Goal: Task Accomplishment & Management: Use online tool/utility

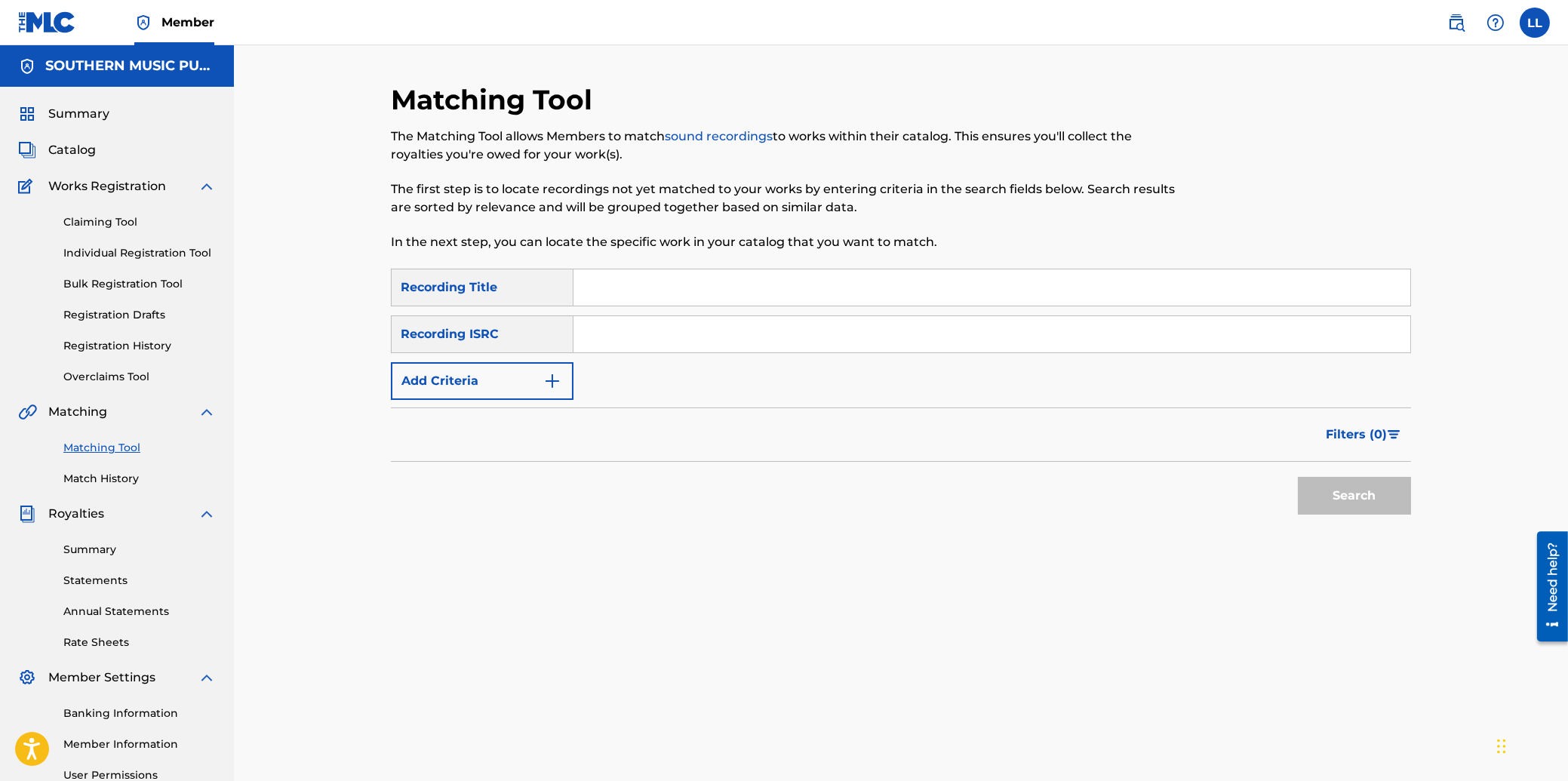
click at [329, 191] on div "Matching Tool The Matching Tool allows Members to match sound recordings to wor…" at bounding box center [901, 454] width 1334 height 818
click at [85, 114] on span "Summary" at bounding box center [79, 114] width 61 height 18
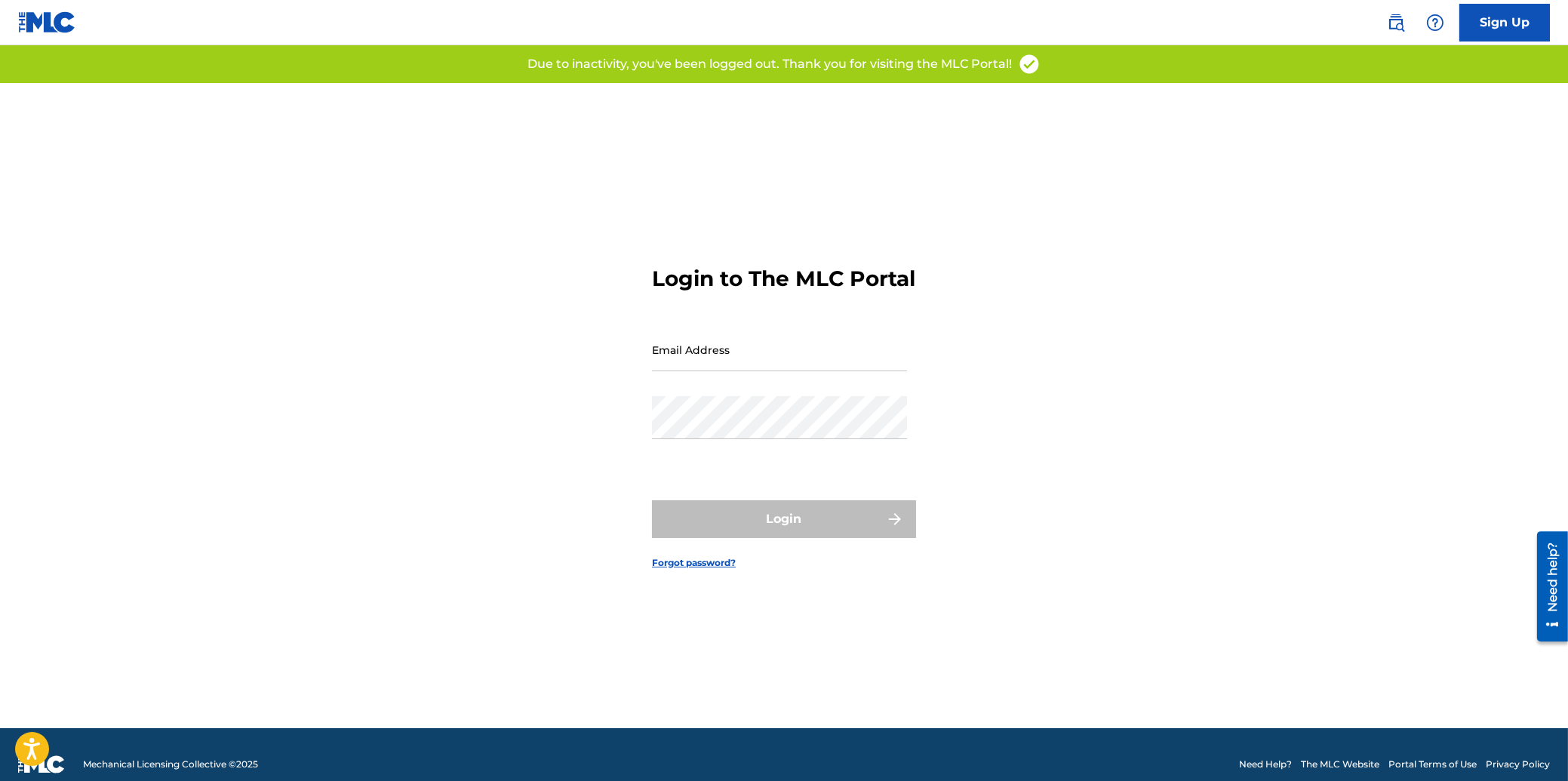
type input "[EMAIL_ADDRESS][DOMAIN_NAME]"
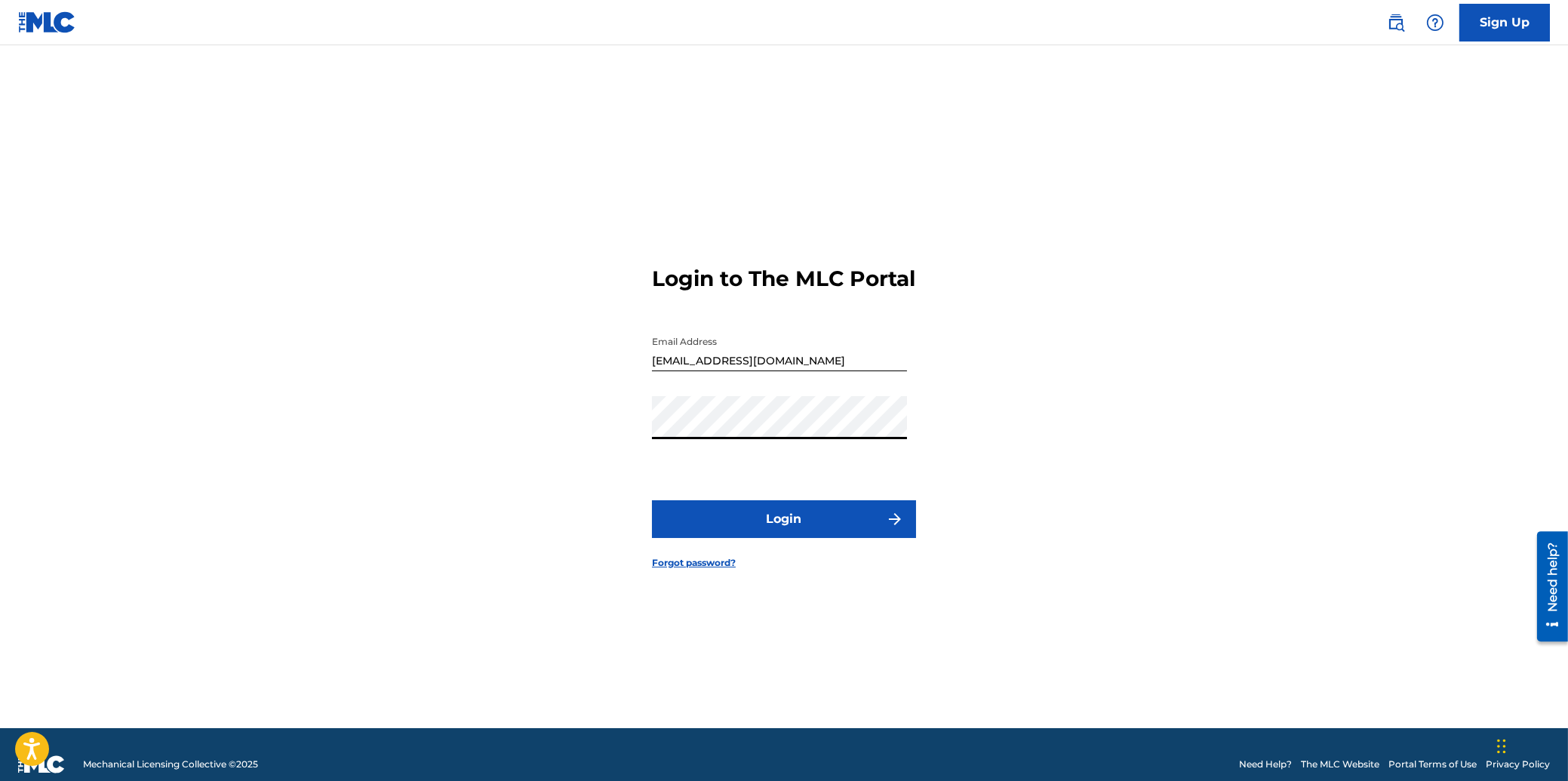
click at [793, 529] on button "Login" at bounding box center [784, 519] width 264 height 38
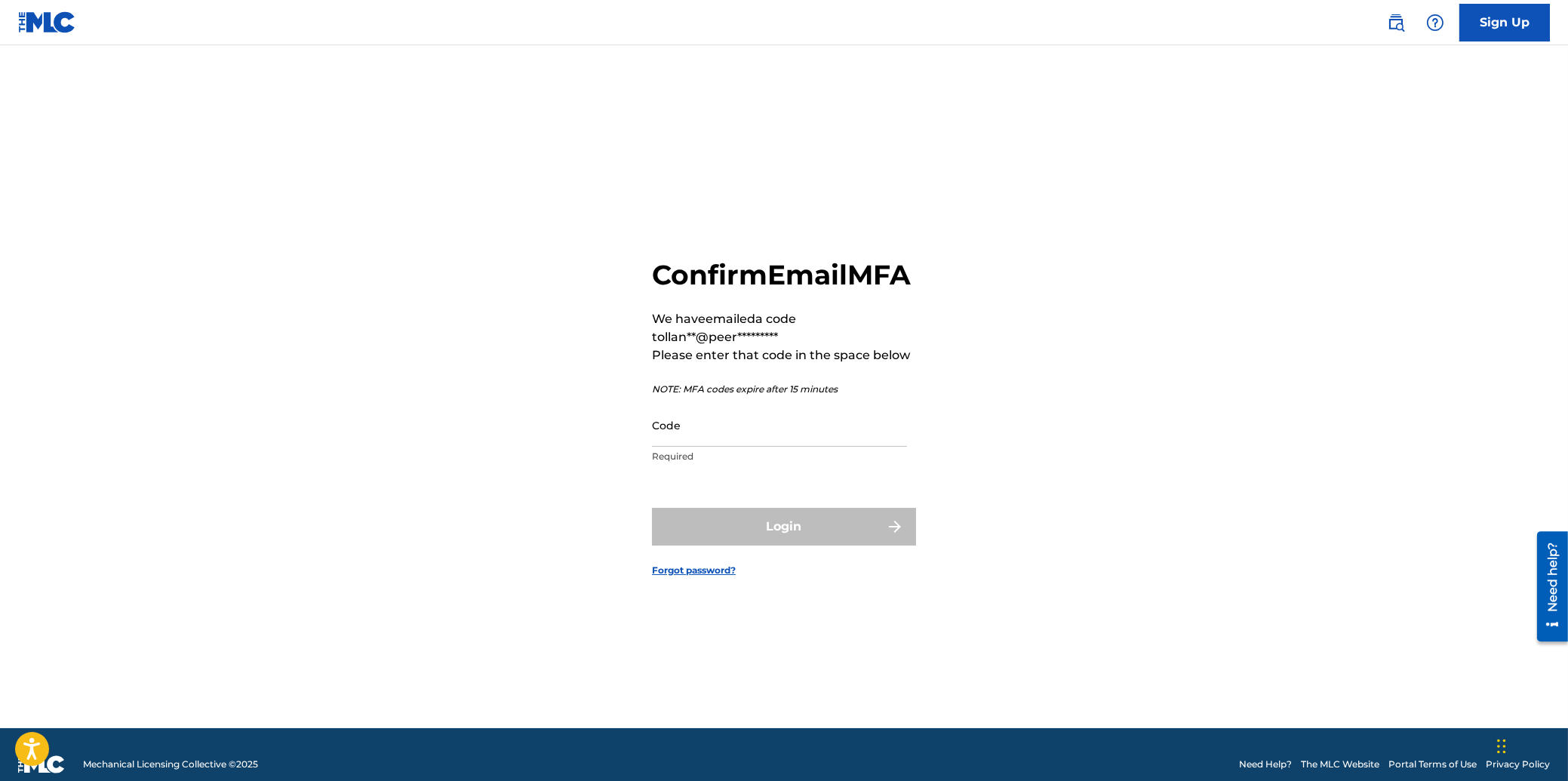
click at [758, 446] on input "Code" at bounding box center [779, 425] width 255 height 43
paste input "675539"
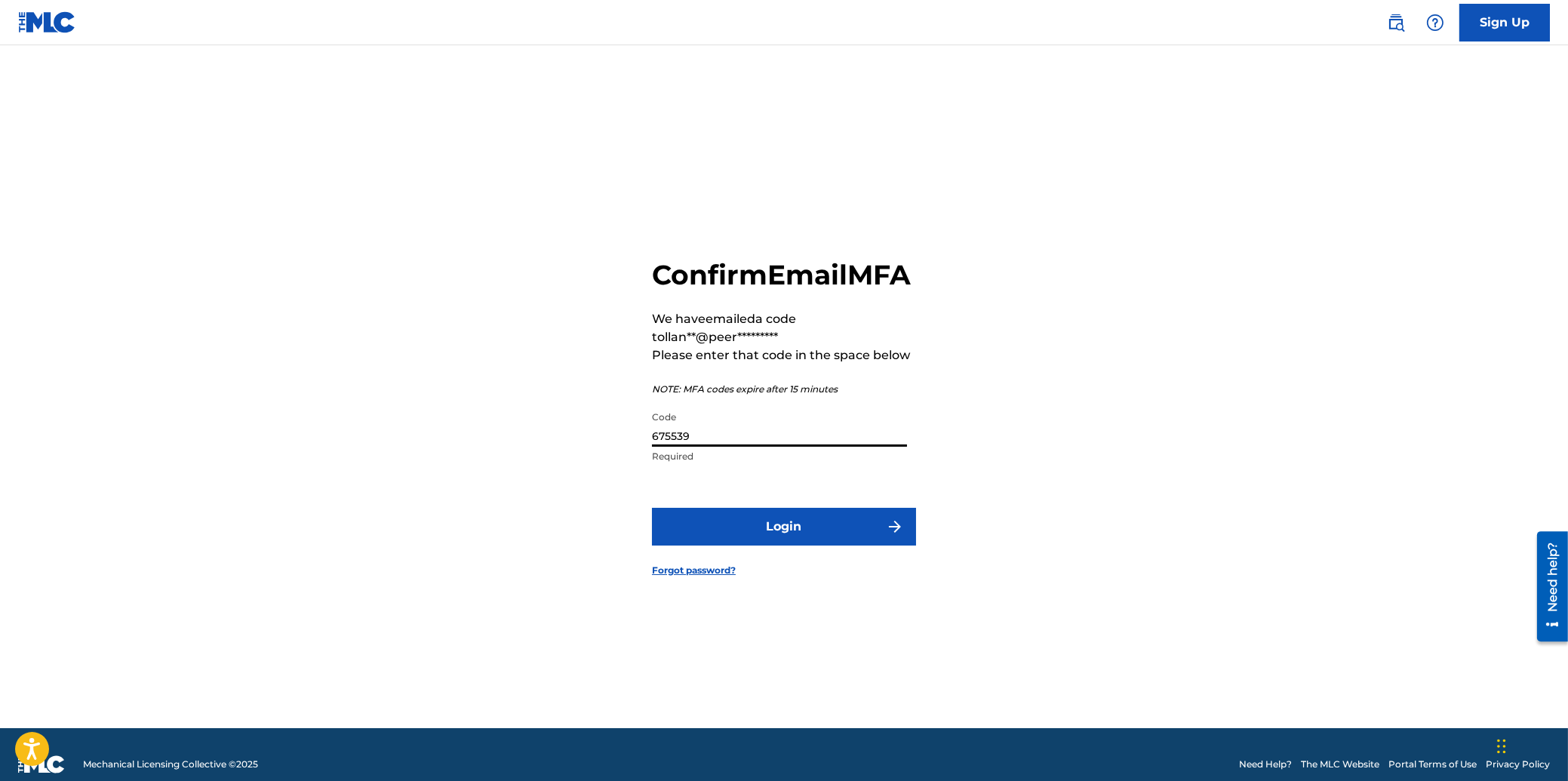
type input "675539"
click at [783, 527] on button "Login" at bounding box center [784, 526] width 264 height 38
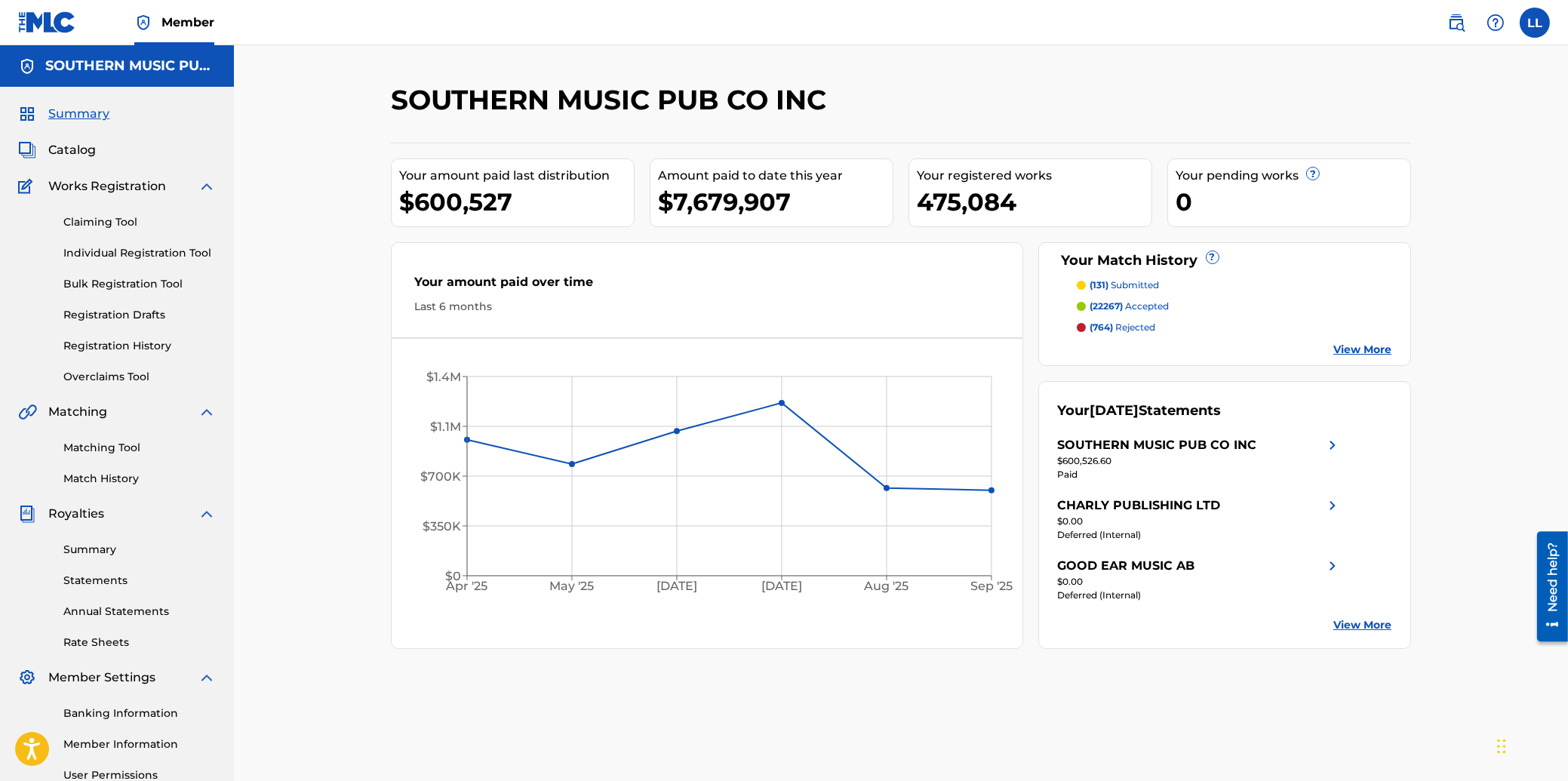
click at [313, 367] on div "SOUTHERN MUSIC PUB CO INC Your amount paid last distribution $600,527 Amount pa…" at bounding box center [901, 454] width 1334 height 818
click at [78, 149] on span "Catalog" at bounding box center [72, 150] width 47 height 18
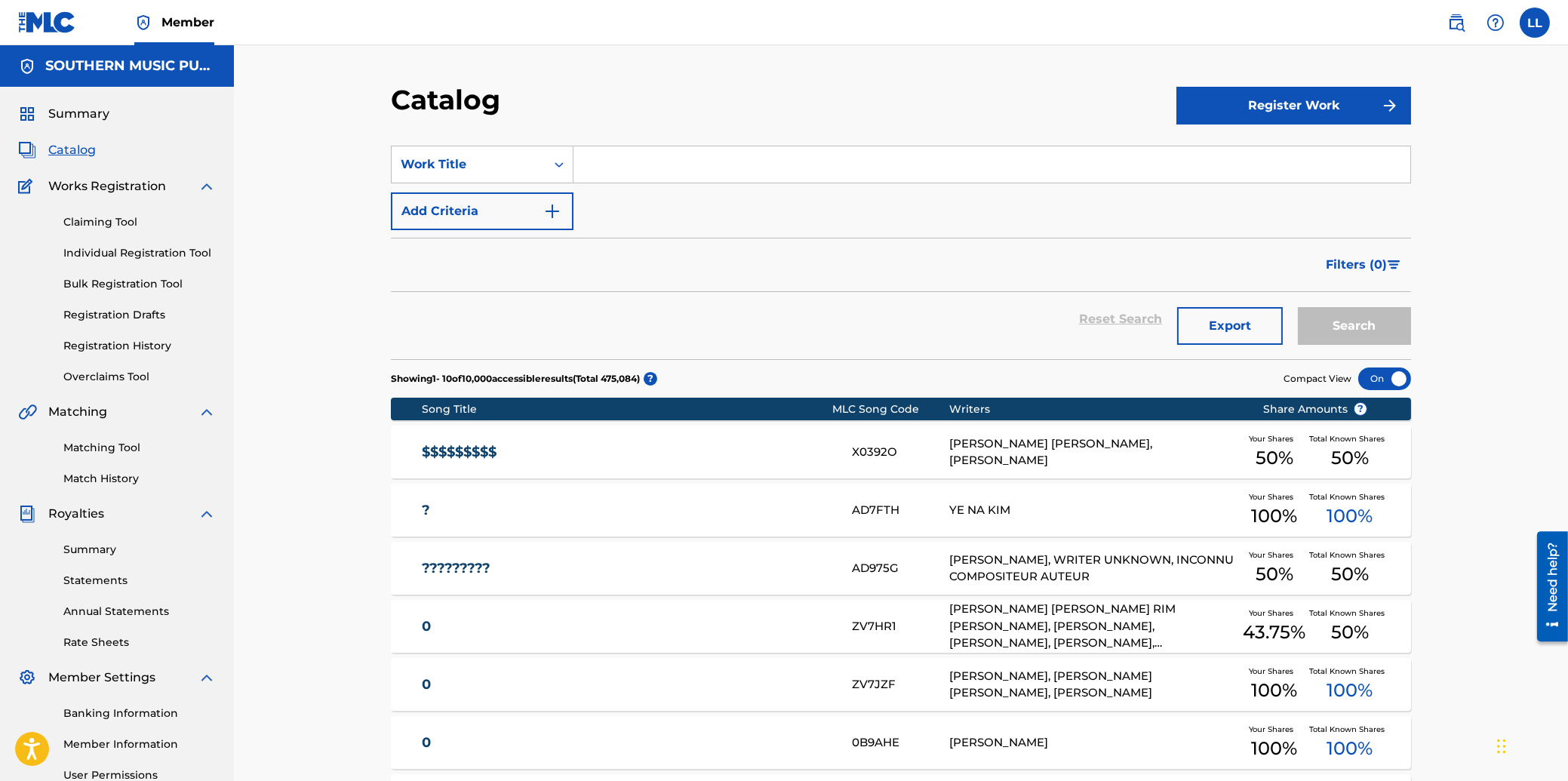
click at [108, 442] on link "Matching Tool" at bounding box center [140, 448] width 152 height 16
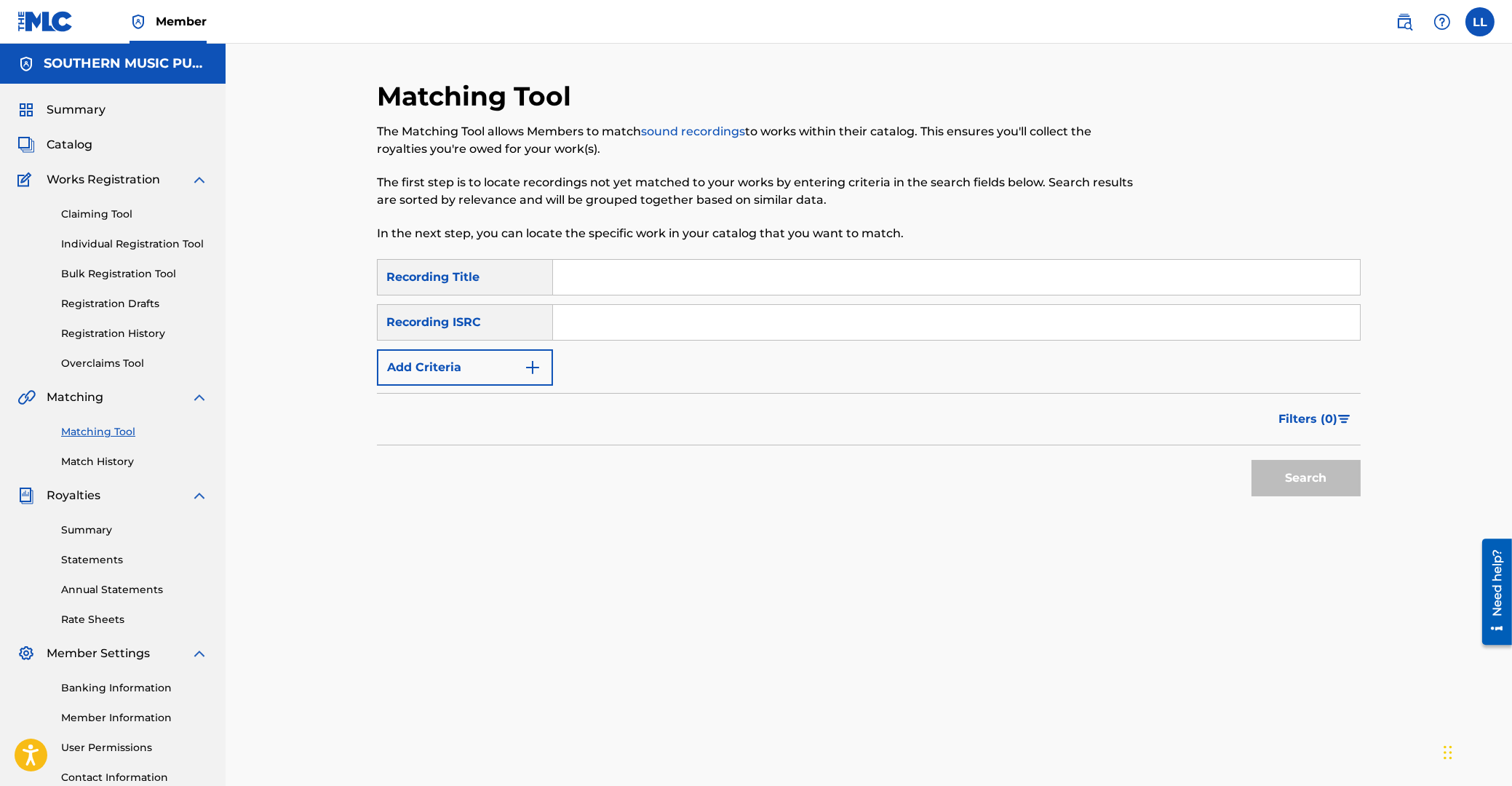
click at [713, 322] on input "Search Form" at bounding box center [956, 322] width 807 height 35
paste input "ARF101200288"
type input "ARF101200288"
click at [1283, 468] on button "Search" at bounding box center [1306, 478] width 110 height 36
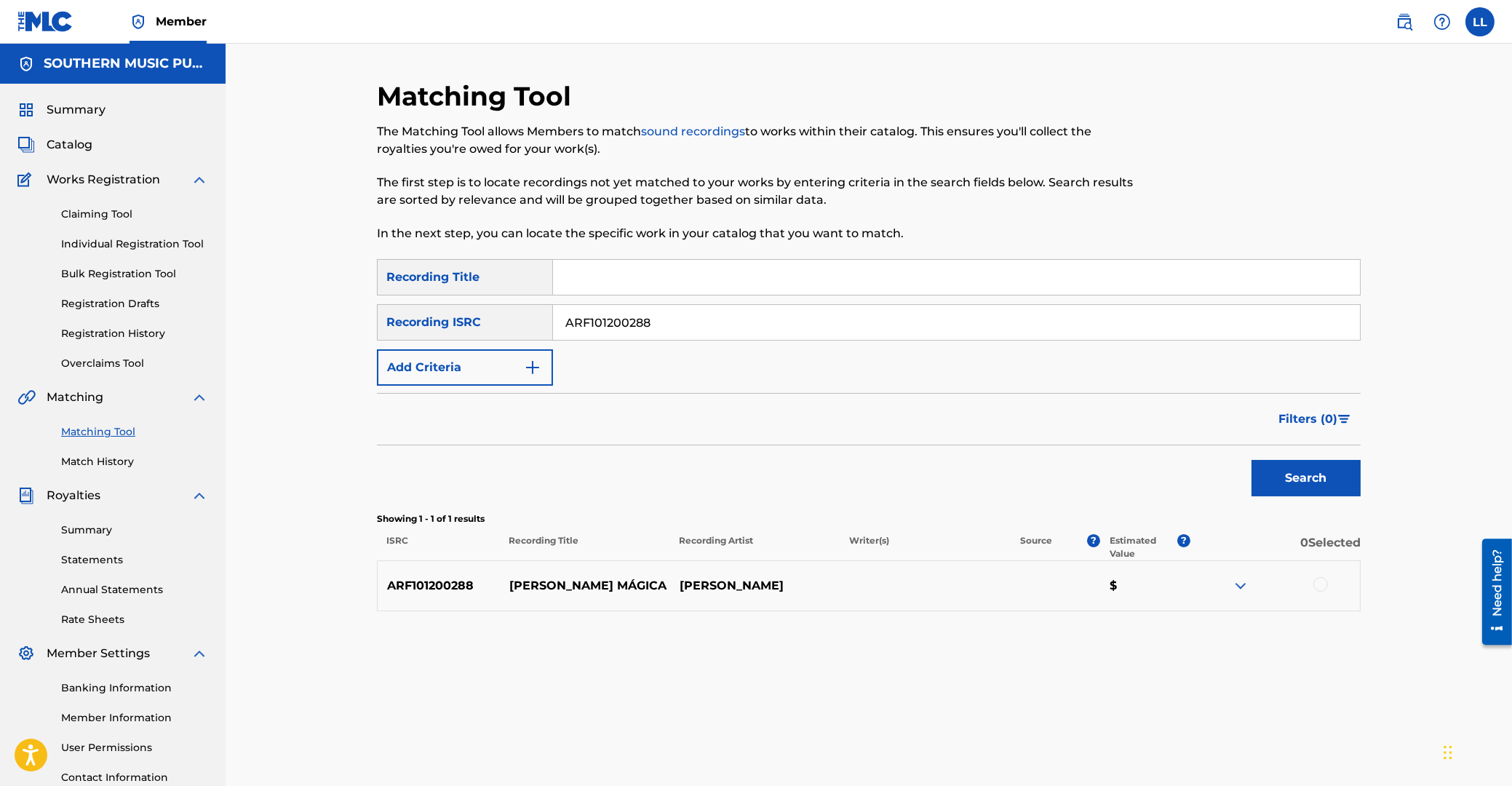
click at [1237, 580] on img at bounding box center [1240, 585] width 18 height 18
click at [1322, 585] on div at bounding box center [1320, 584] width 14 height 14
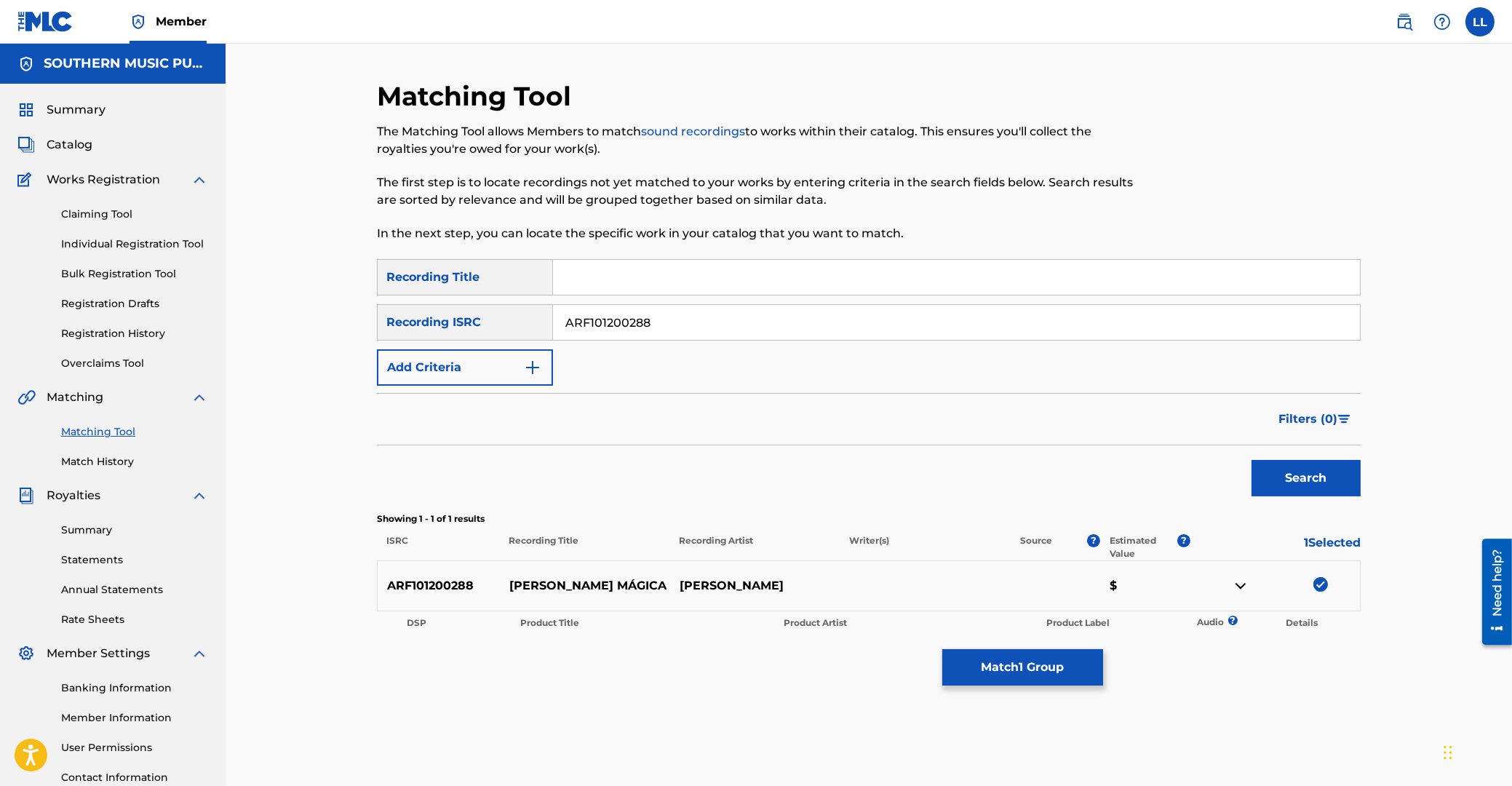
click at [1050, 664] on button "Match 1 Group" at bounding box center [1023, 666] width 161 height 36
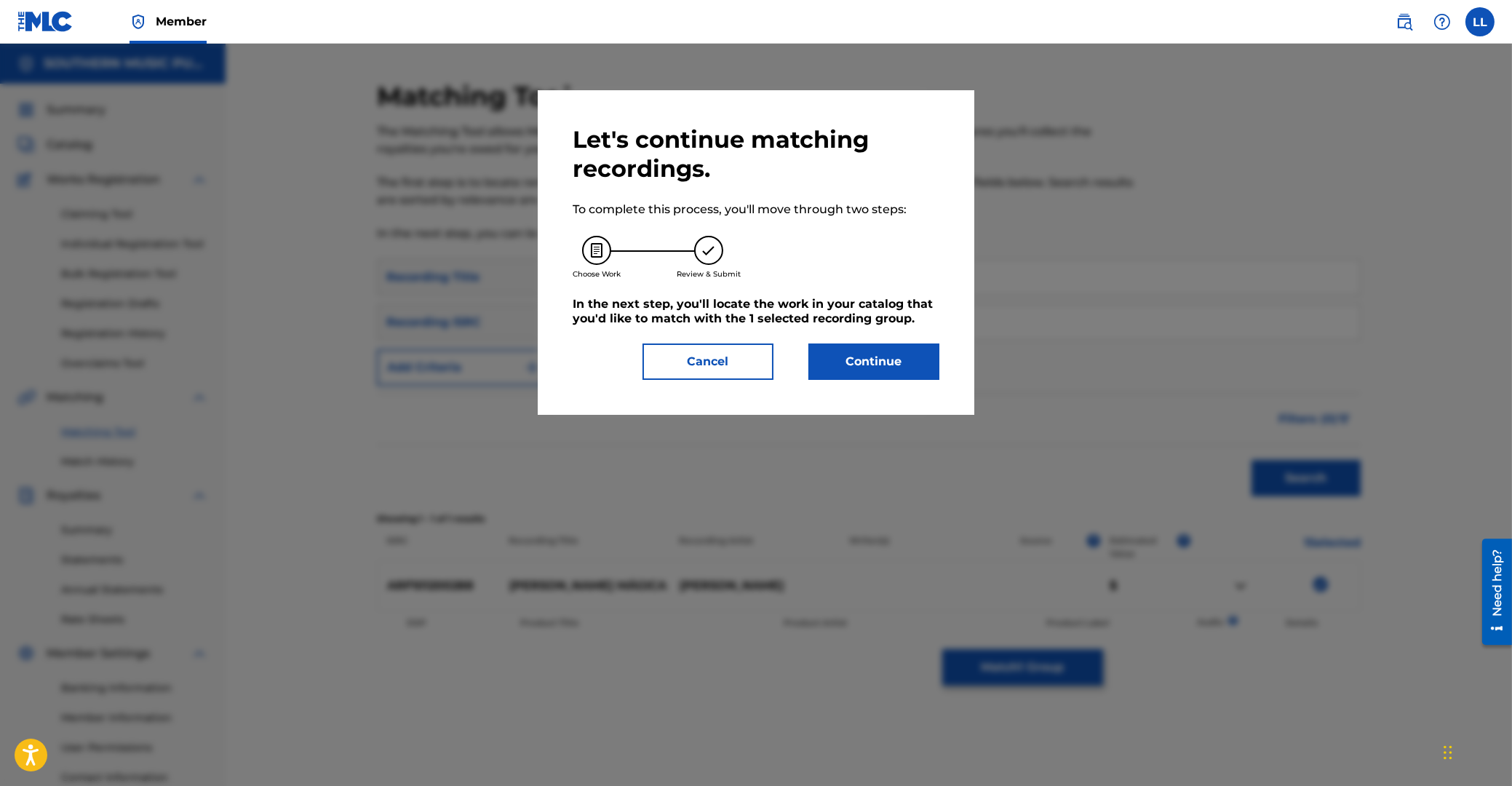
click at [863, 372] on button "Continue" at bounding box center [874, 361] width 131 height 36
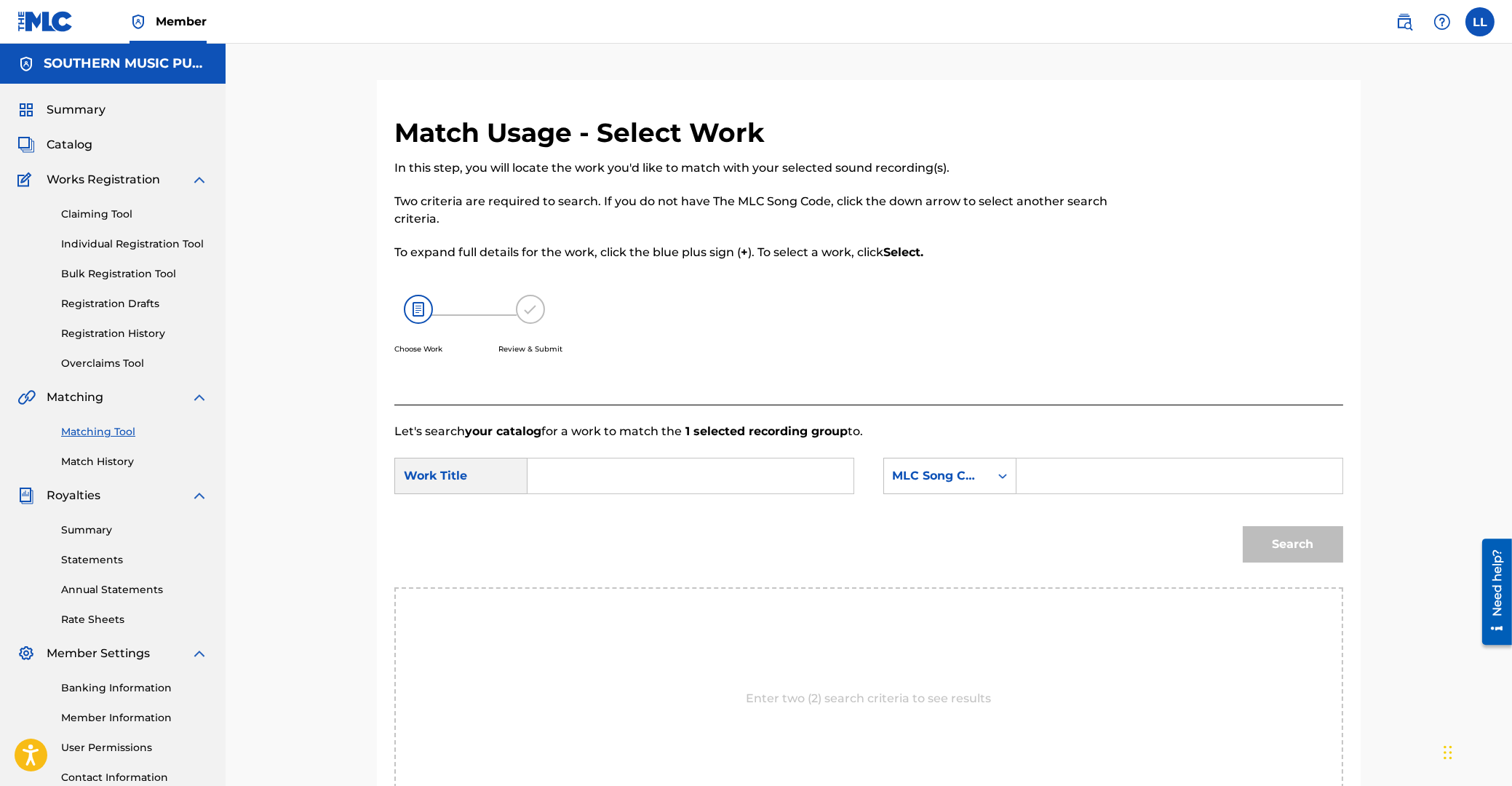
click at [662, 479] on input "Search Form" at bounding box center [691, 475] width 302 height 35
type input "la"
paste input "L02203"
type input "L02203"
click at [1242, 526] on button "Search" at bounding box center [1292, 543] width 100 height 36
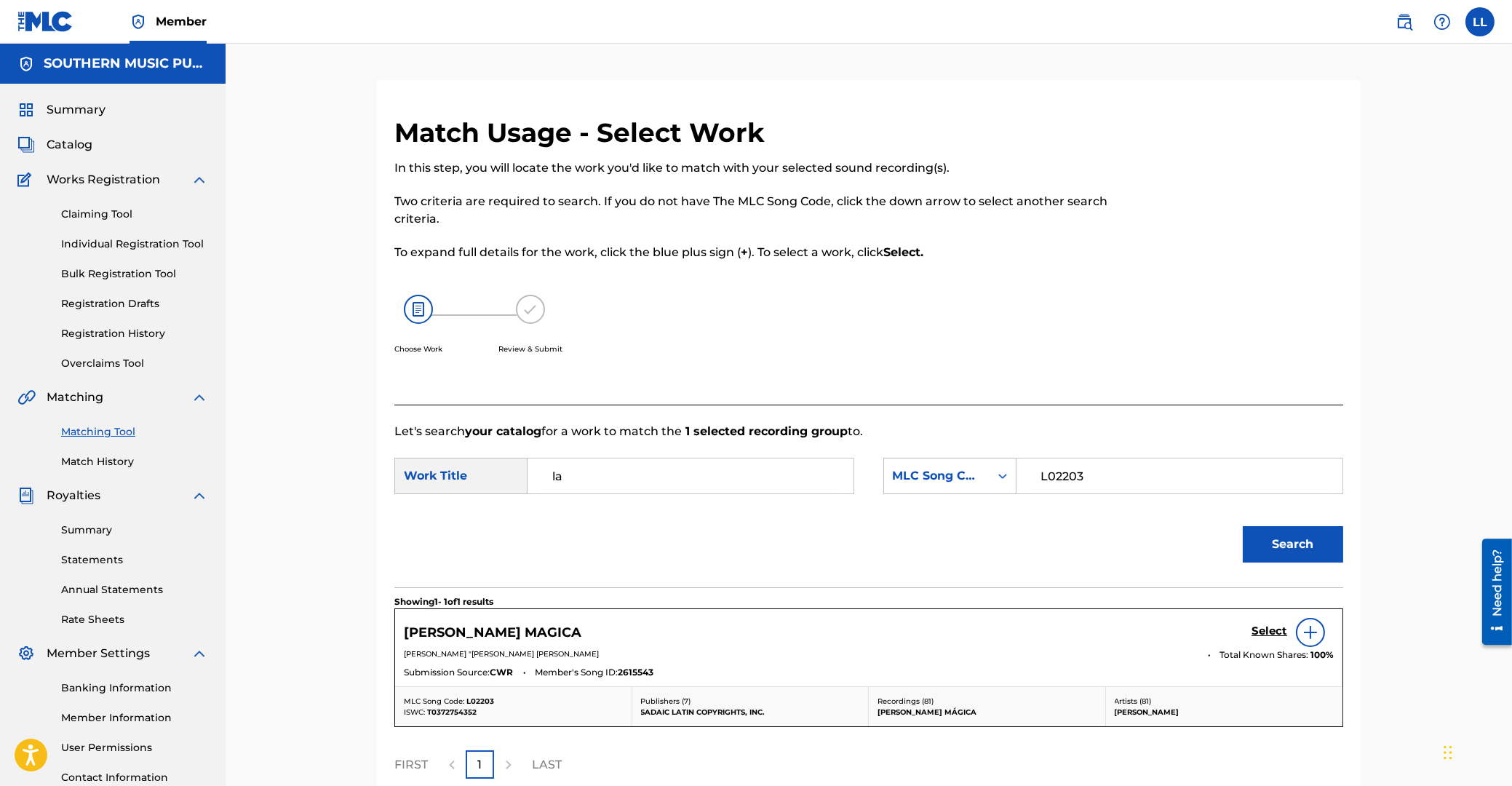
click at [1260, 631] on h5 "Select" at bounding box center [1269, 631] width 35 height 13
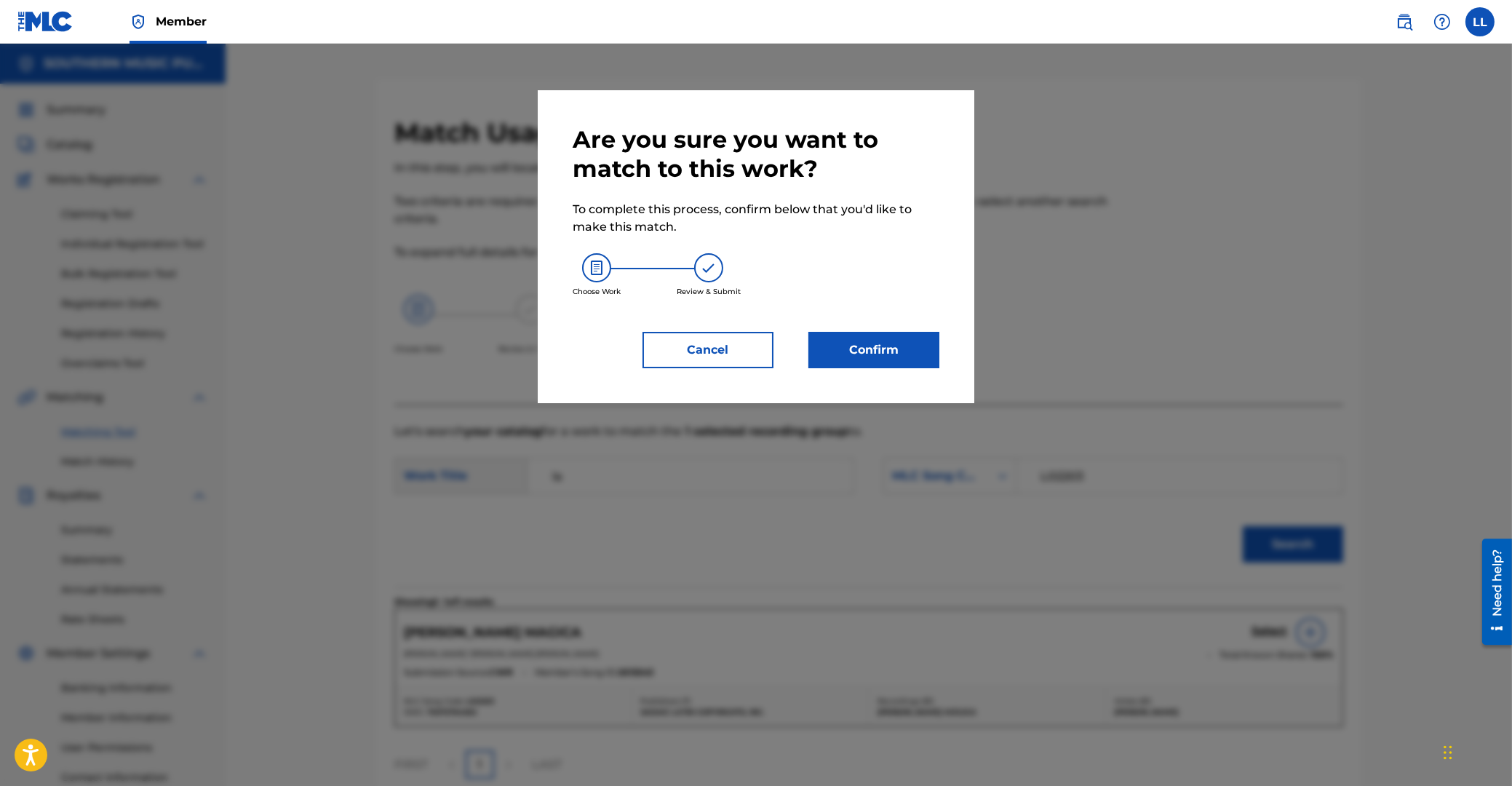
click at [879, 355] on button "Confirm" at bounding box center [874, 350] width 131 height 36
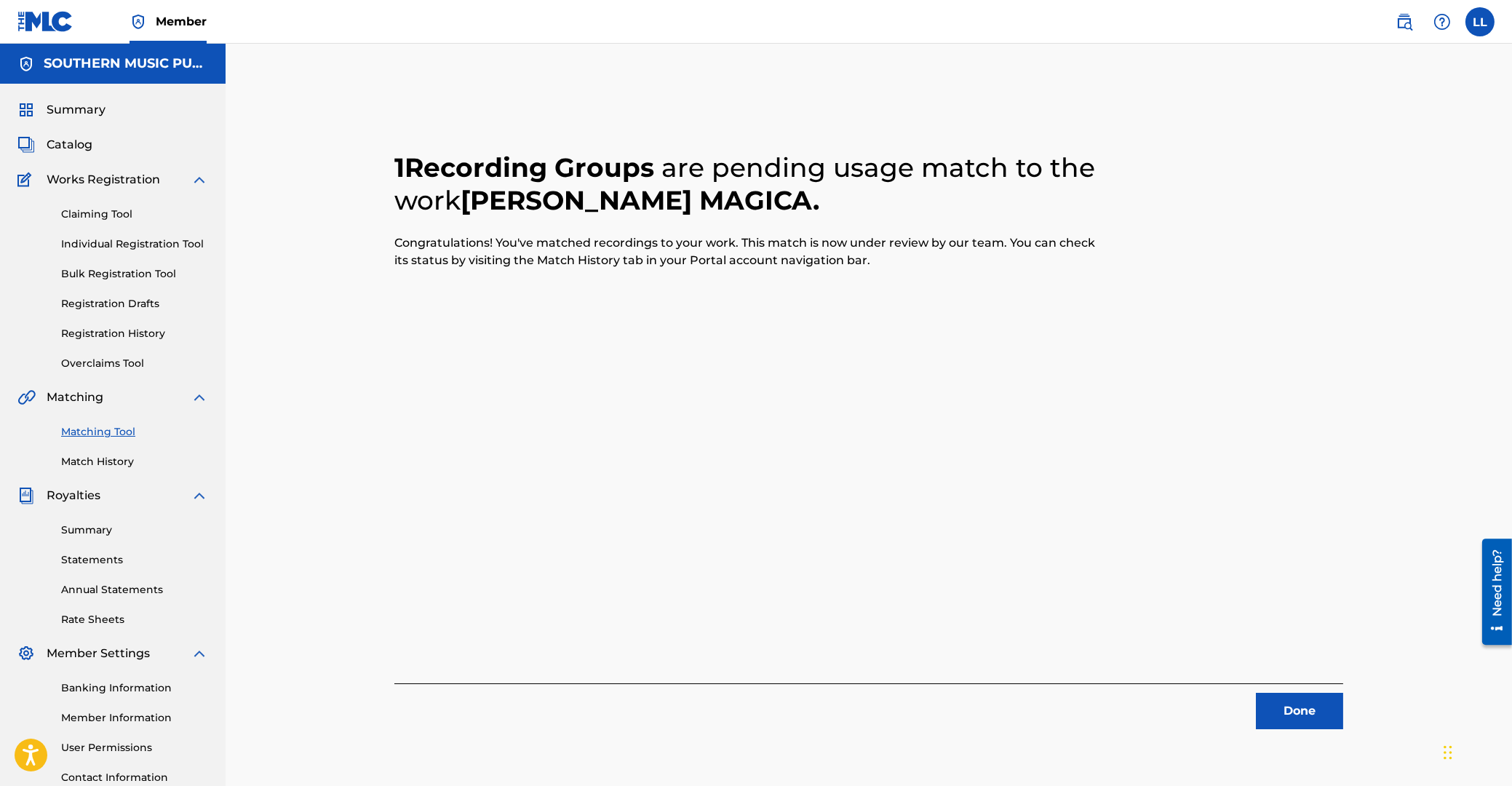
drag, startPoint x: 1268, startPoint y: 703, endPoint x: 83, endPoint y: 402, distance: 1222.6
click at [1267, 703] on button "Done" at bounding box center [1300, 710] width 88 height 36
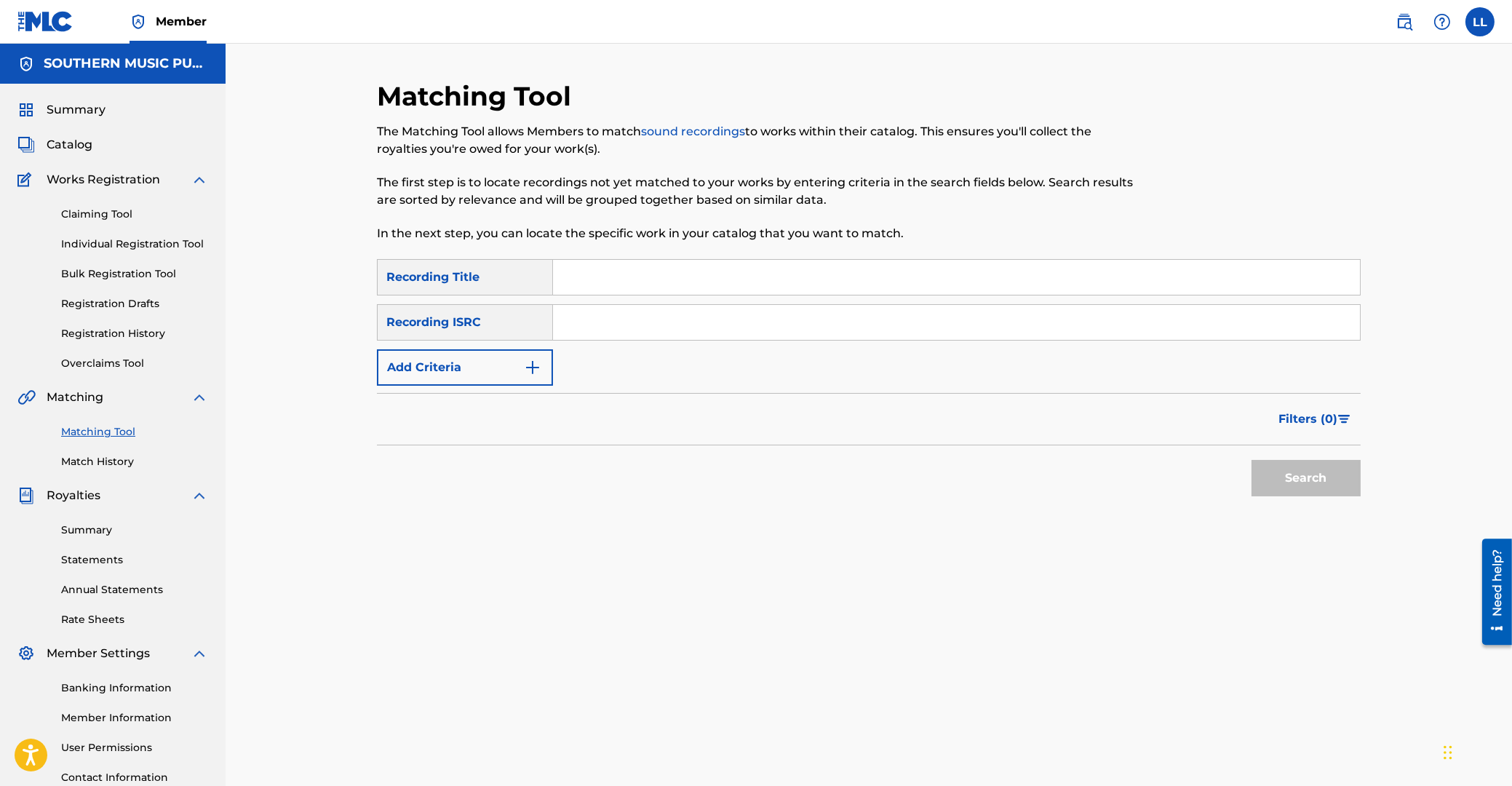
drag, startPoint x: 642, startPoint y: 323, endPoint x: 665, endPoint y: 297, distance: 34.7
click at [642, 318] on input "Search Form" at bounding box center [956, 322] width 807 height 35
paste input "ARF101200289"
type input "ARF101200289"
click at [1293, 482] on button "Search" at bounding box center [1306, 478] width 110 height 36
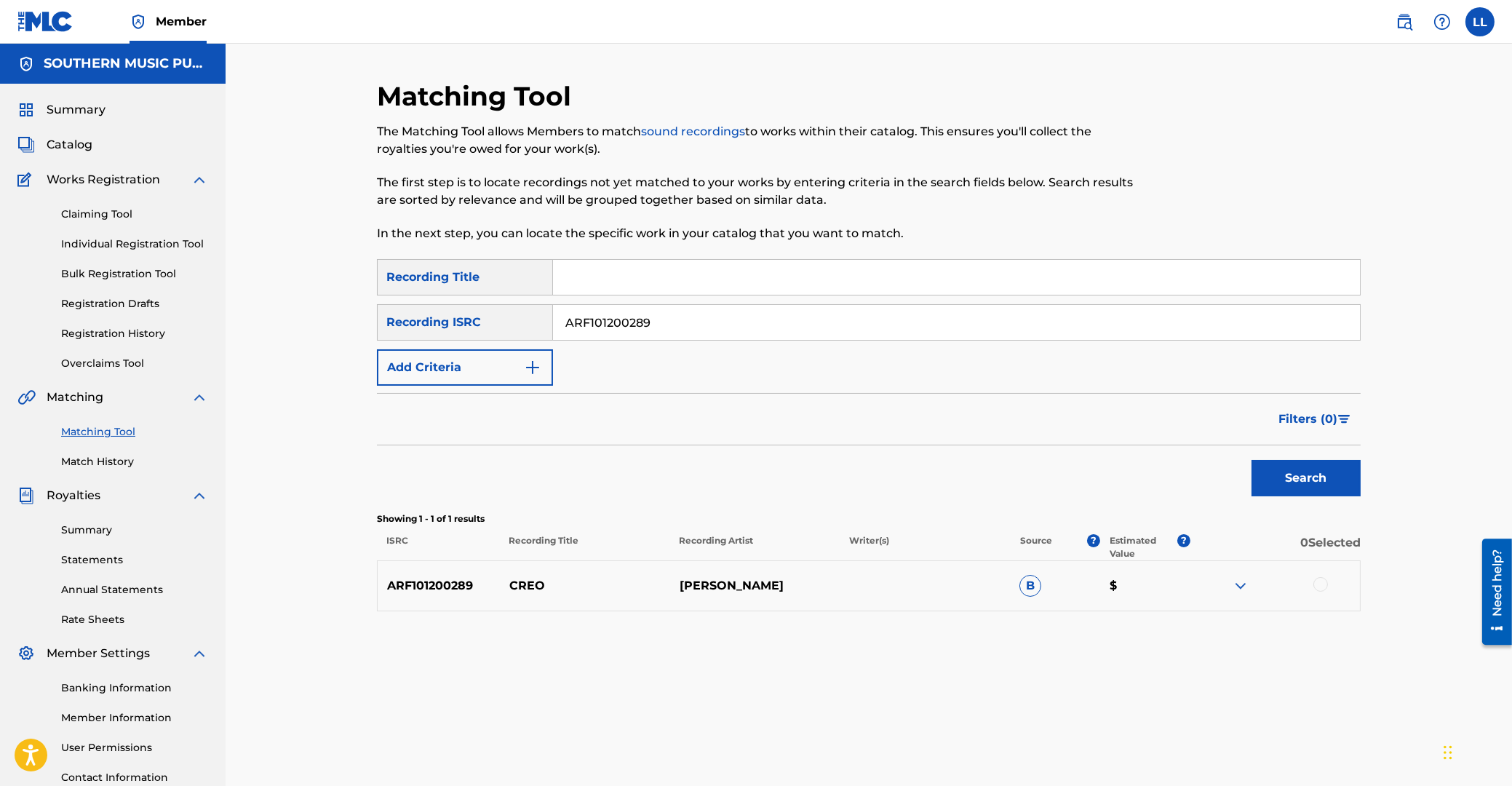
click at [1237, 584] on img at bounding box center [1240, 585] width 18 height 18
click at [1322, 582] on div at bounding box center [1320, 584] width 14 height 14
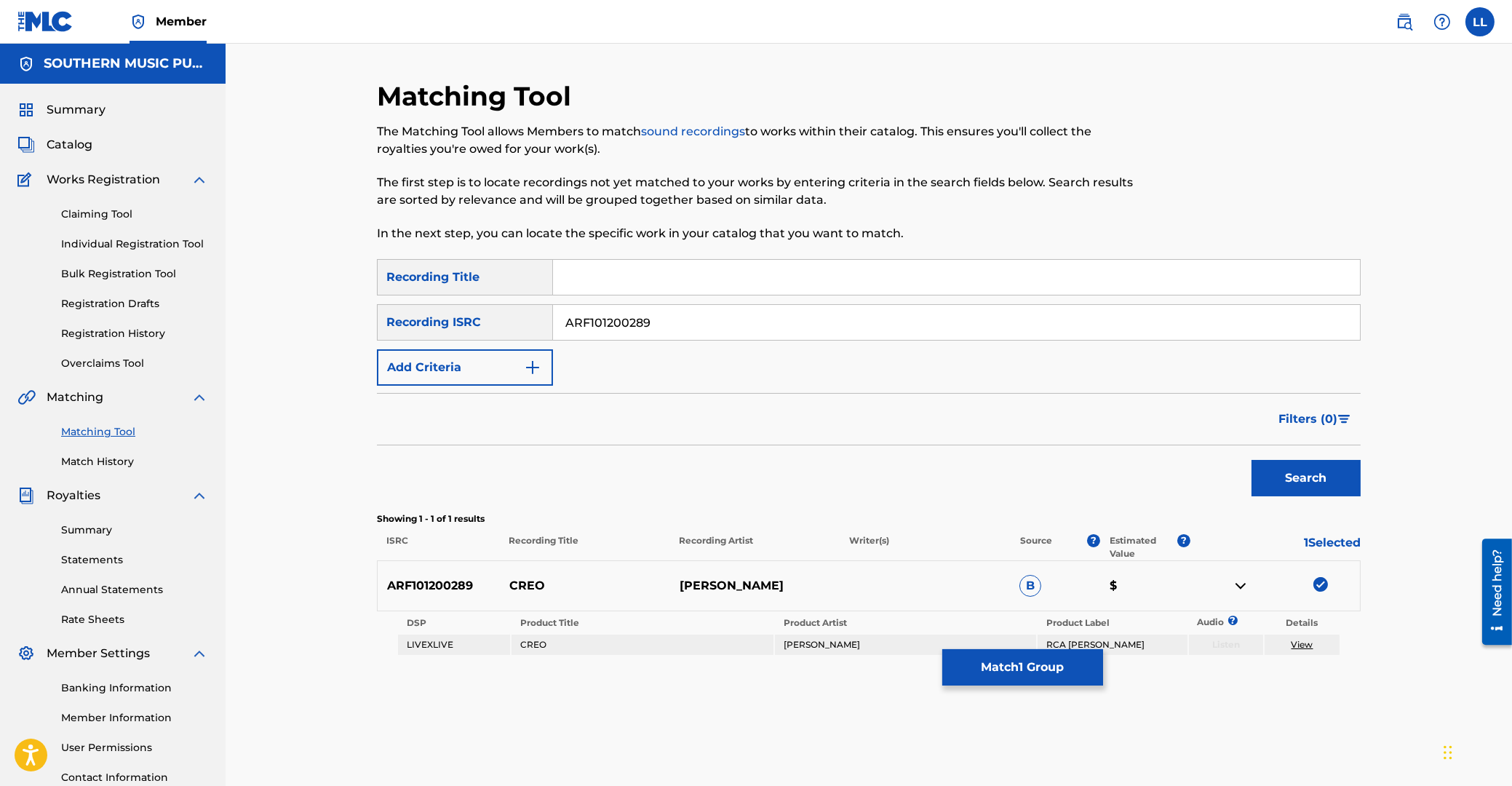
click at [1022, 665] on button "Match 1 Group" at bounding box center [1023, 666] width 161 height 36
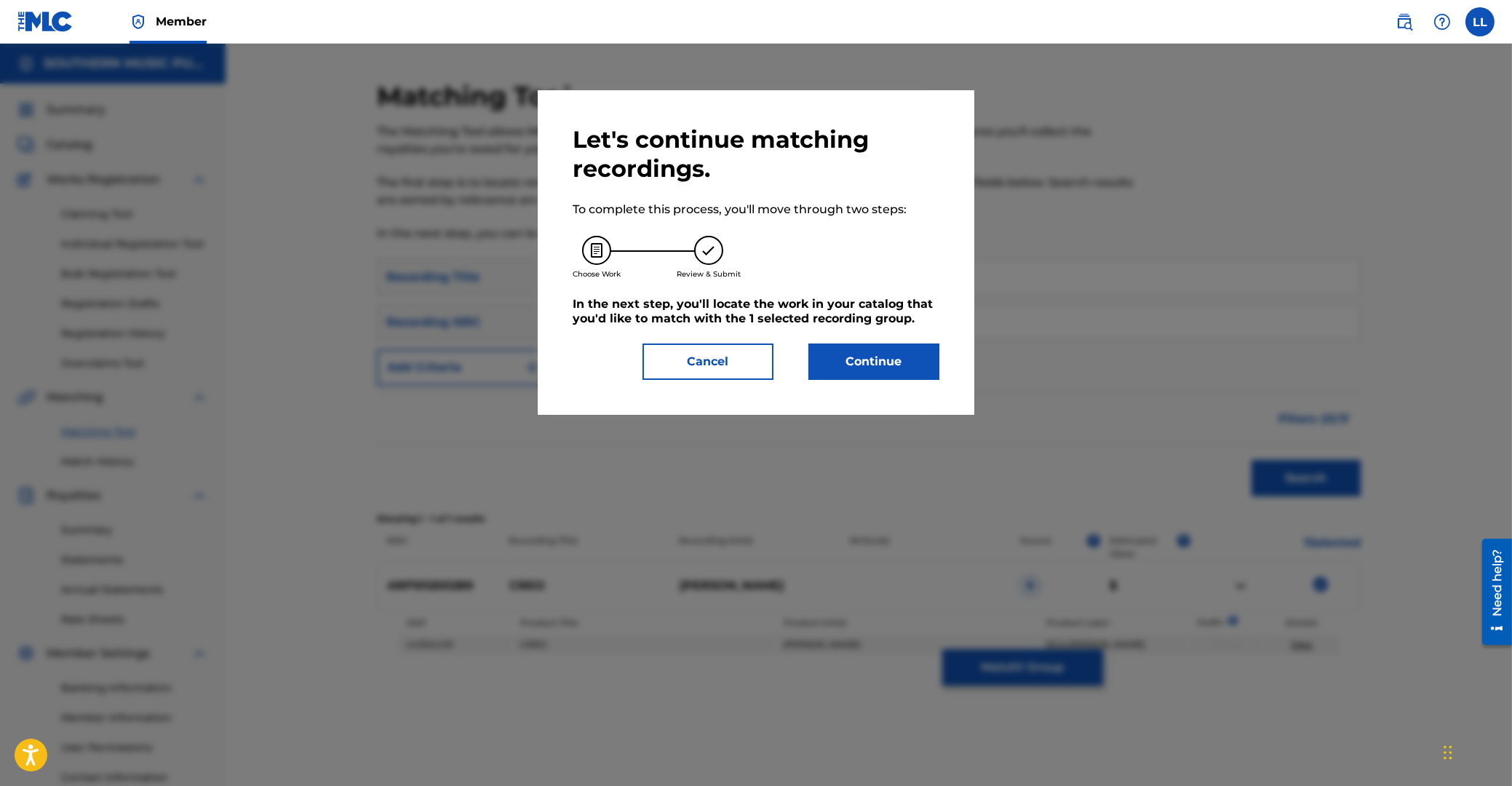
click at [884, 363] on button "Continue" at bounding box center [874, 361] width 131 height 36
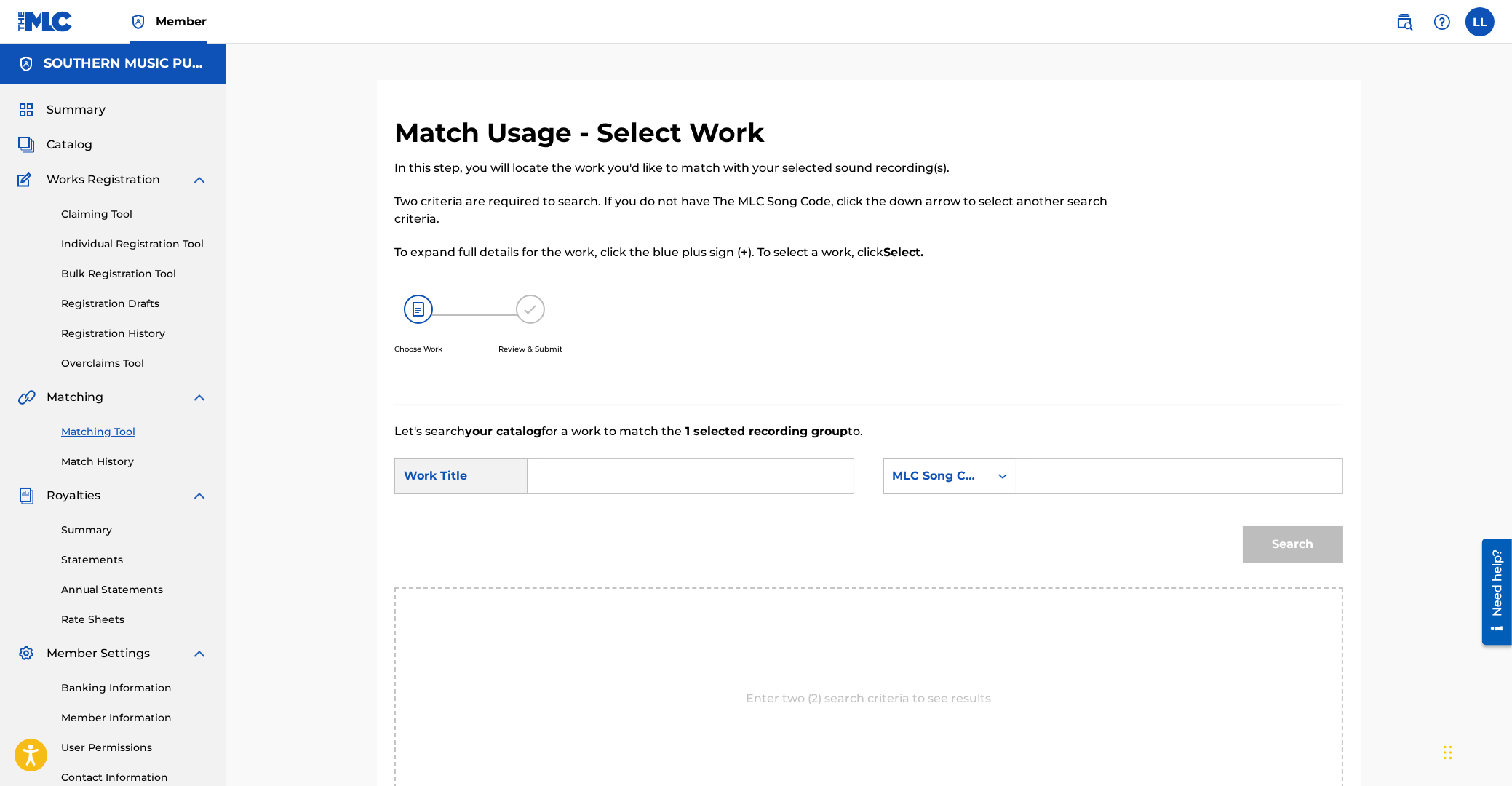
click at [644, 483] on input "Search Form" at bounding box center [691, 475] width 302 height 35
type input "creo"
paste input "C5264A"
type input "C5264A"
click at [1242, 526] on button "Search" at bounding box center [1292, 543] width 100 height 36
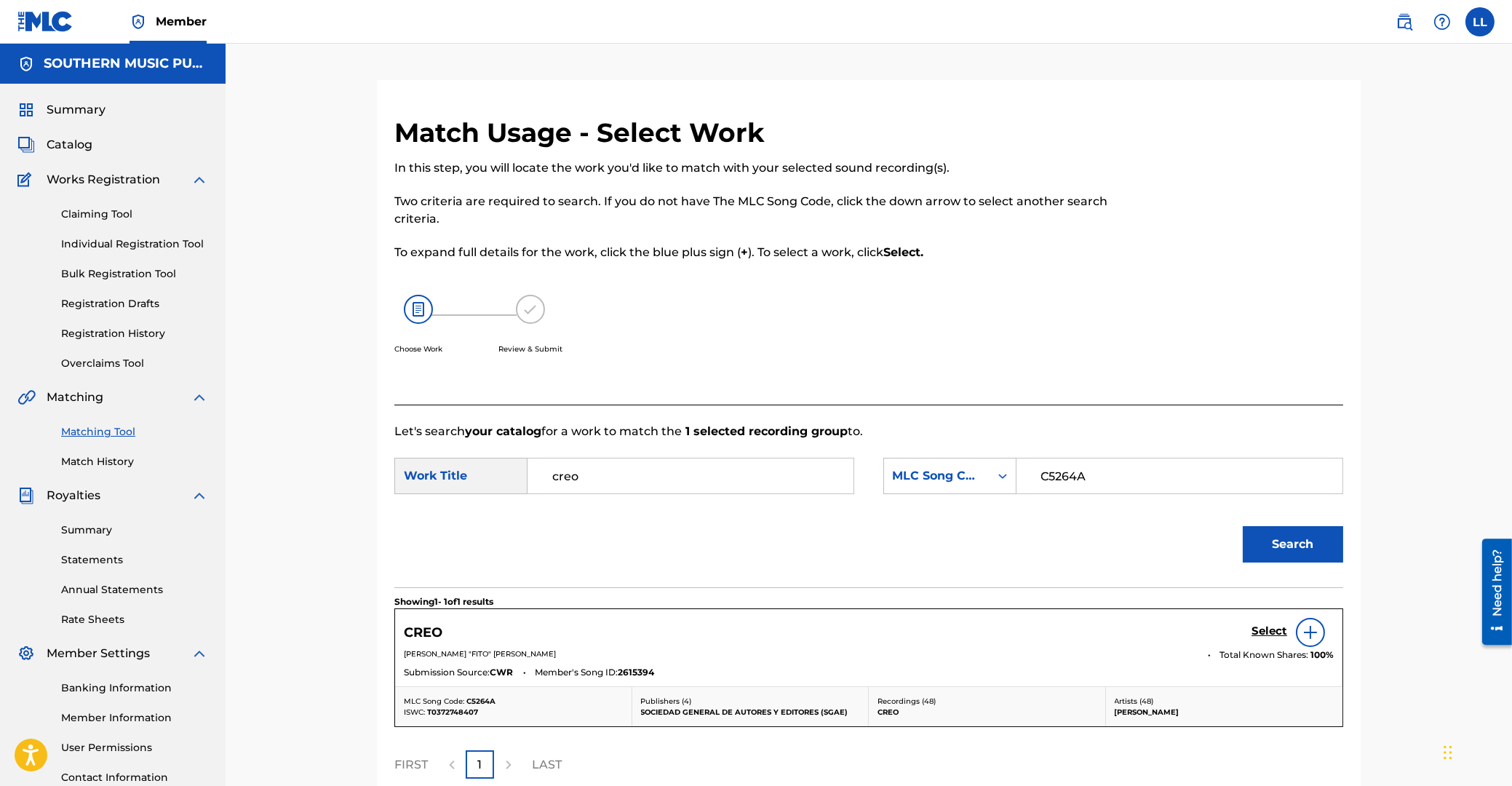
click at [1268, 629] on h5 "Select" at bounding box center [1269, 631] width 35 height 13
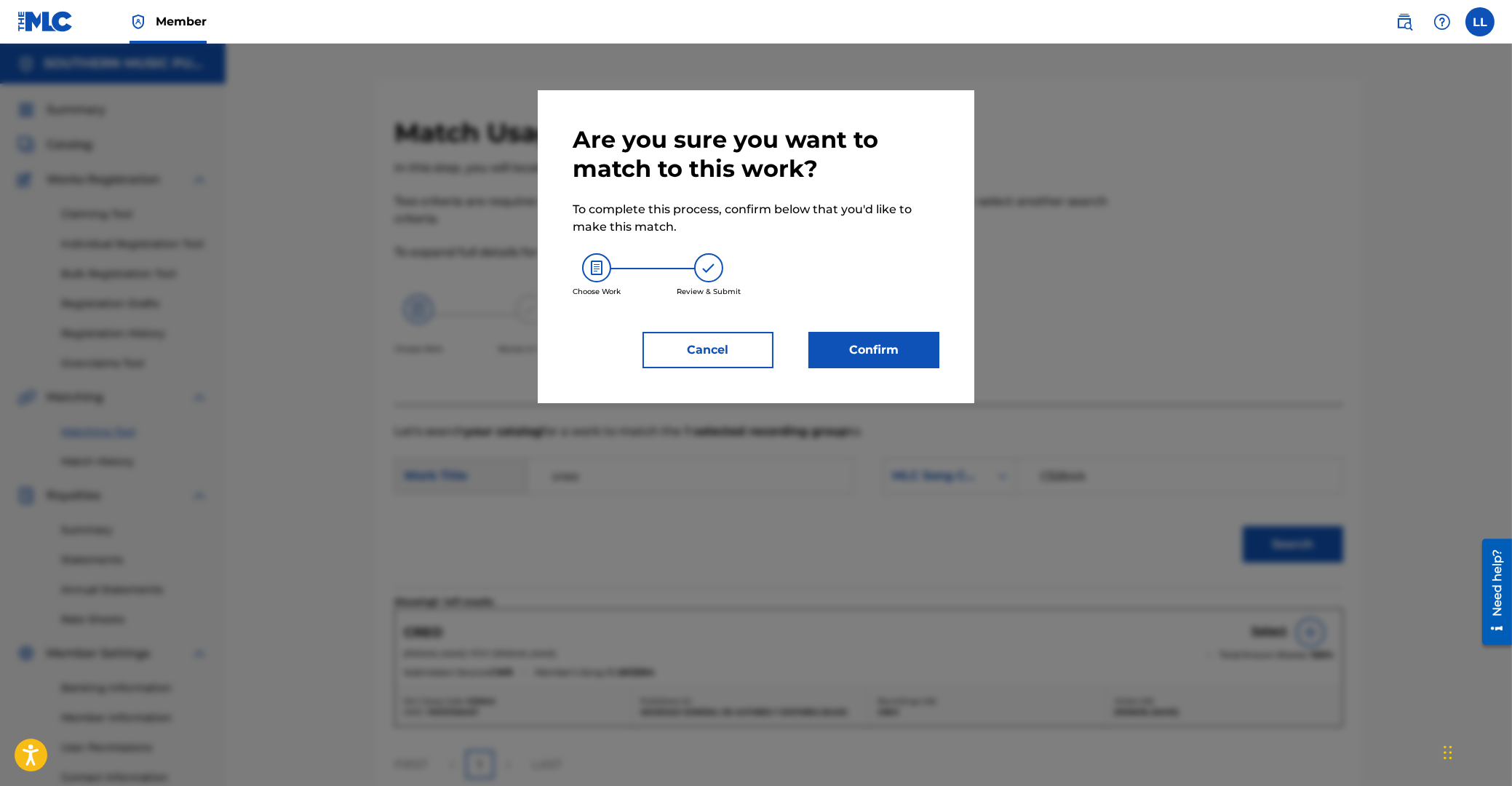
click at [874, 343] on button "Confirm" at bounding box center [874, 350] width 131 height 36
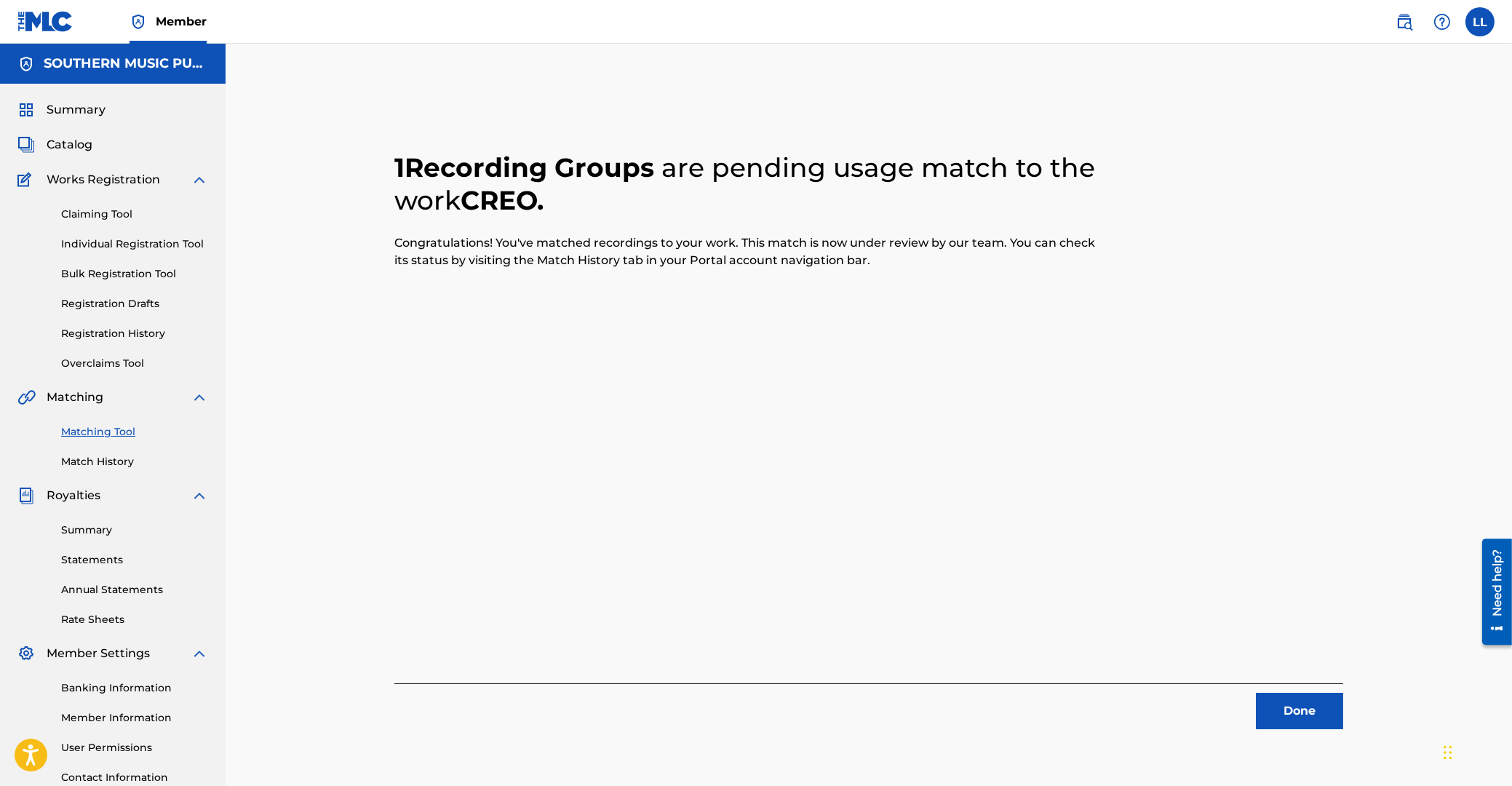
drag, startPoint x: 1313, startPoint y: 715, endPoint x: 1301, endPoint y: 715, distance: 12.0
click at [1301, 715] on button "Done" at bounding box center [1300, 710] width 88 height 36
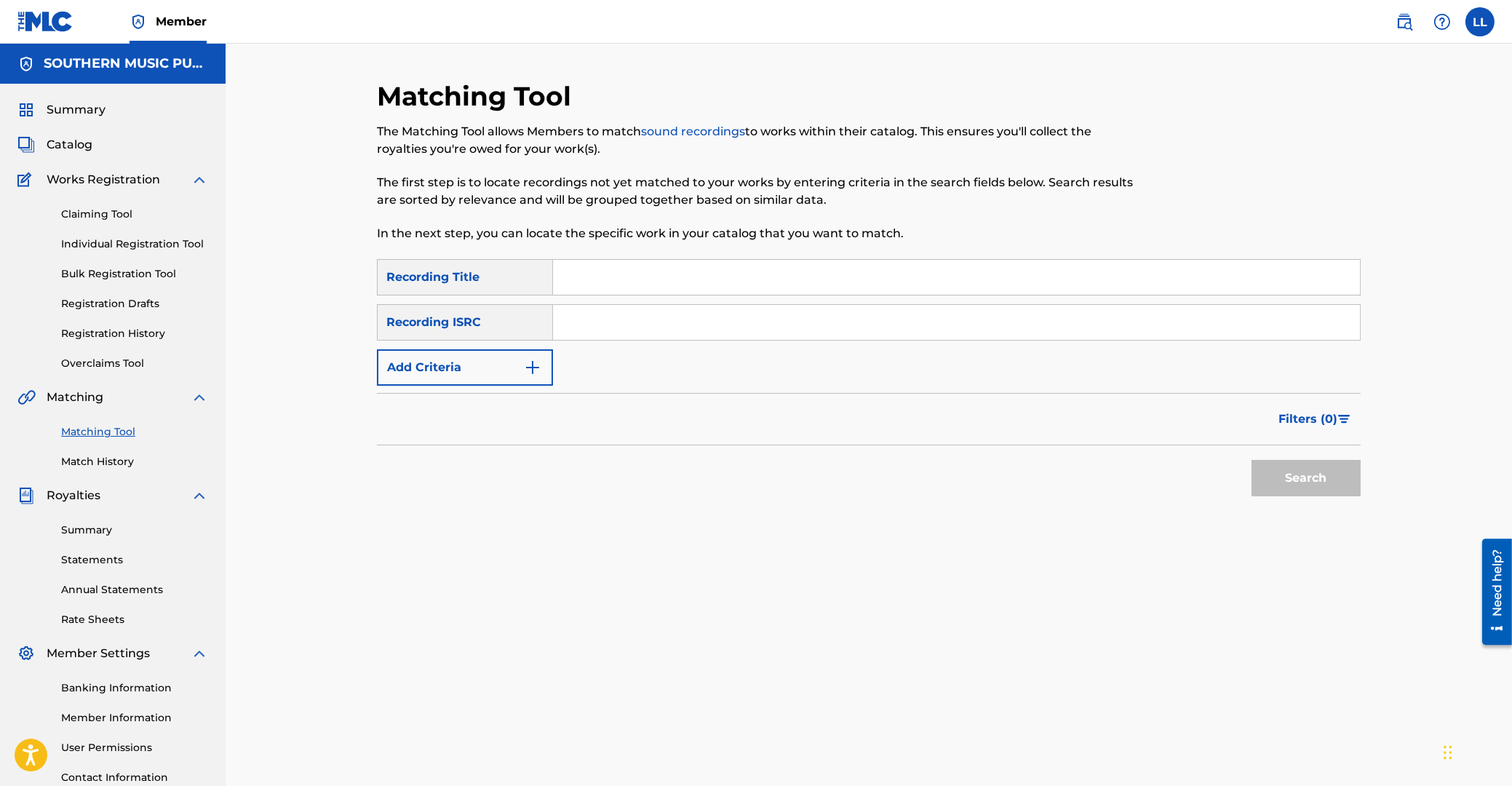
drag, startPoint x: 738, startPoint y: 332, endPoint x: 746, endPoint y: 306, distance: 27.2
click at [737, 332] on input "Search Form" at bounding box center [956, 322] width 807 height 35
paste input "ARF101200290"
type input "ARF101200290"
click at [1309, 488] on button "Search" at bounding box center [1306, 478] width 110 height 36
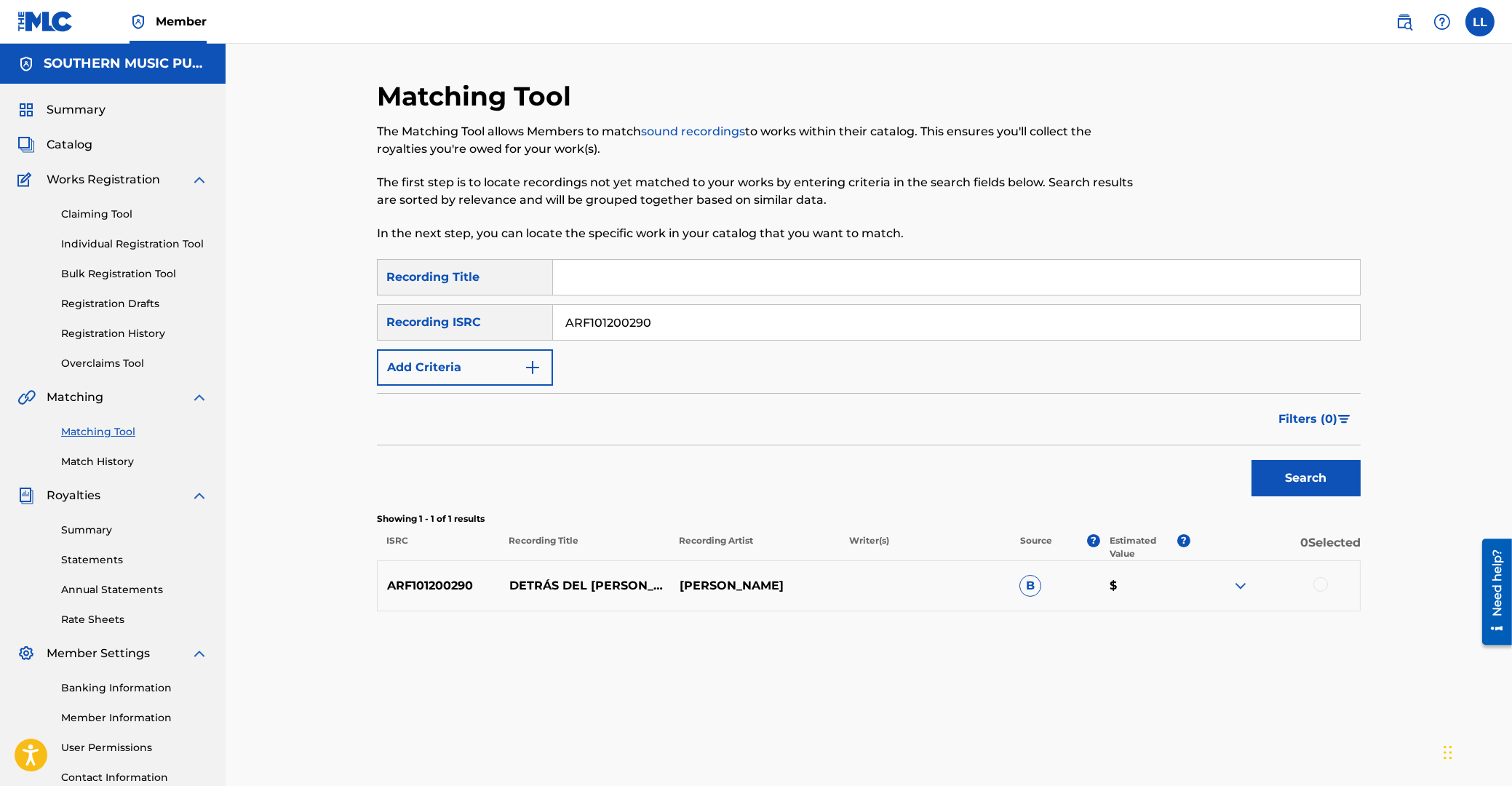
click at [1242, 585] on img at bounding box center [1240, 585] width 18 height 18
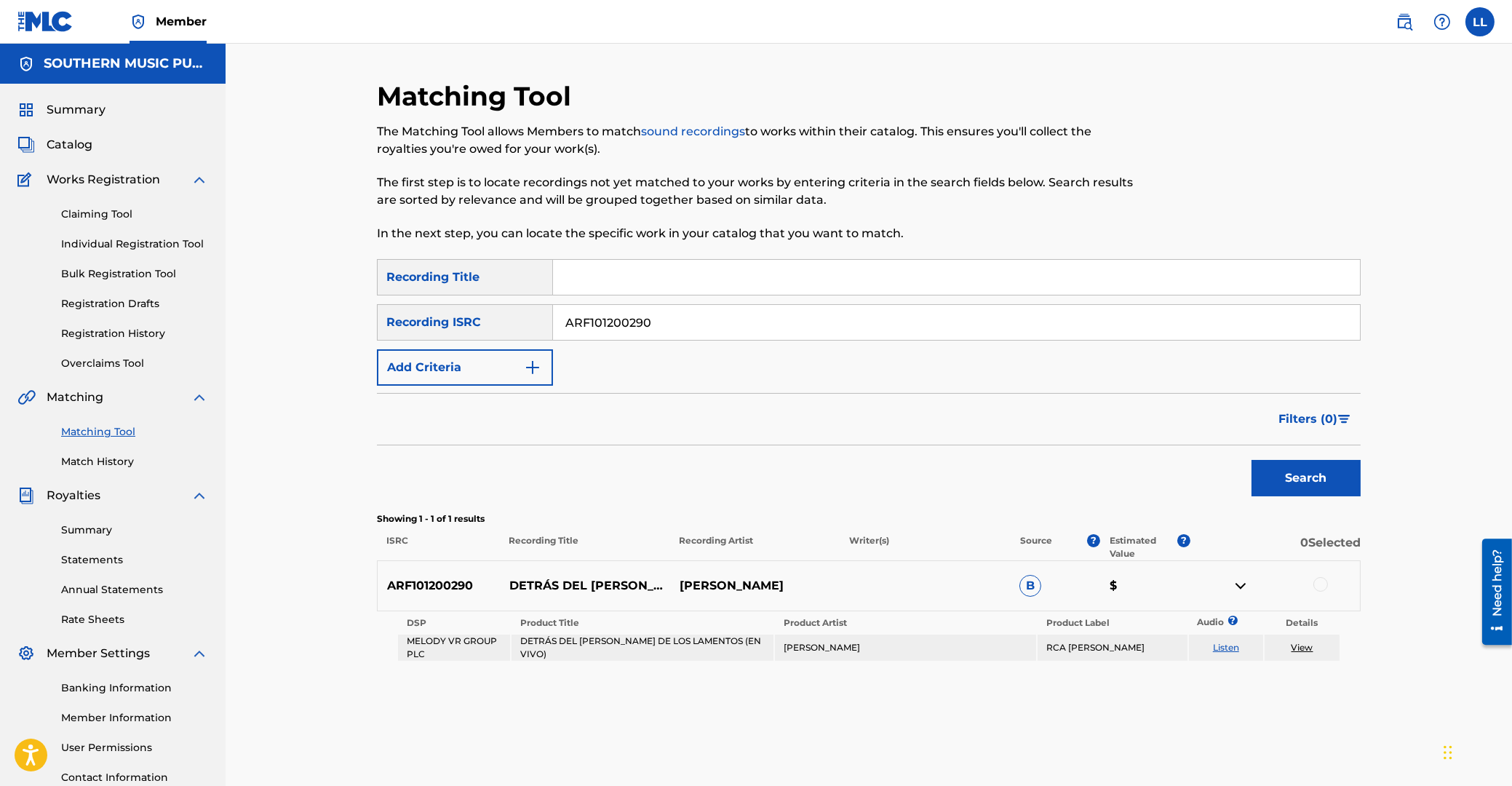
click at [1317, 583] on div at bounding box center [1320, 584] width 14 height 14
click at [991, 667] on button "Match 1 Group" at bounding box center [1023, 666] width 161 height 36
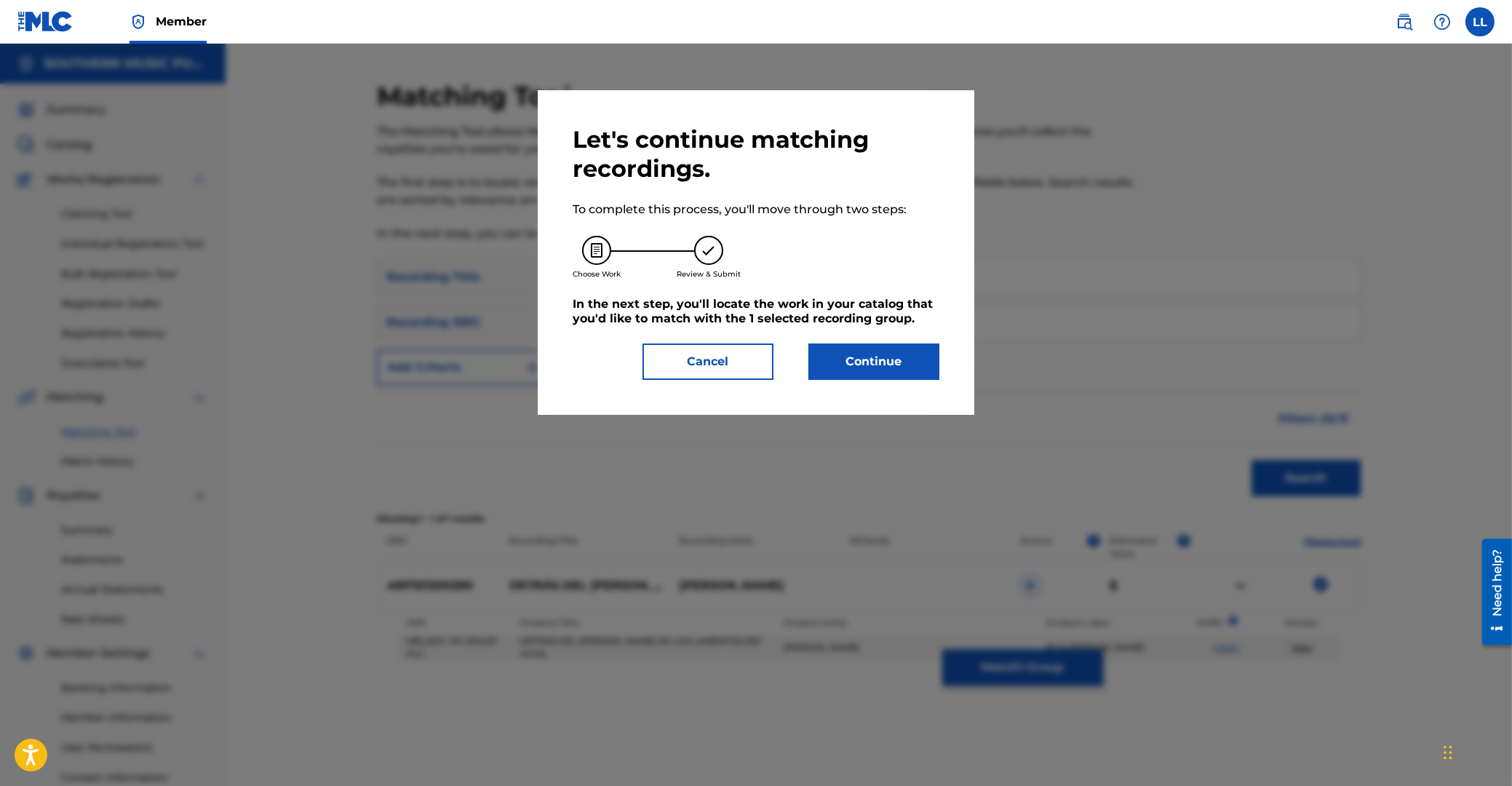
click at [877, 356] on button "Continue" at bounding box center [874, 361] width 131 height 36
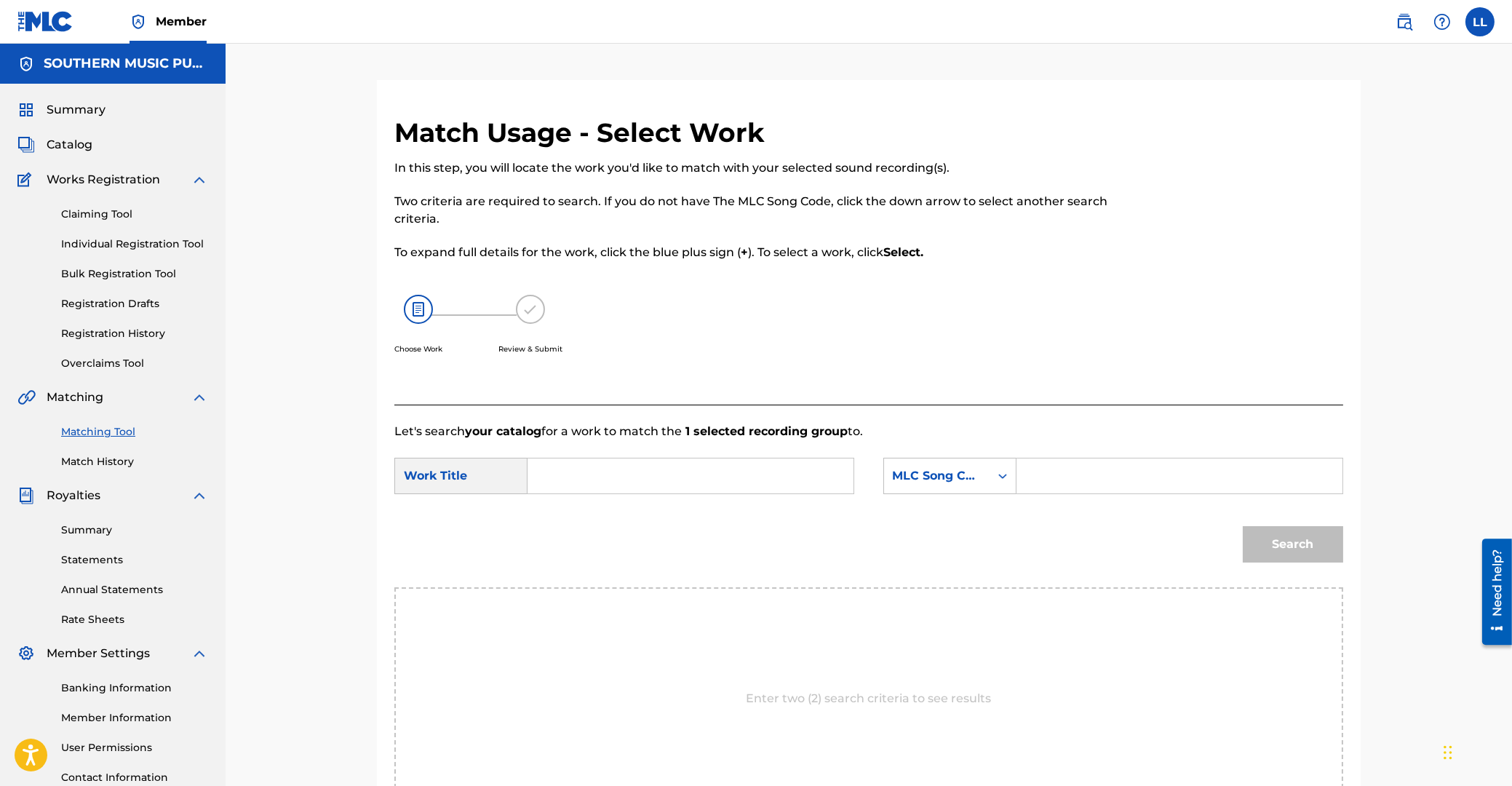
click at [548, 478] on input "Search Form" at bounding box center [691, 475] width 302 height 35
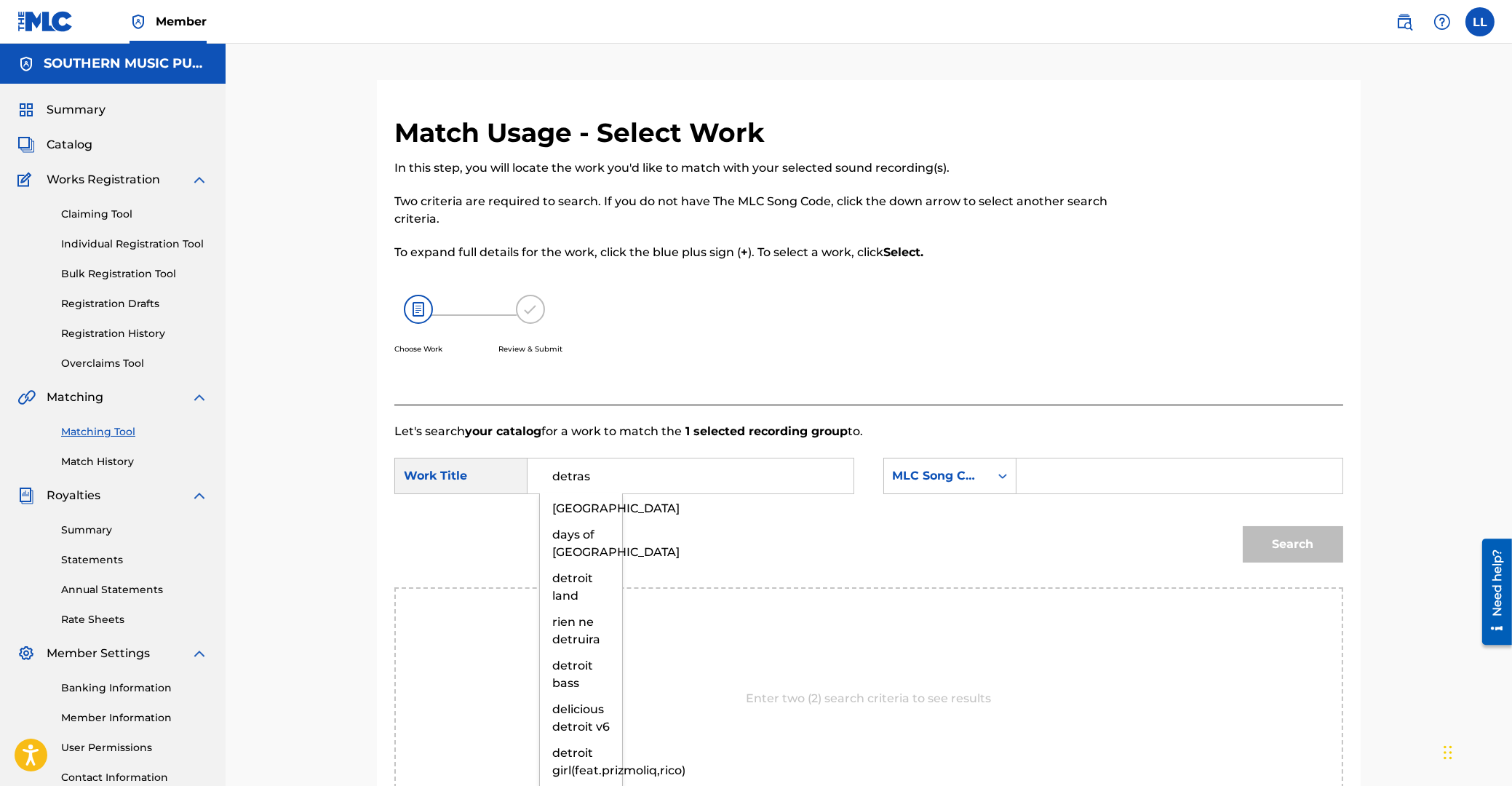
type input "detras"
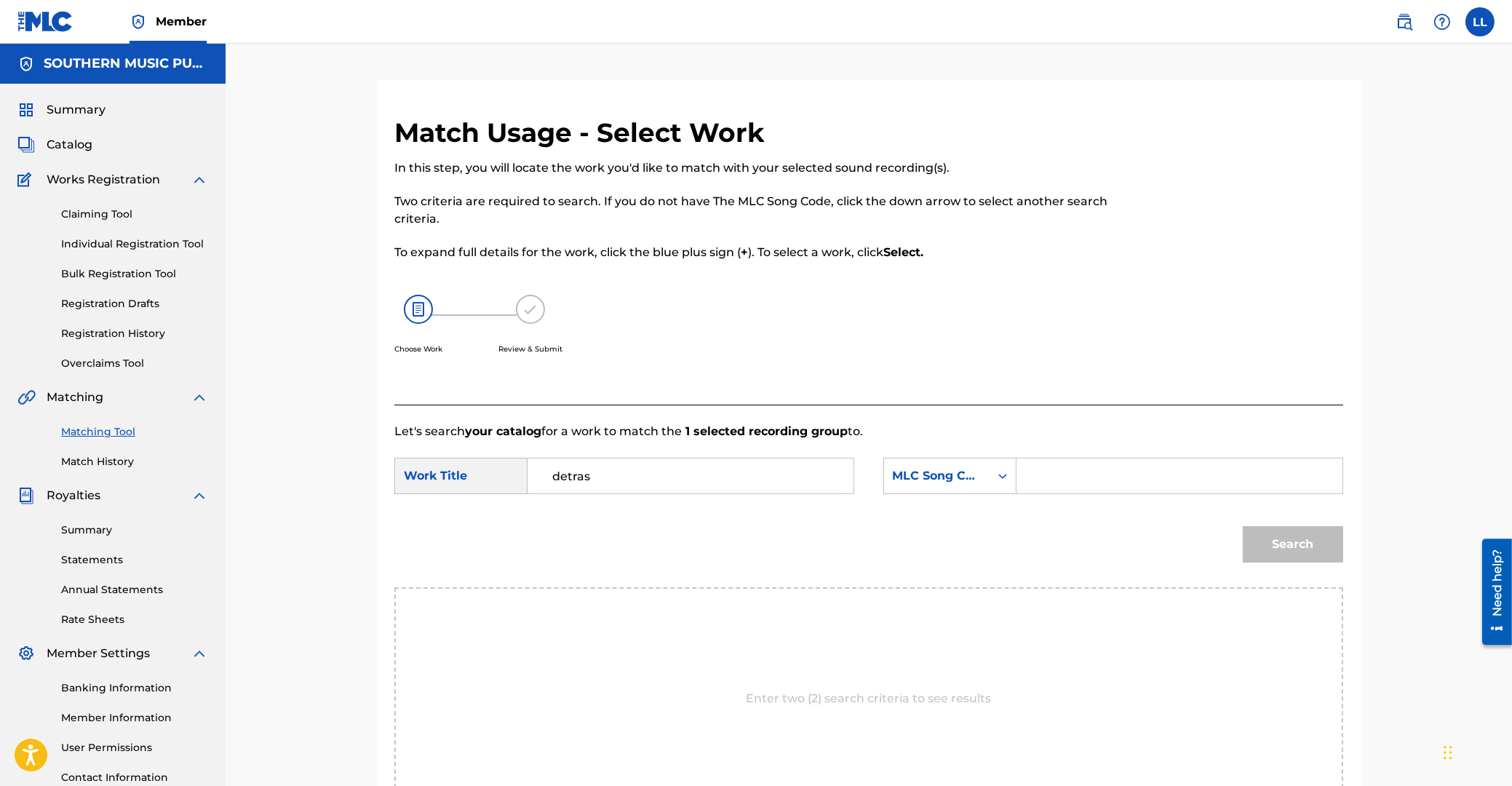
paste input "D01647"
type input "D01647"
click at [1242, 526] on button "Search" at bounding box center [1292, 543] width 100 height 36
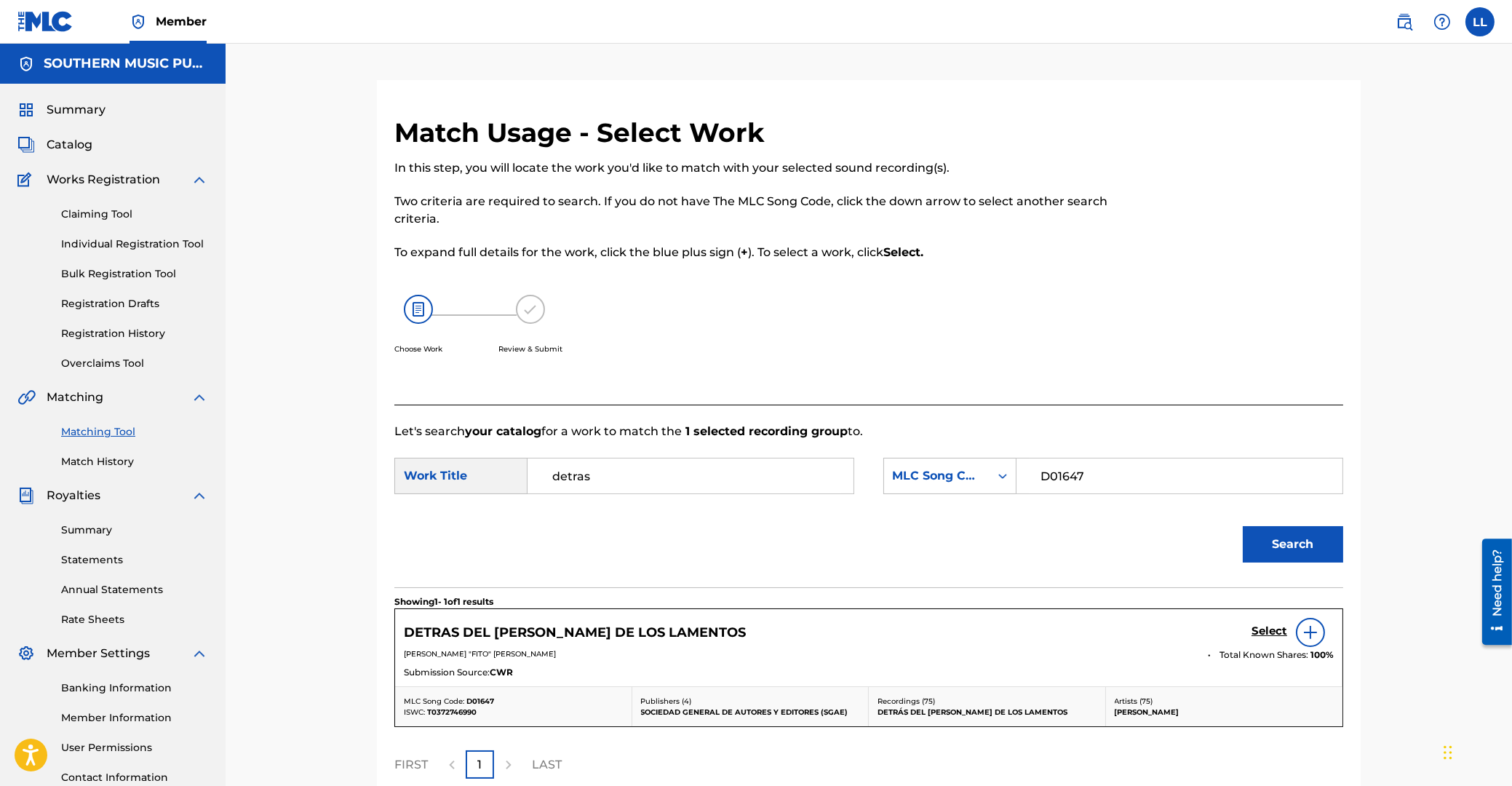
click at [1267, 632] on h5 "Select" at bounding box center [1269, 631] width 35 height 13
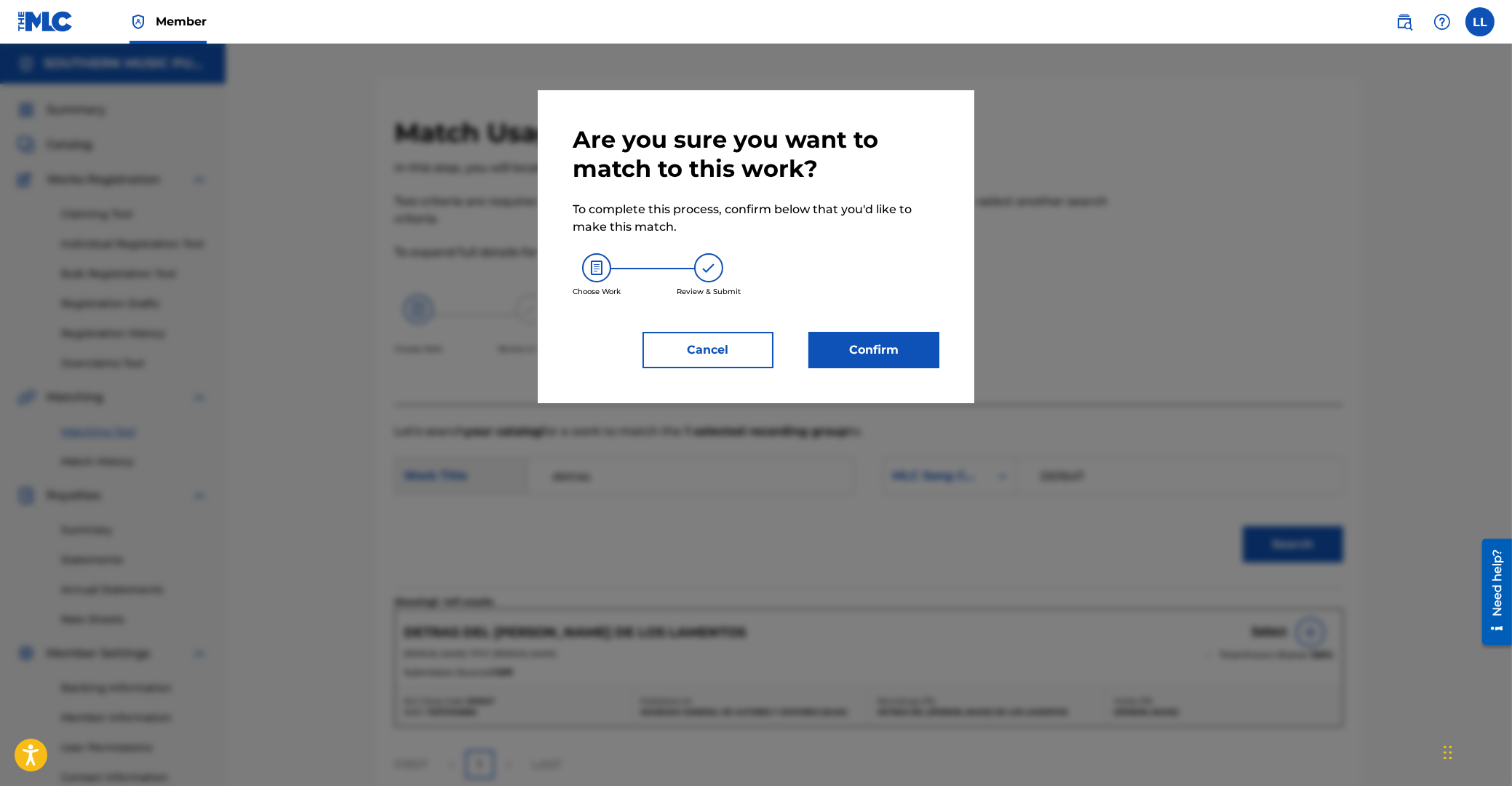
click at [889, 355] on button "Confirm" at bounding box center [874, 350] width 131 height 36
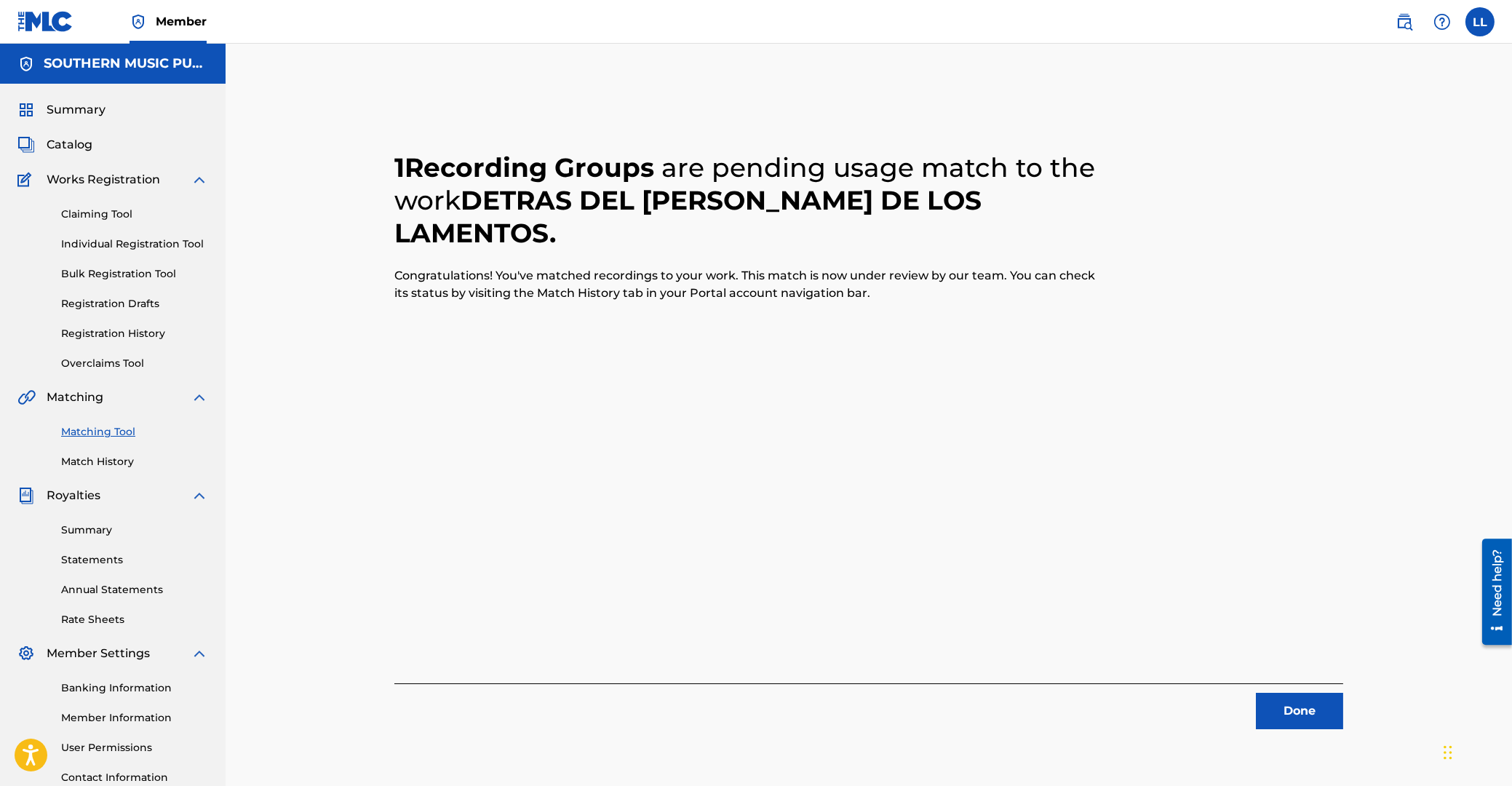
click at [1283, 709] on button "Done" at bounding box center [1300, 710] width 88 height 36
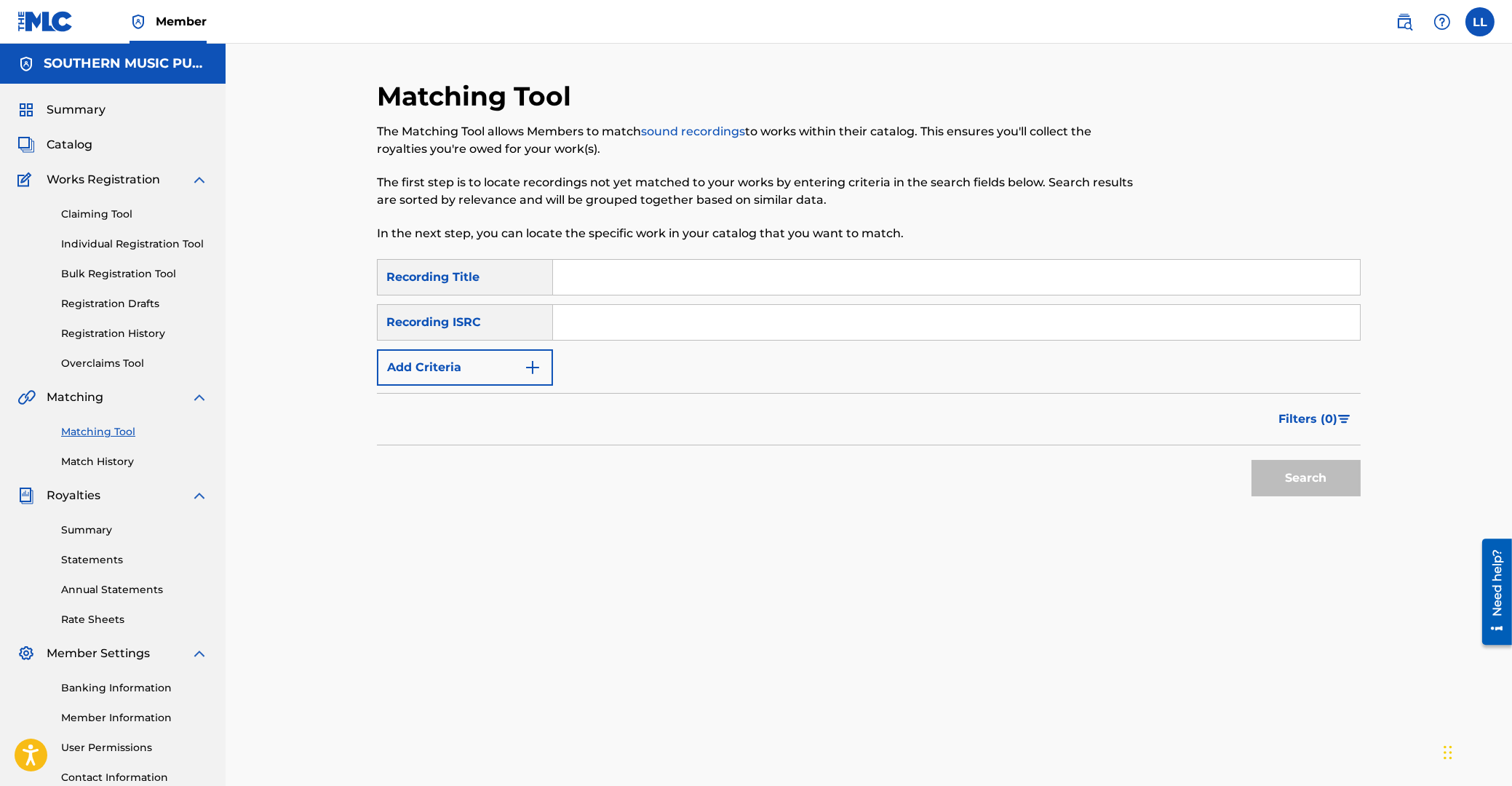
click at [697, 334] on input "Search Form" at bounding box center [956, 322] width 807 height 35
paste input "ARF101200292"
click at [1304, 479] on button "Search" at bounding box center [1306, 478] width 110 height 36
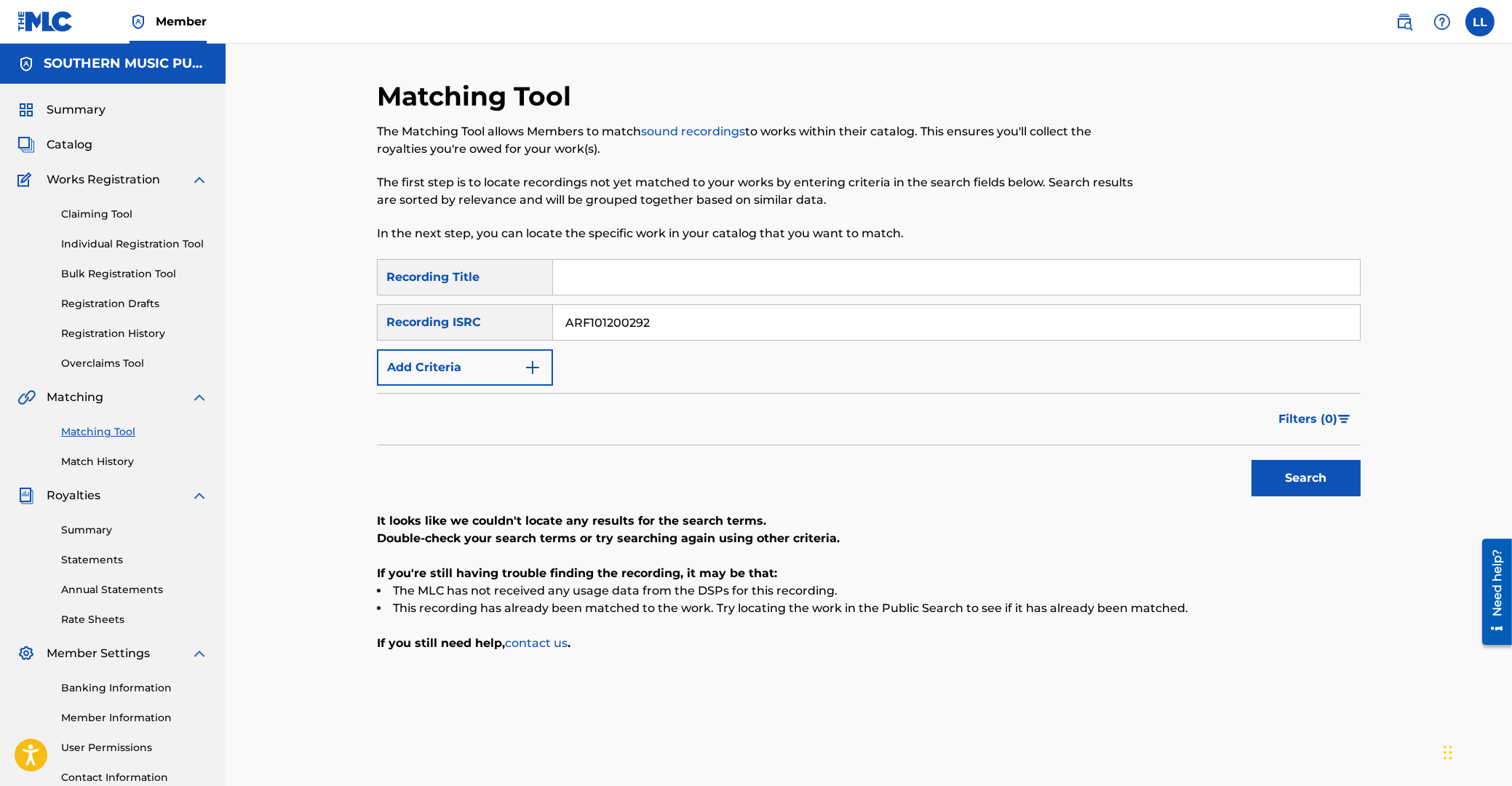
drag, startPoint x: 572, startPoint y: 325, endPoint x: 900, endPoint y: 406, distance: 337.9
click at [553, 305] on input "ARF101200292" at bounding box center [956, 322] width 807 height 35
click at [1310, 468] on button "Search" at bounding box center [1306, 478] width 110 height 36
drag, startPoint x: 692, startPoint y: 323, endPoint x: 411, endPoint y: 312, distance: 281.2
click at [553, 321] on input "ARF101200292" at bounding box center [956, 322] width 807 height 35
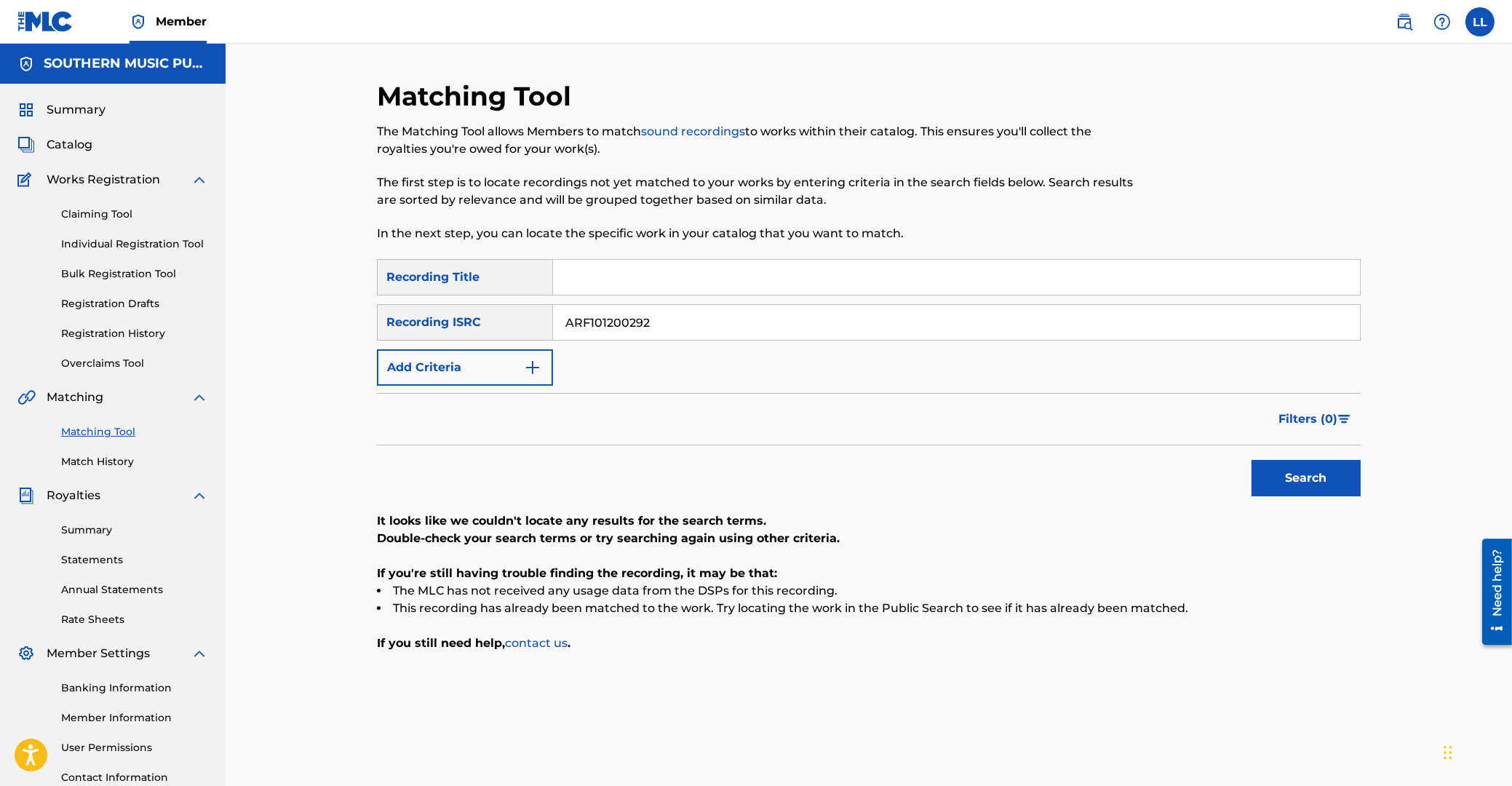
paste input "3"
click at [1324, 475] on button "Search" at bounding box center [1306, 478] width 110 height 36
drag, startPoint x: 680, startPoint y: 326, endPoint x: 318, endPoint y: 302, distance: 362.8
click at [553, 313] on input "ARF101200293" at bounding box center [956, 322] width 807 height 35
paste input "300015"
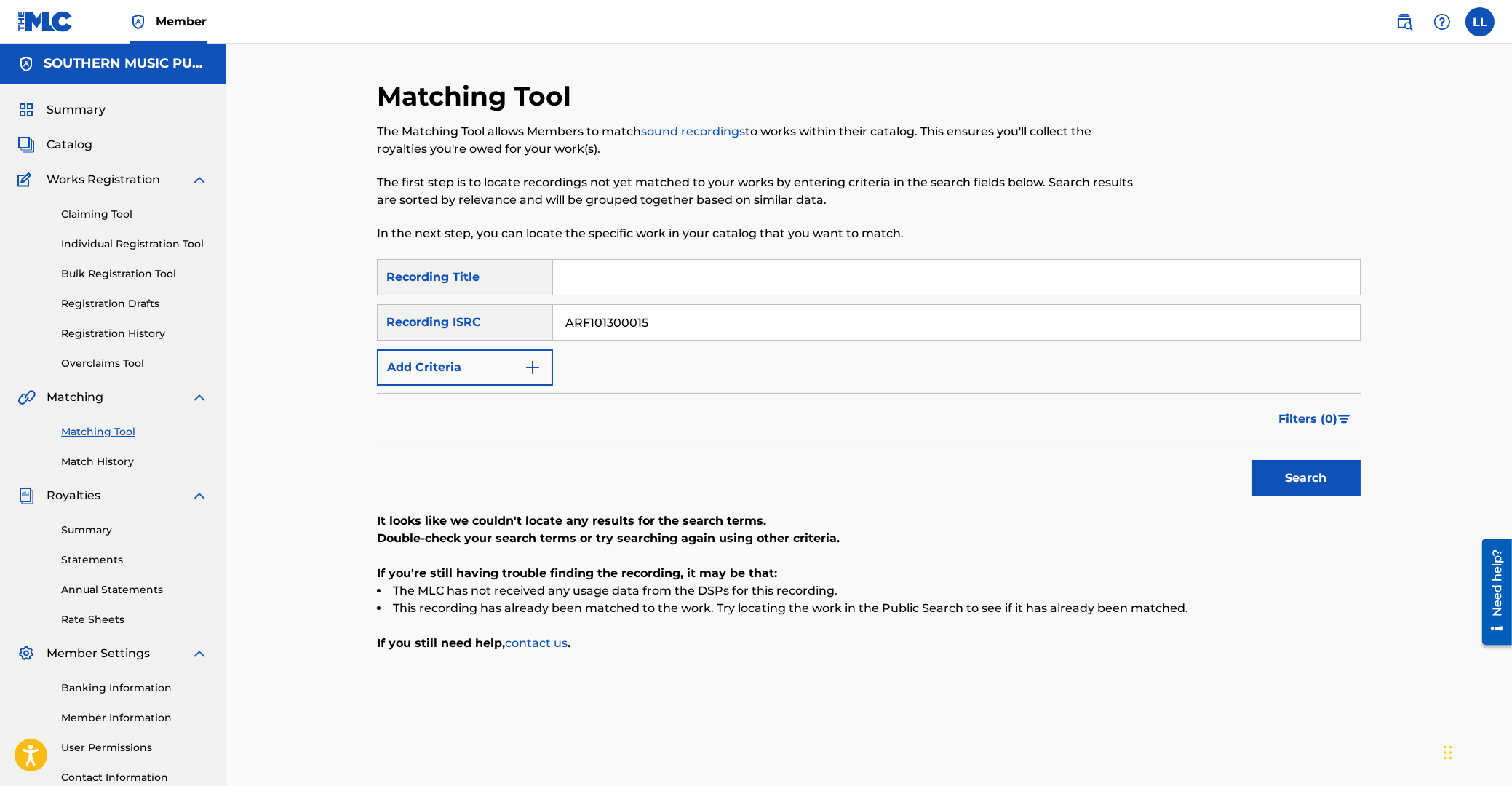
type input "ARF101300015"
click at [1290, 480] on button "Search" at bounding box center [1306, 478] width 110 height 36
click at [88, 105] on span "Summary" at bounding box center [76, 110] width 59 height 18
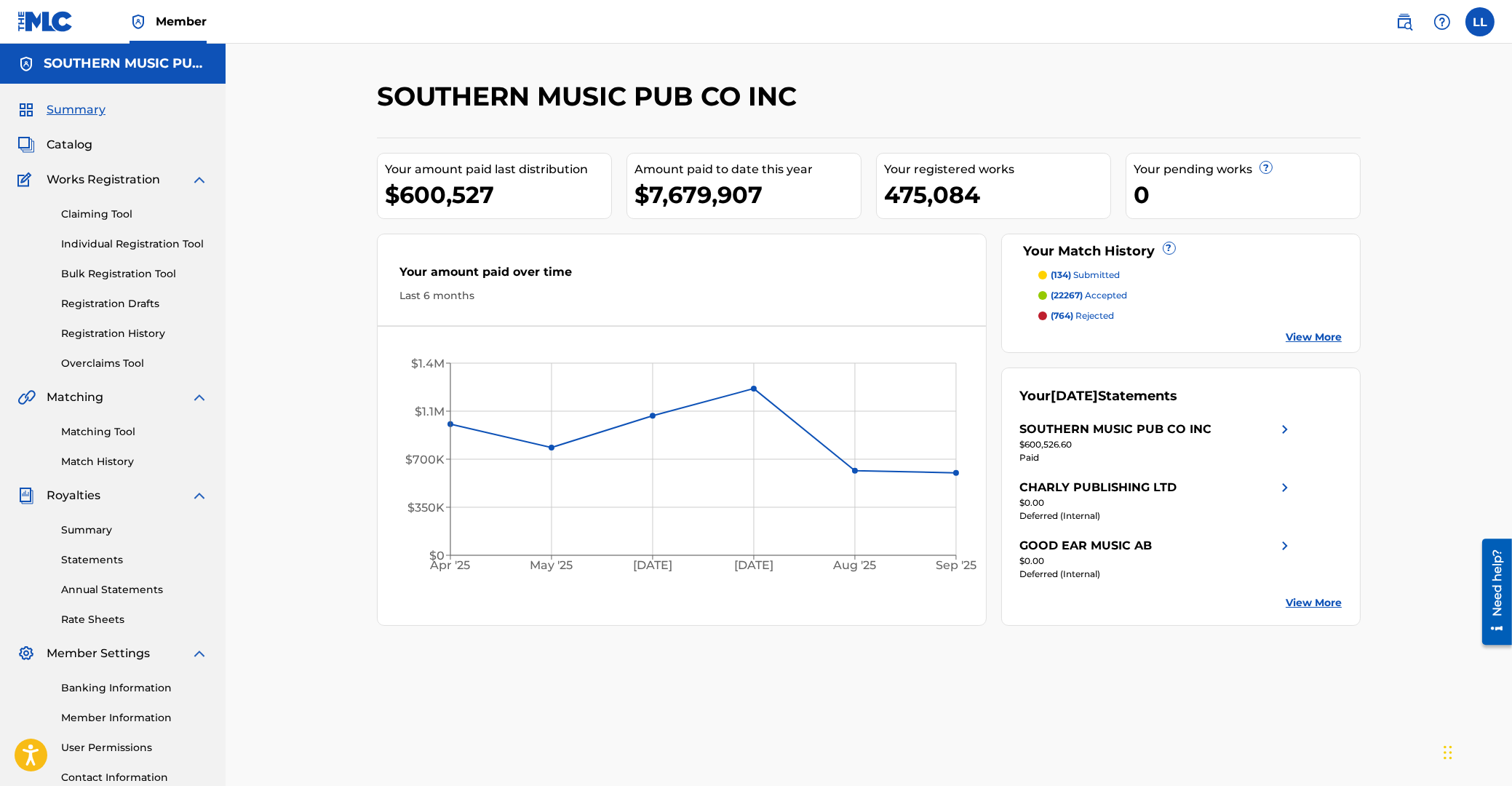
click at [104, 430] on link "Matching Tool" at bounding box center [135, 432] width 147 height 15
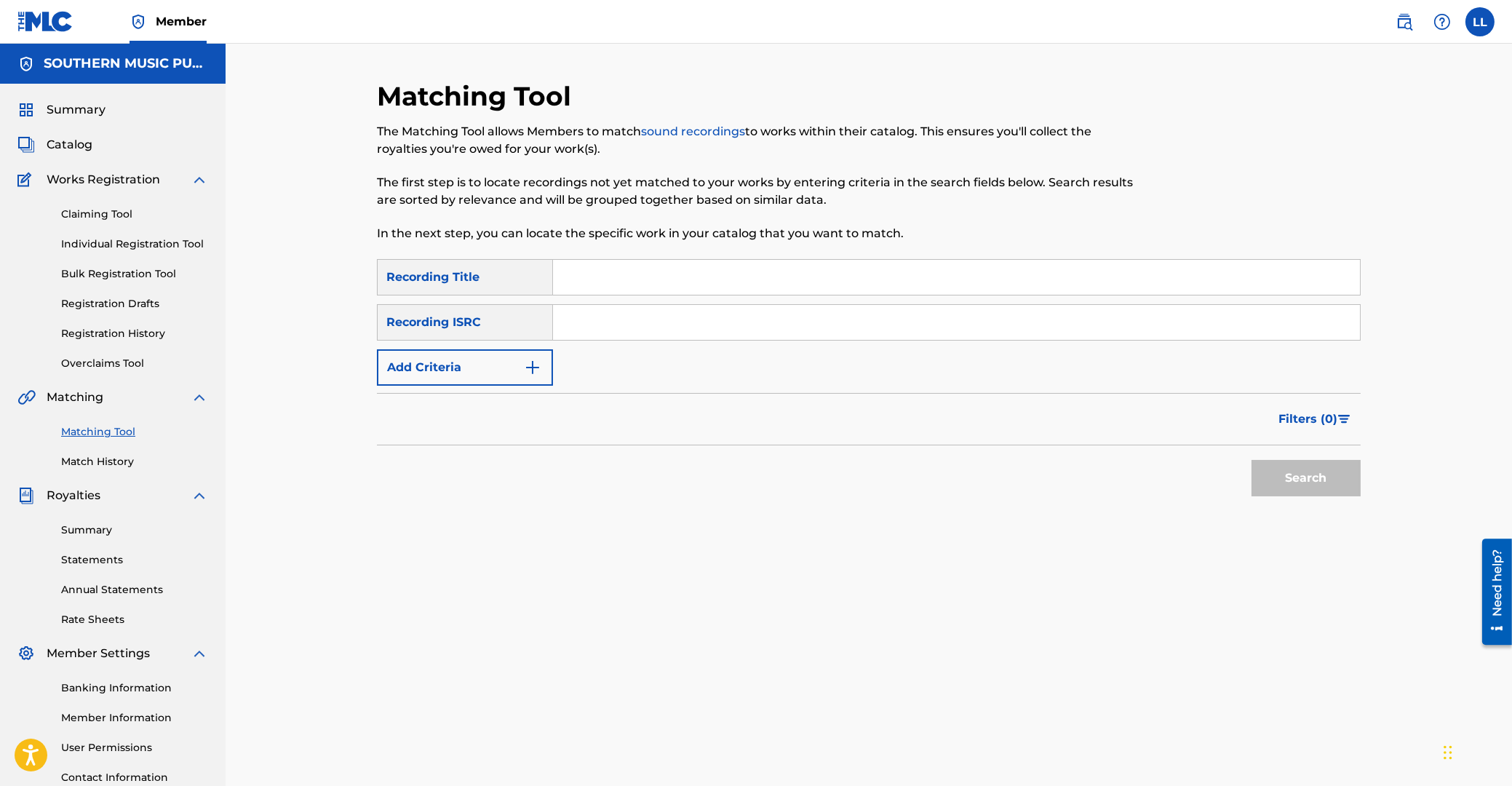
click at [788, 327] on input "Search Form" at bounding box center [956, 322] width 807 height 35
paste input "ARF101300015"
click at [1309, 482] on button "Search" at bounding box center [1306, 478] width 110 height 36
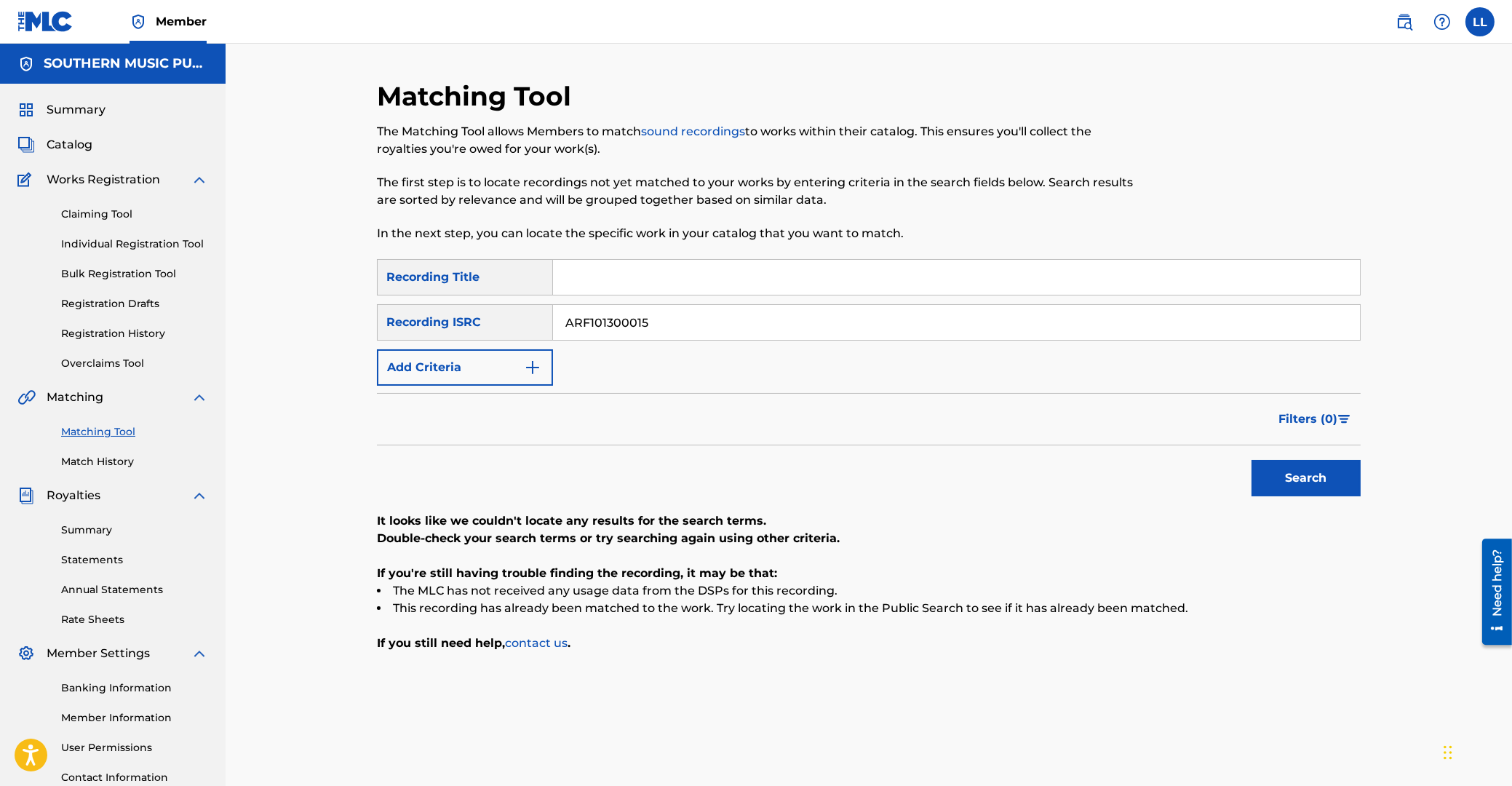
drag, startPoint x: 761, startPoint y: 321, endPoint x: 222, endPoint y: 265, distance: 541.9
click at [553, 305] on input "ARF101300015" at bounding box center [956, 322] width 807 height 35
paste input "20"
click at [1331, 484] on button "Search" at bounding box center [1306, 478] width 110 height 36
drag, startPoint x: 694, startPoint y: 325, endPoint x: 322, endPoint y: 291, distance: 373.6
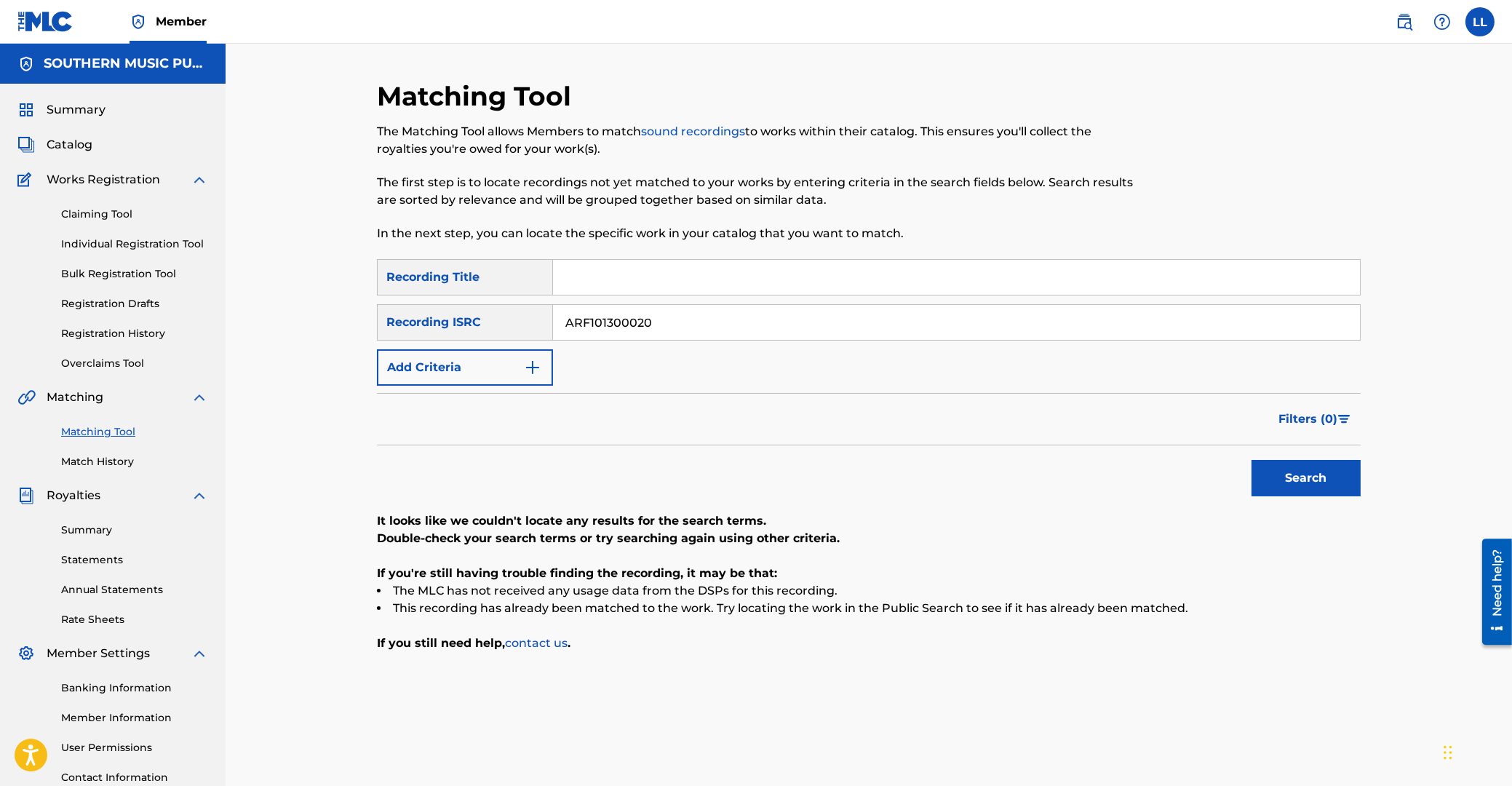
click at [553, 322] on input "ARF101300020" at bounding box center [956, 322] width 807 height 35
paste input "186"
click at [1347, 487] on button "Search" at bounding box center [1306, 478] width 110 height 36
drag, startPoint x: 670, startPoint y: 320, endPoint x: 413, endPoint y: 320, distance: 257.0
click at [553, 320] on input "ARF101300186" at bounding box center [956, 322] width 807 height 35
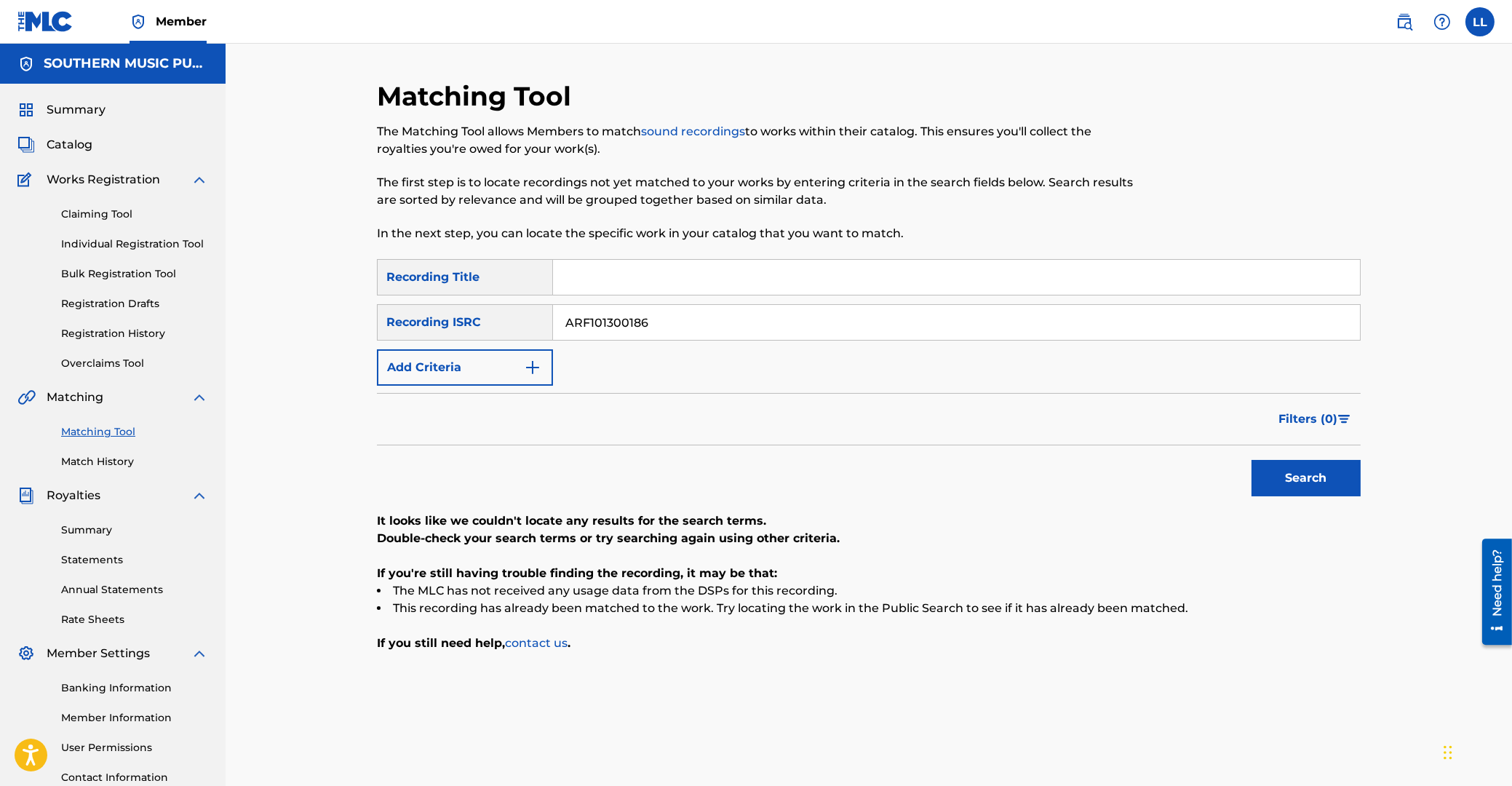
paste input "91"
click at [1309, 466] on button "Search" at bounding box center [1306, 478] width 110 height 36
drag, startPoint x: 740, startPoint y: 316, endPoint x: 375, endPoint y: 306, distance: 365.1
click at [553, 306] on input "ARF101300191" at bounding box center [956, 322] width 807 height 35
paste input "200290"
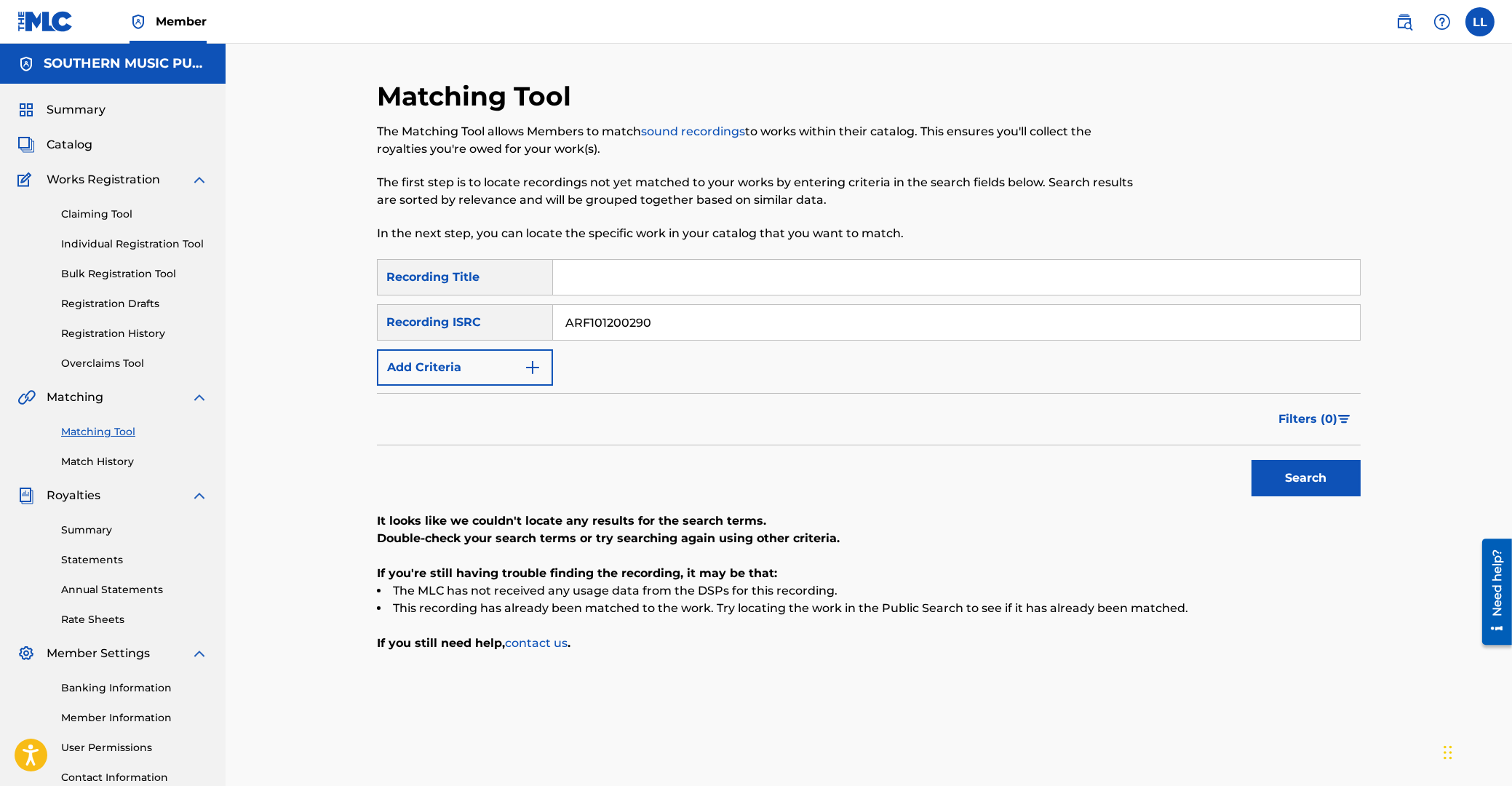
type input "ARF101200290"
click at [1325, 480] on button "Search" at bounding box center [1306, 478] width 110 height 36
click at [79, 112] on span "Summary" at bounding box center [76, 110] width 59 height 18
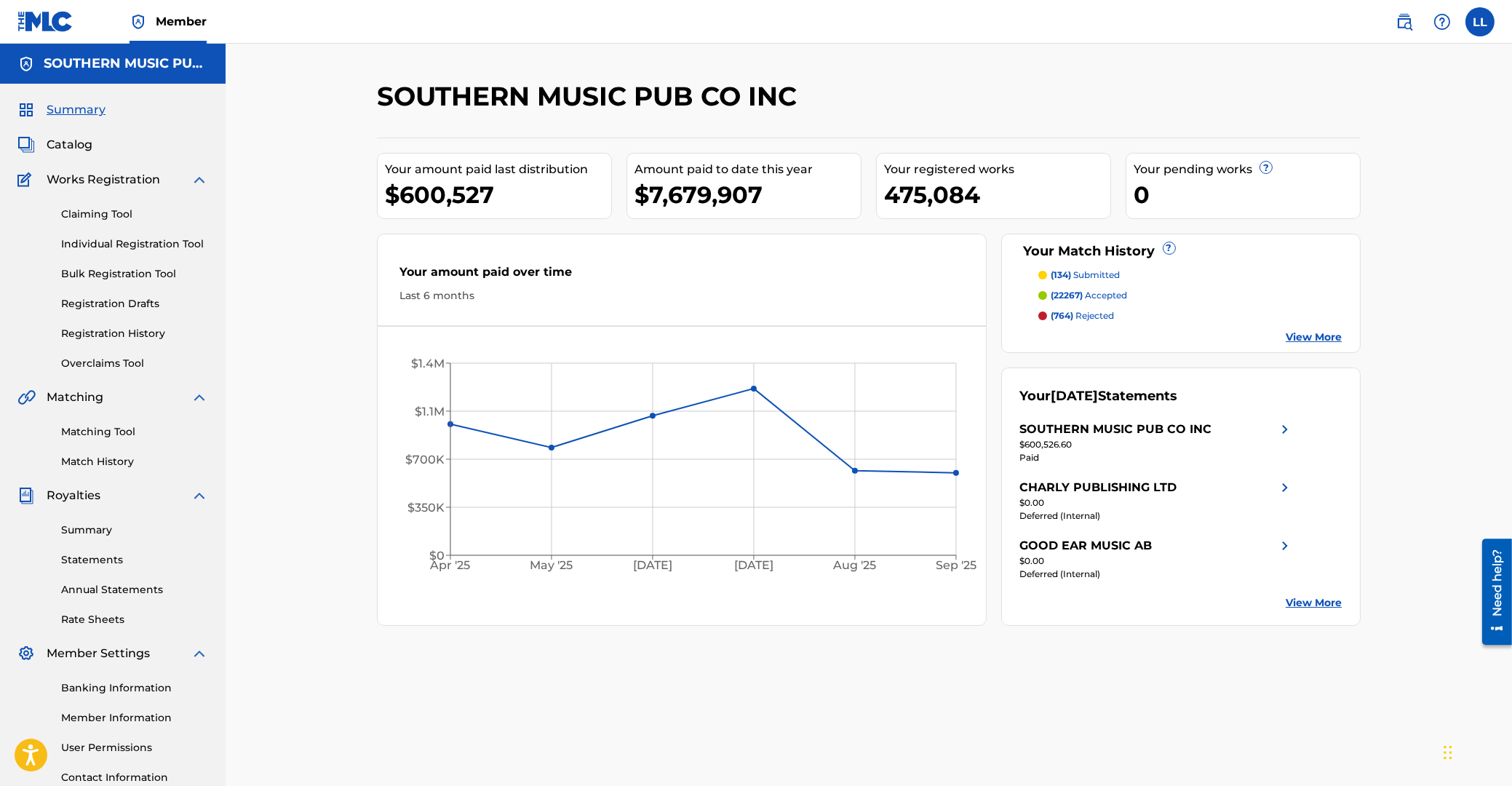
click at [1471, 25] on label at bounding box center [1480, 22] width 29 height 29
click at [1480, 22] on input "[PERSON_NAME] [EMAIL_ADDRESS][DOMAIN_NAME] Notification Preferences Profile Log…" at bounding box center [1480, 22] width 0 height 0
click at [1343, 206] on p "Log out" at bounding box center [1338, 206] width 35 height 13
click at [1480, 22] on input "[PERSON_NAME] [EMAIL_ADDRESS][DOMAIN_NAME] Notification Preferences Profile Log…" at bounding box center [1480, 22] width 0 height 0
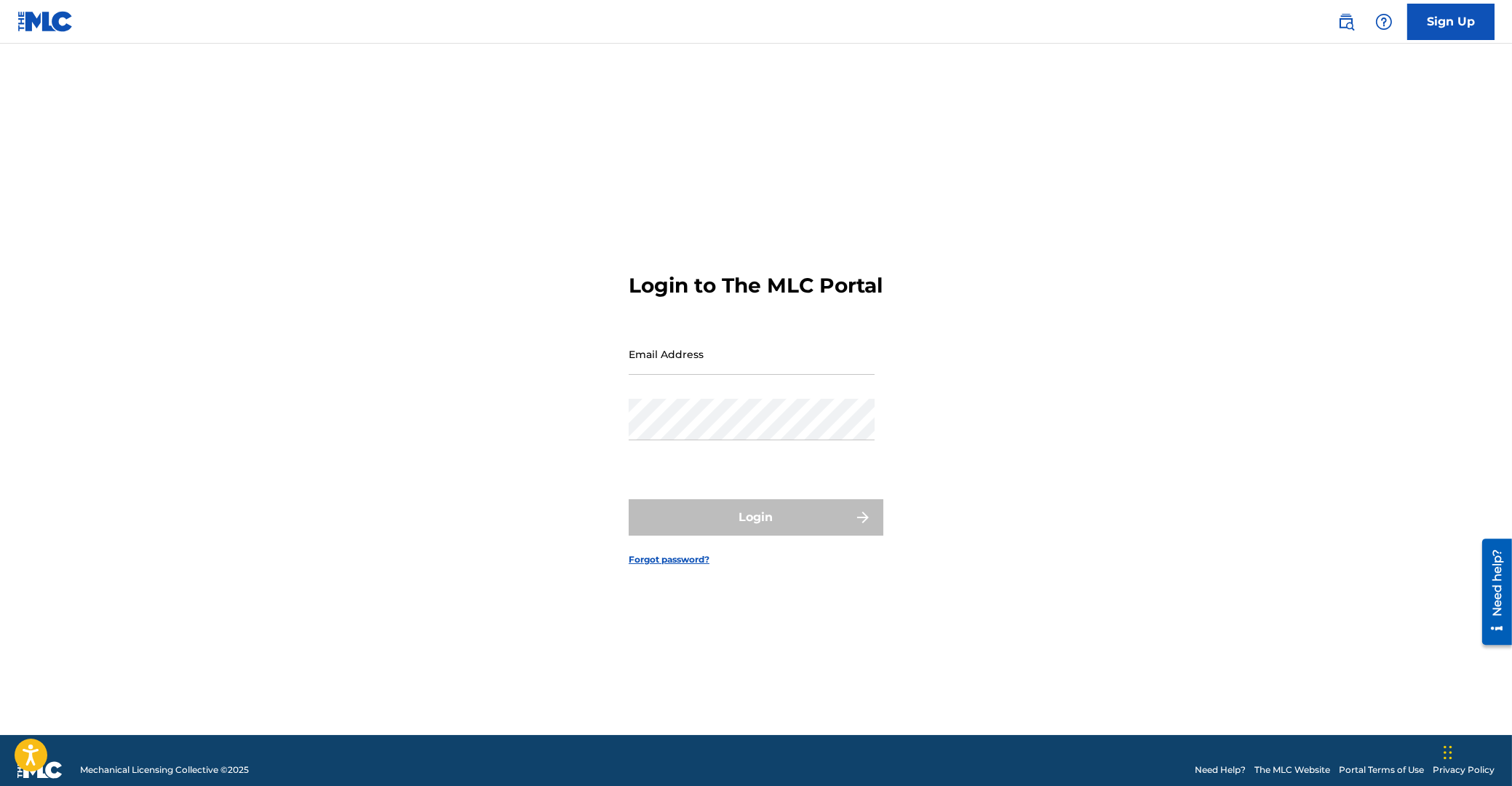
type input "[EMAIL_ADDRESS][DOMAIN_NAME]"
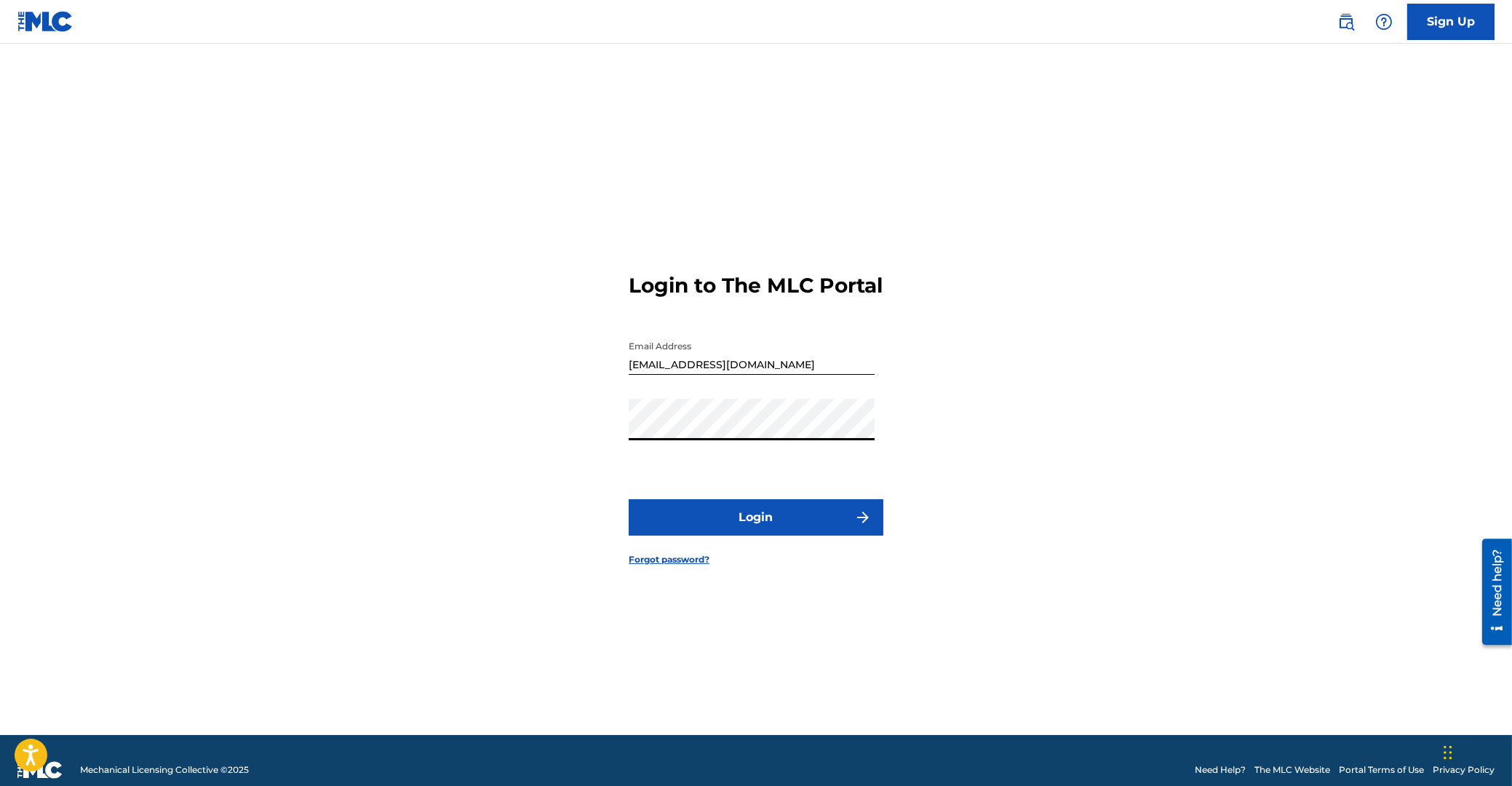
click at [777, 531] on button "Login" at bounding box center [756, 517] width 254 height 36
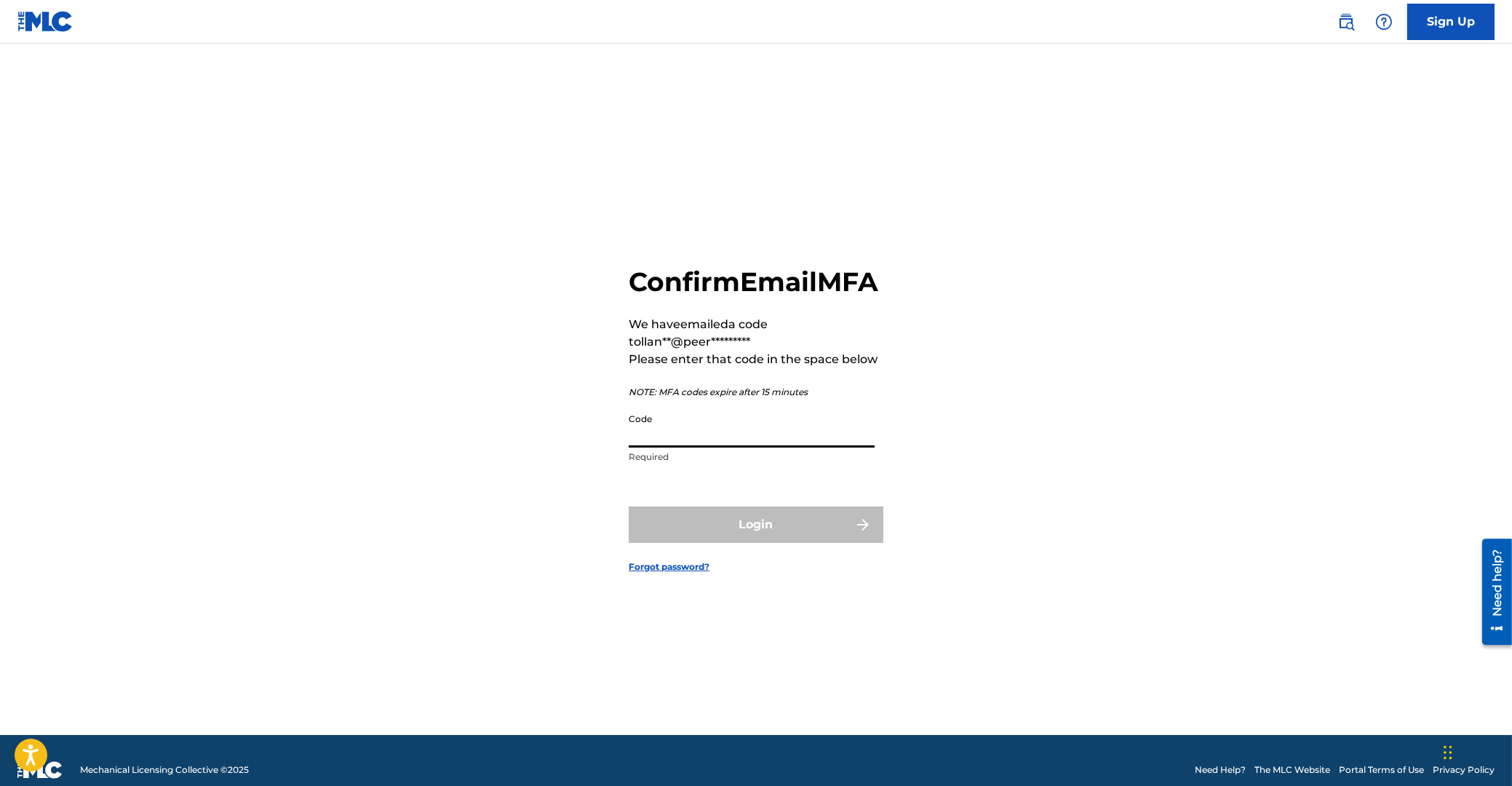
click at [755, 447] on input "Code" at bounding box center [751, 426] width 246 height 41
paste input "170326"
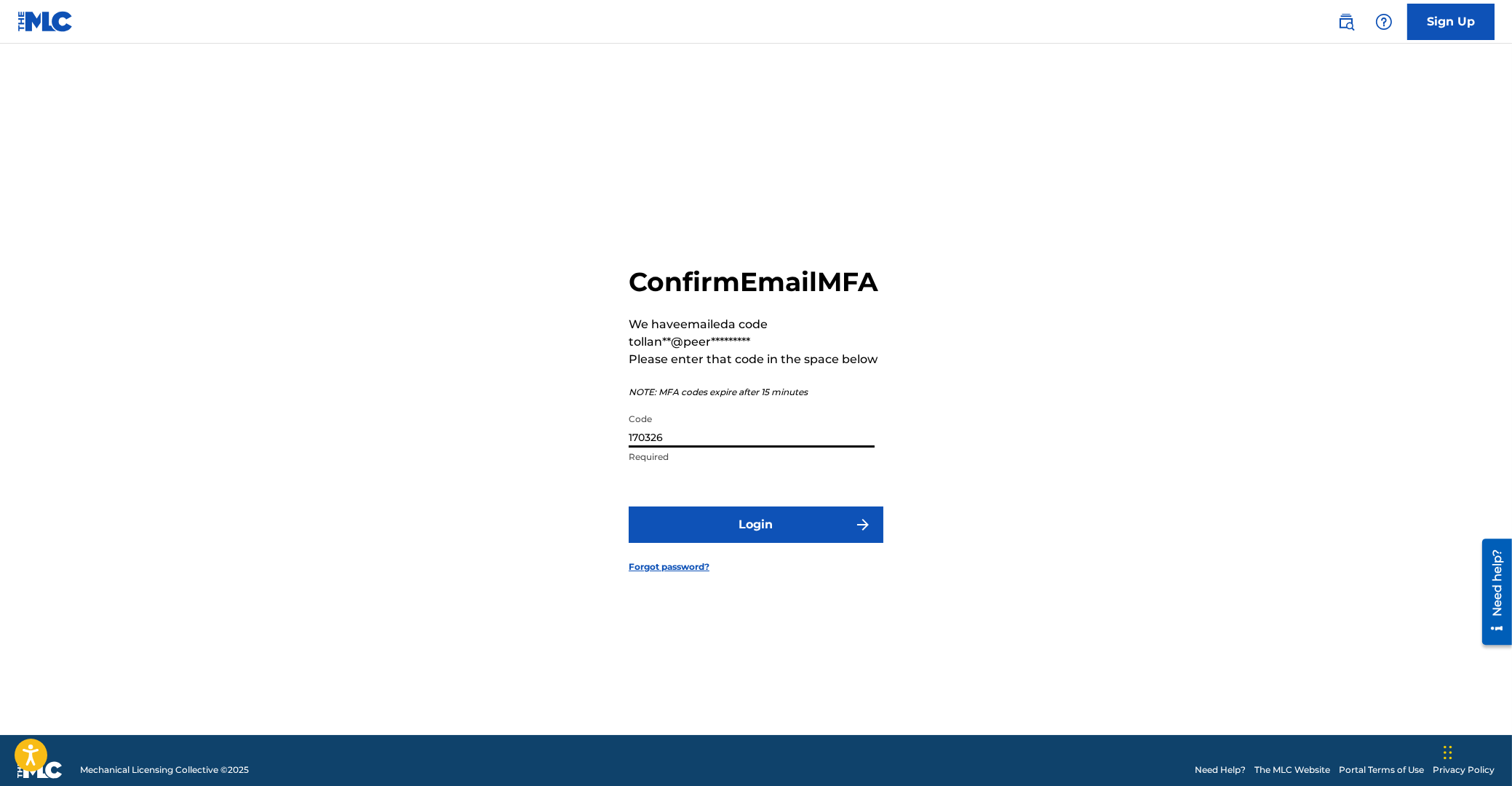
type input "170326"
click at [799, 537] on button "Login" at bounding box center [756, 524] width 254 height 36
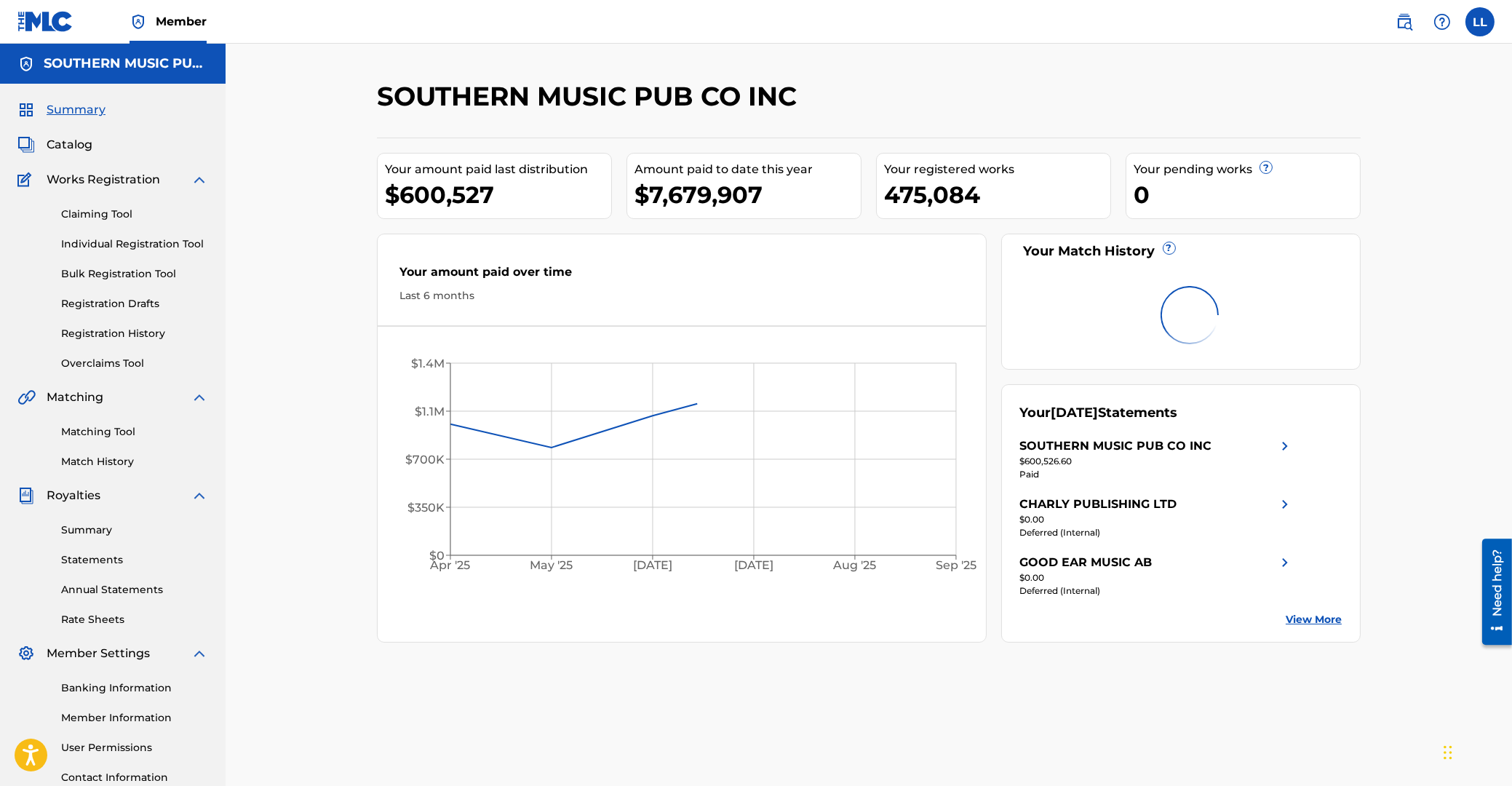
click at [113, 430] on link "Matching Tool" at bounding box center [135, 432] width 147 height 15
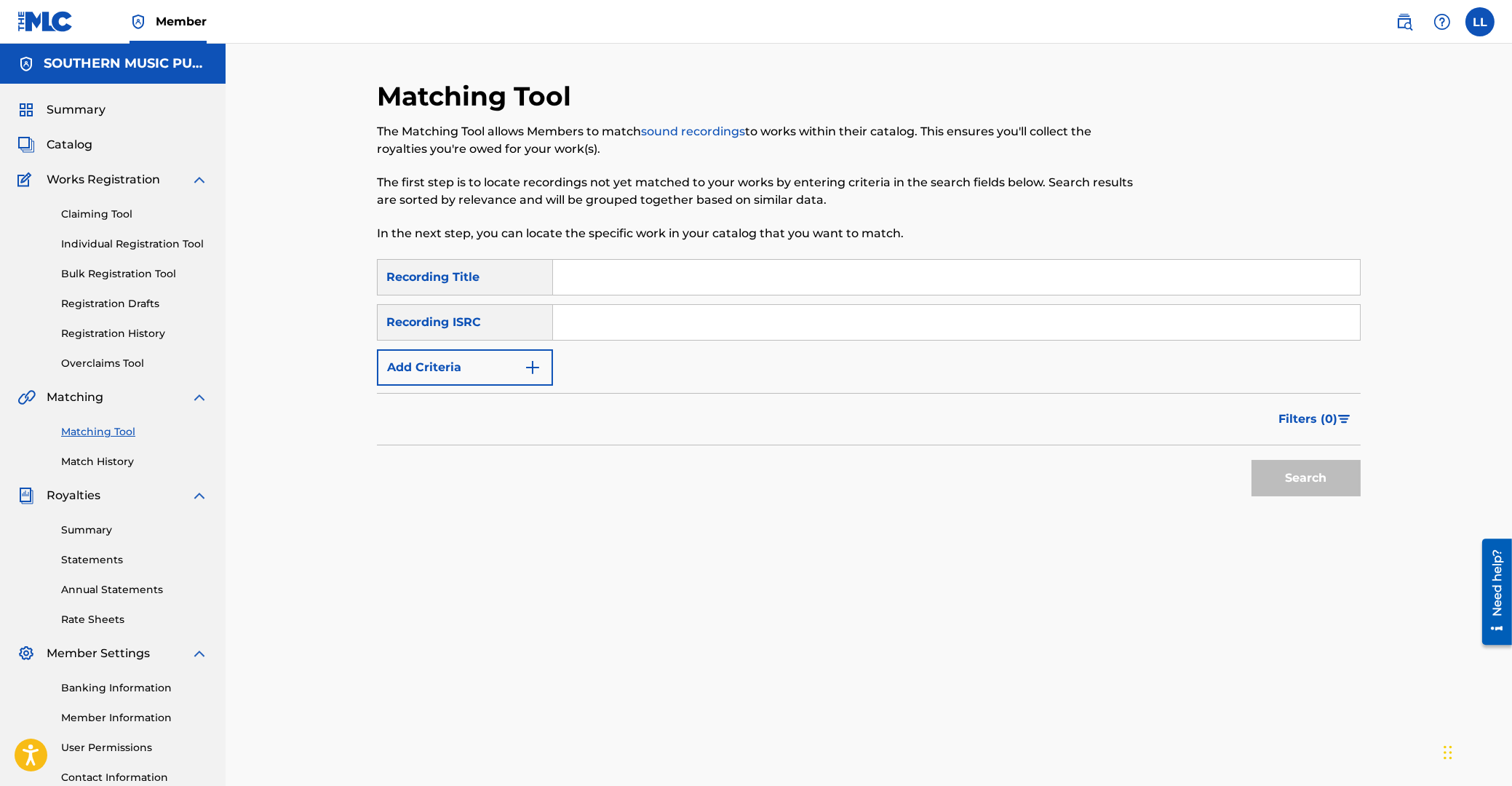
click at [600, 323] on input "Search Form" at bounding box center [956, 322] width 807 height 35
paste input "ARF101200292"
click at [1321, 476] on button "Search" at bounding box center [1306, 478] width 110 height 36
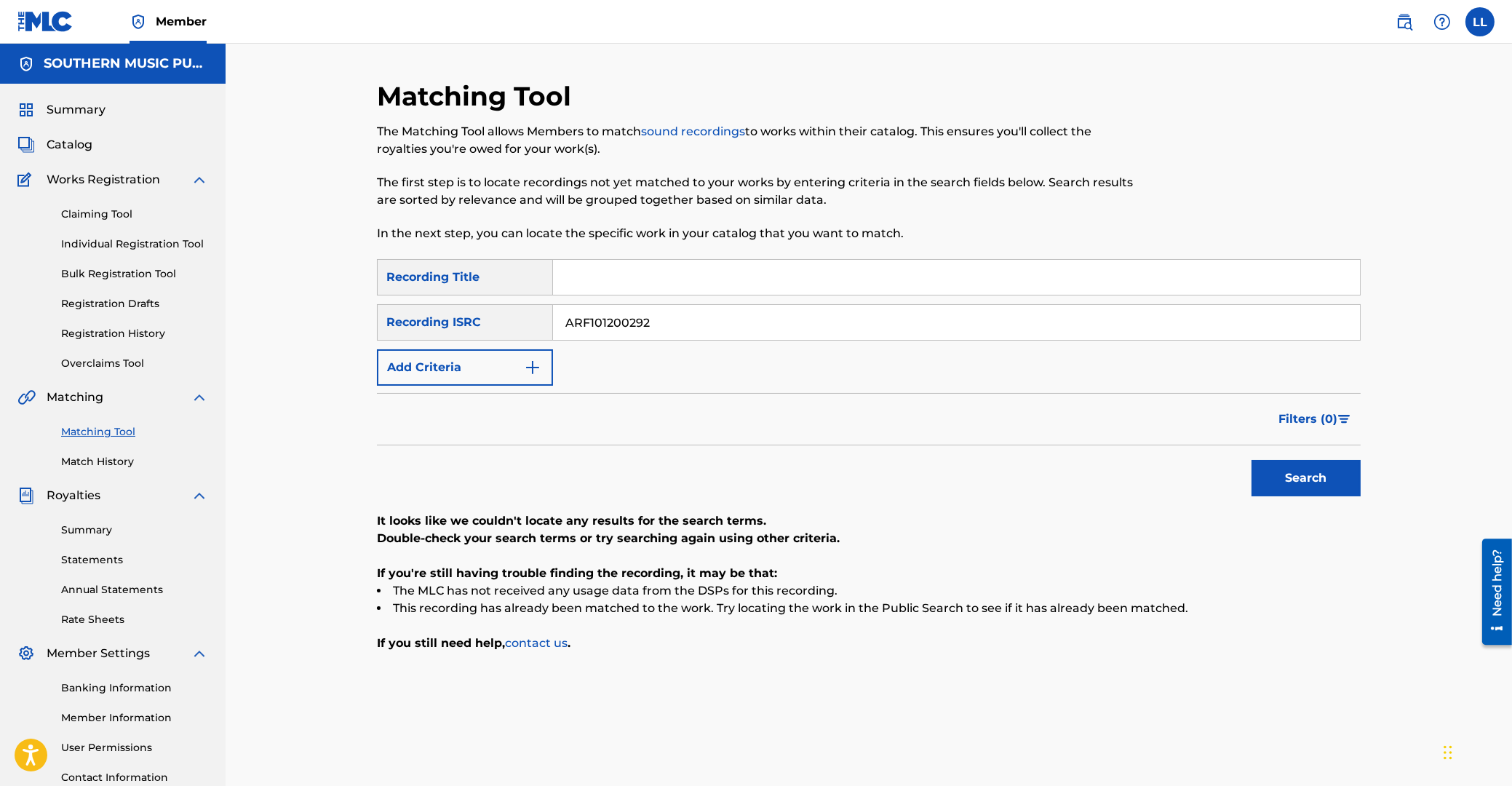
drag, startPoint x: 693, startPoint y: 318, endPoint x: 996, endPoint y: 409, distance: 316.4
click at [553, 328] on input "ARF101200292" at bounding box center [956, 322] width 807 height 35
paste input "3001"
click at [1317, 482] on button "Search" at bounding box center [1306, 478] width 110 height 36
drag, startPoint x: 666, startPoint y: 316, endPoint x: 826, endPoint y: 382, distance: 173.1
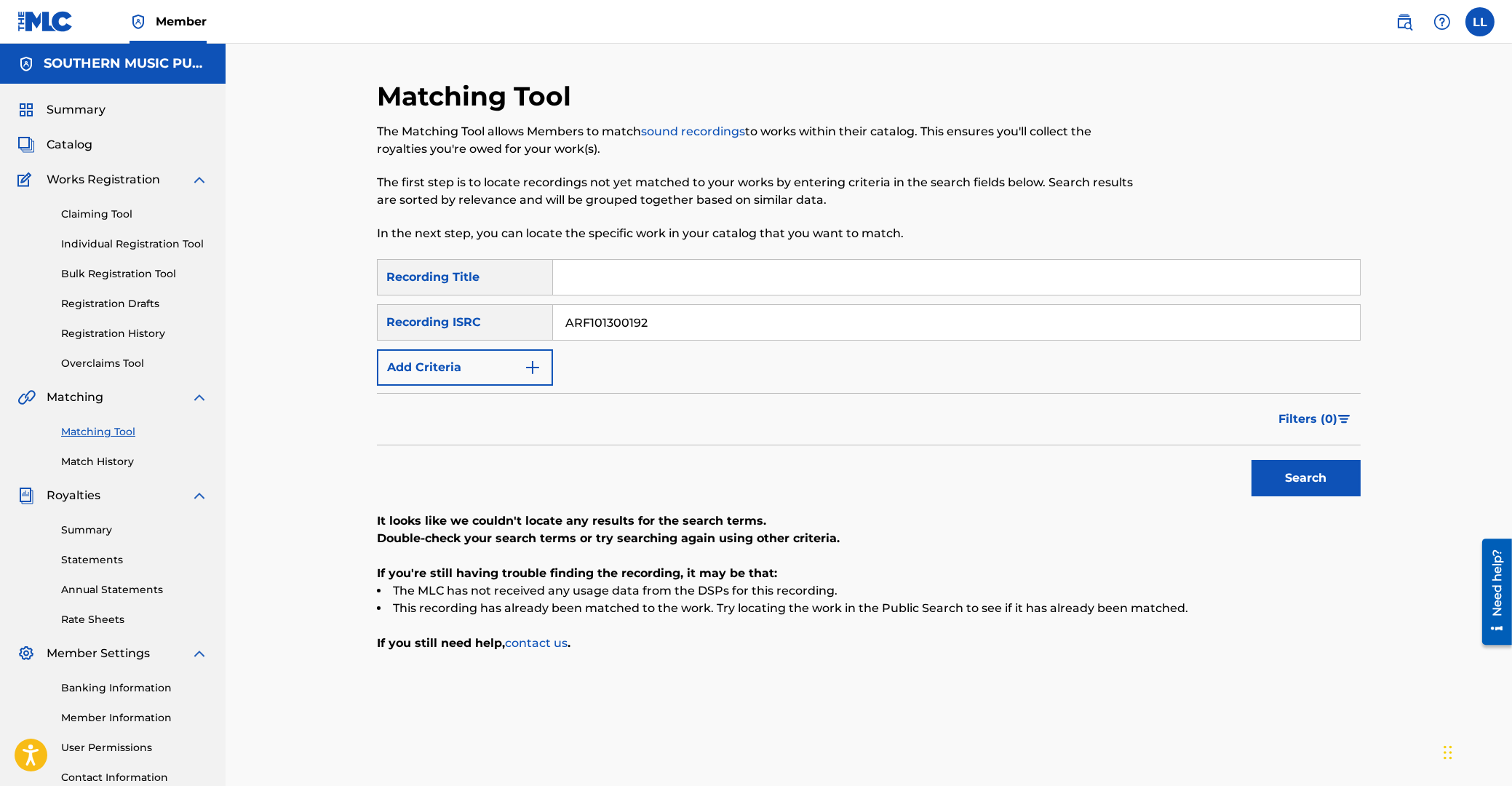
click at [553, 316] on input "ARF101300192" at bounding box center [956, 322] width 807 height 35
paste input "6"
click at [1328, 487] on button "Search" at bounding box center [1306, 478] width 110 height 36
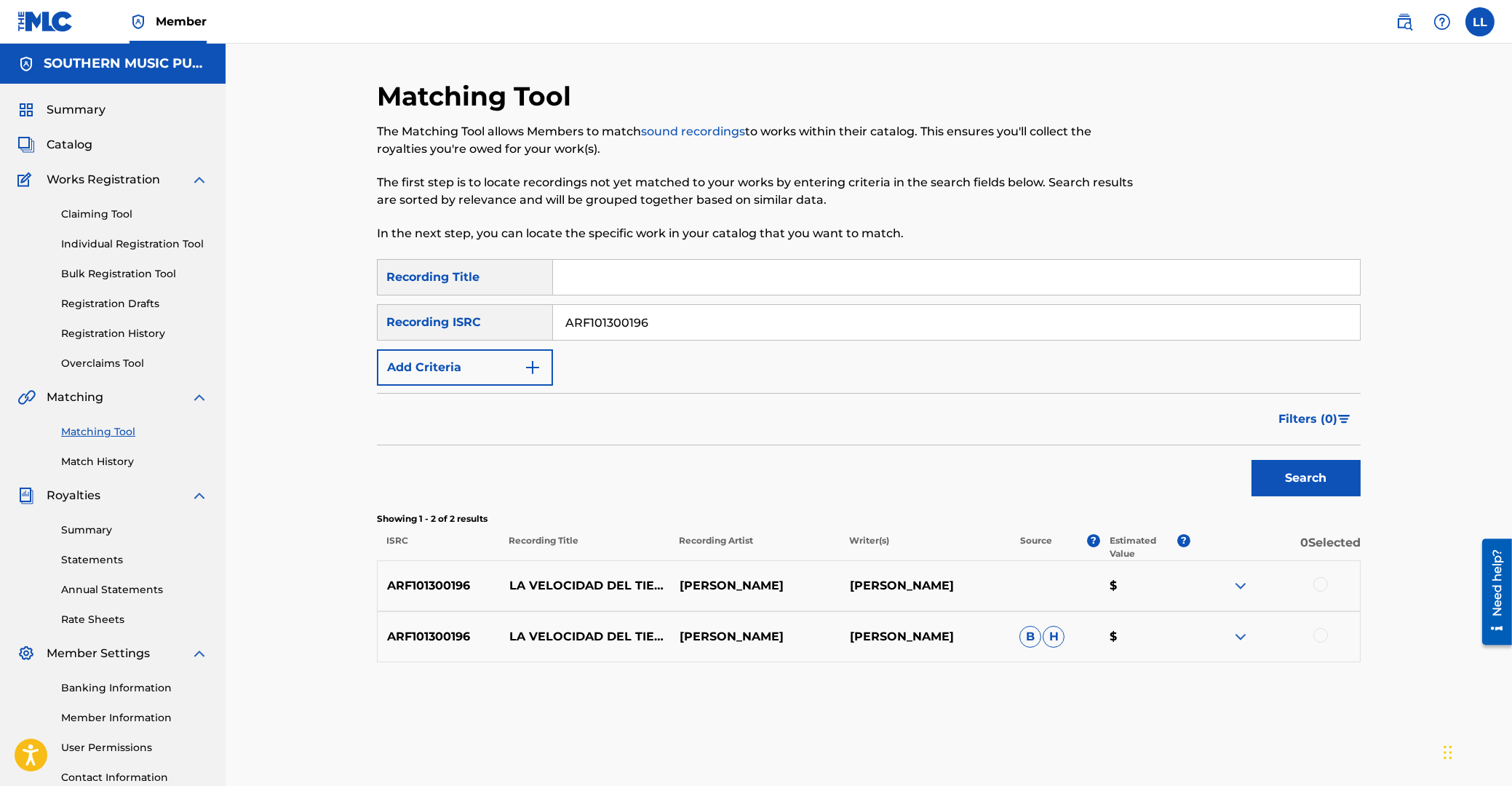
drag, startPoint x: 687, startPoint y: 316, endPoint x: 863, endPoint y: 352, distance: 179.6
click at [553, 334] on input "ARF101300196" at bounding box center [956, 322] width 807 height 35
paste input "200292"
click at [1308, 473] on button "Search" at bounding box center [1306, 478] width 110 height 36
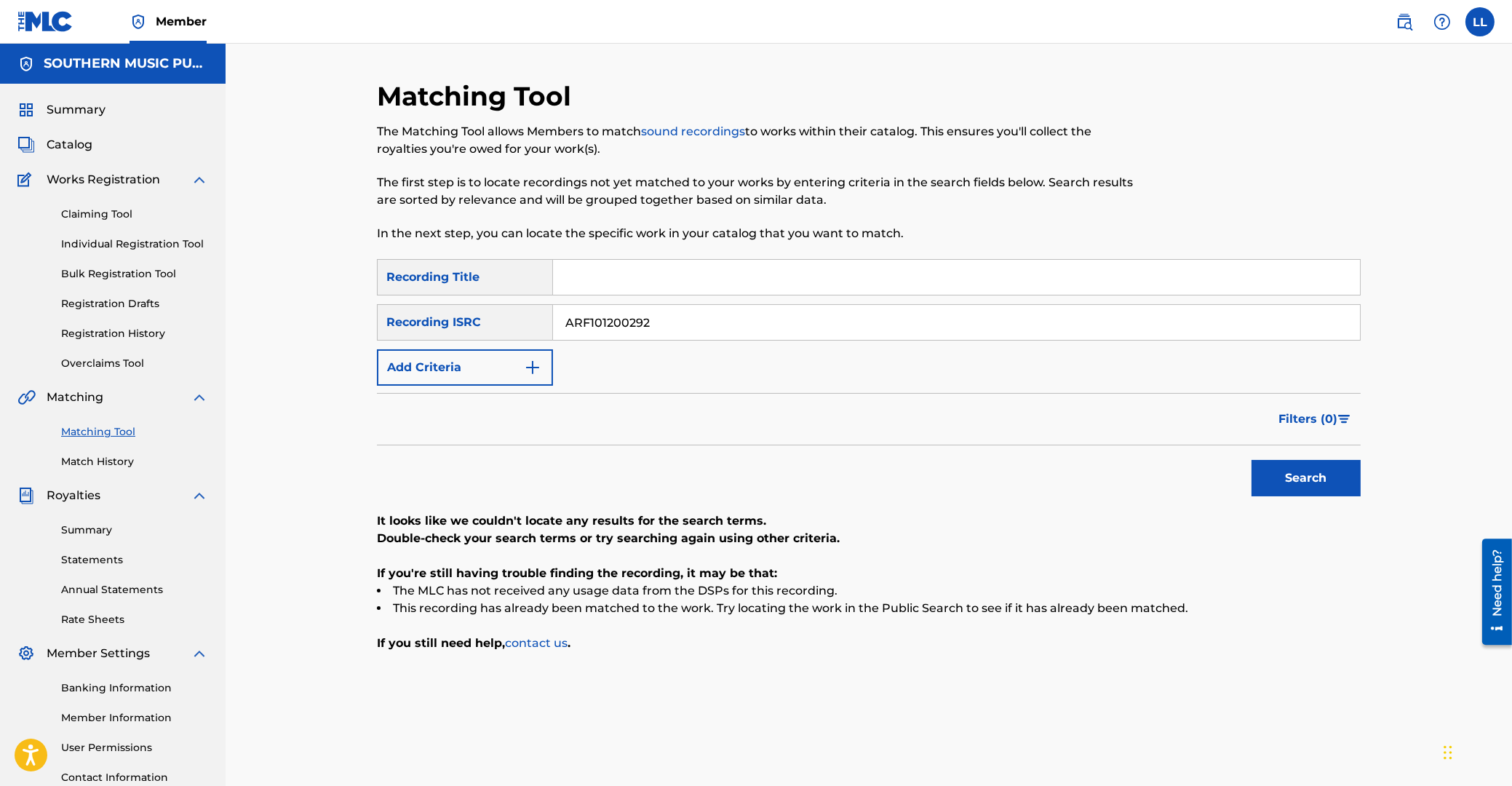
drag, startPoint x: 617, startPoint y: 322, endPoint x: 509, endPoint y: 322, distance: 108.0
click at [553, 322] on input "ARF101200292" at bounding box center [956, 322] width 807 height 35
paste input "3"
click at [1306, 474] on button "Search" at bounding box center [1306, 478] width 110 height 36
drag, startPoint x: 551, startPoint y: 327, endPoint x: 425, endPoint y: 328, distance: 126.0
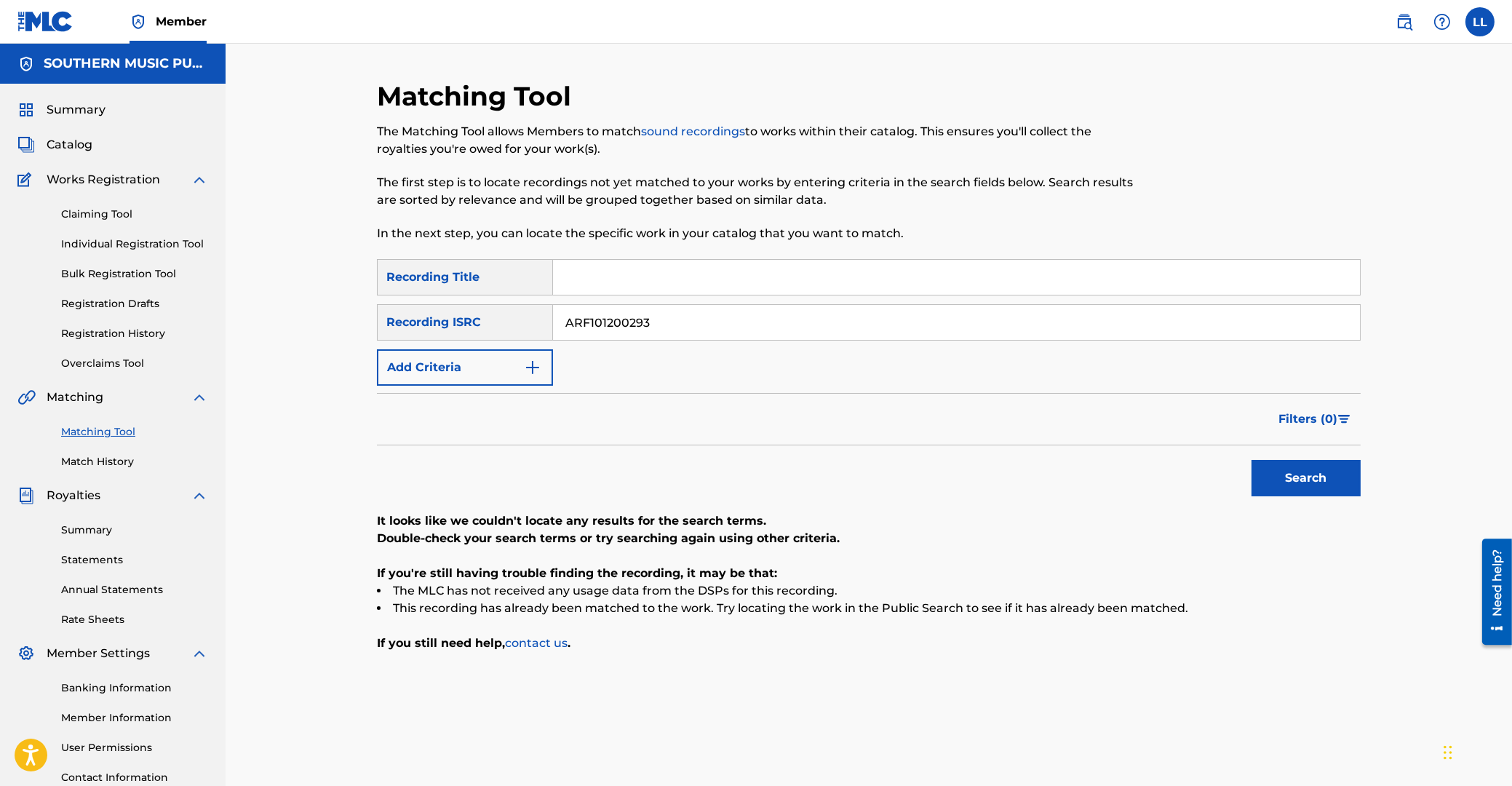
click at [553, 328] on input "ARF101200293" at bounding box center [956, 322] width 807 height 35
paste input "300015"
click at [1290, 489] on button "Search" at bounding box center [1306, 478] width 110 height 36
drag, startPoint x: 686, startPoint y: 322, endPoint x: 361, endPoint y: 321, distance: 325.0
click at [553, 321] on input "ARF101300015" at bounding box center [956, 322] width 807 height 35
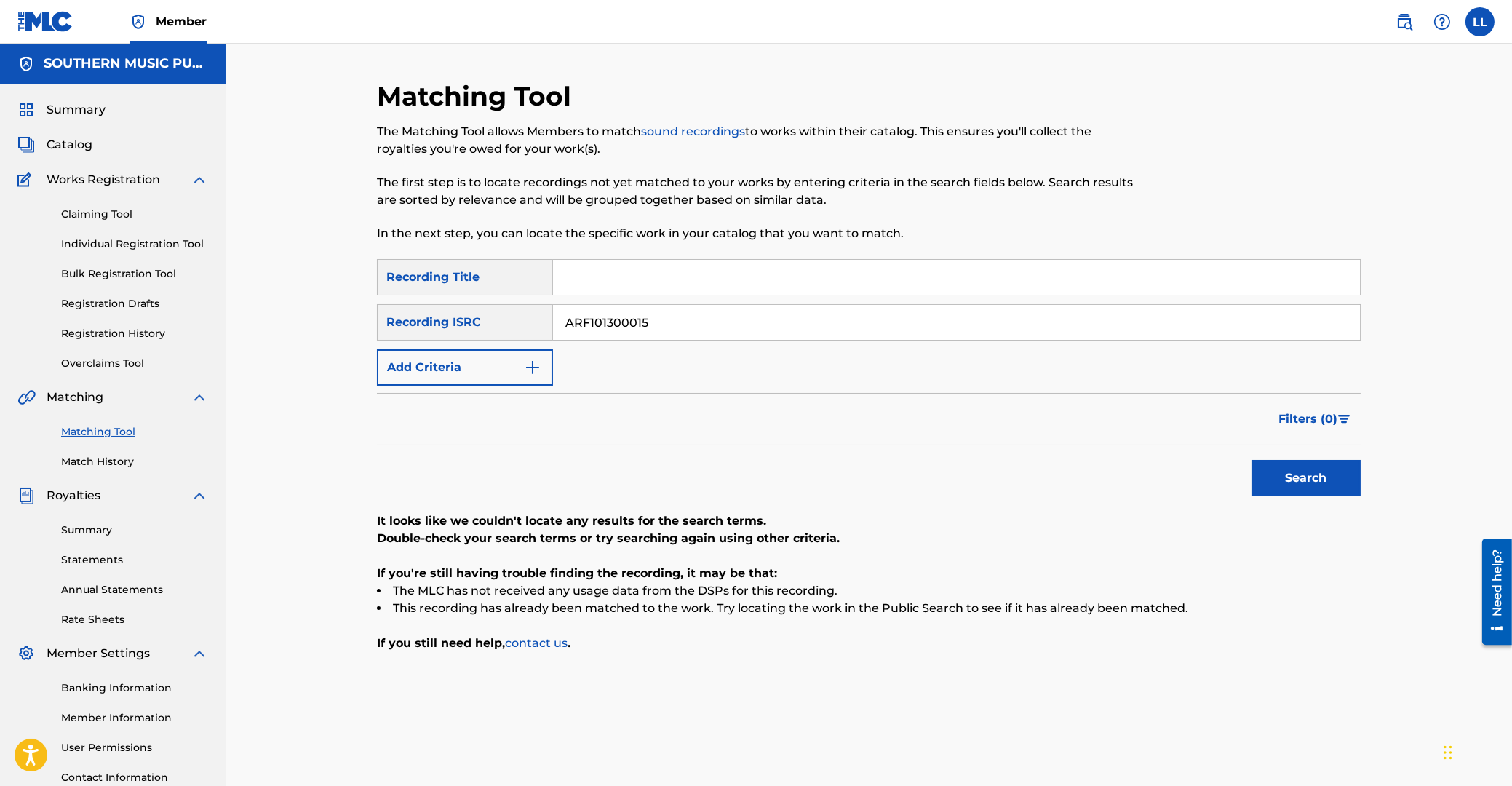
paste input "20"
click at [1322, 473] on button "Search" at bounding box center [1306, 478] width 110 height 36
drag, startPoint x: 727, startPoint y: 321, endPoint x: 569, endPoint y: 321, distance: 158.0
click at [553, 321] on input "ARF101300020" at bounding box center [956, 322] width 807 height 35
paste input "186"
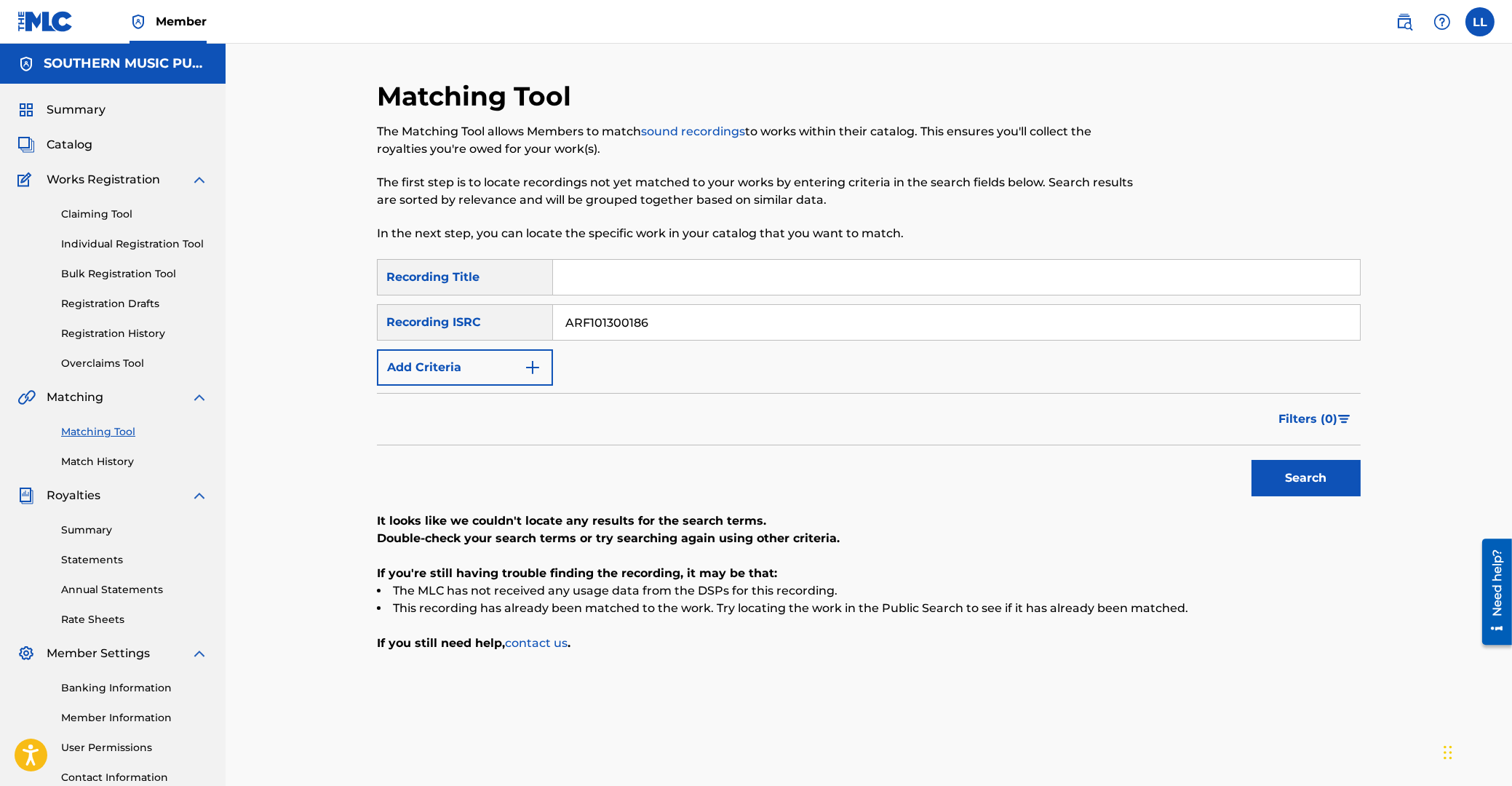
click at [1316, 477] on button "Search" at bounding box center [1306, 478] width 110 height 36
drag, startPoint x: 455, startPoint y: 327, endPoint x: 954, endPoint y: 402, distance: 504.6
click at [553, 327] on input "ARF101300186" at bounding box center [956, 322] width 807 height 35
paste input "91"
click at [1298, 479] on button "Search" at bounding box center [1306, 478] width 110 height 36
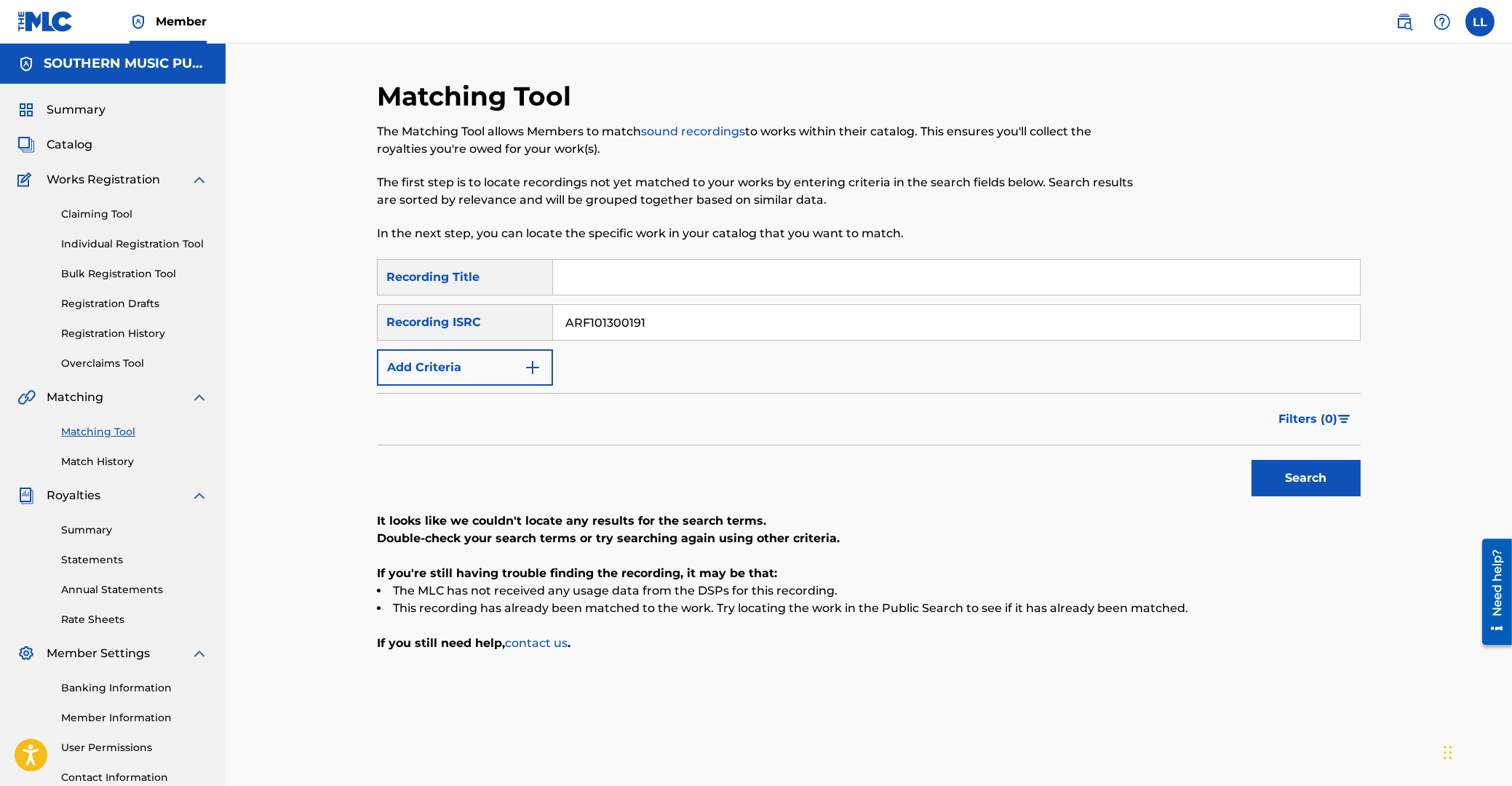
drag, startPoint x: 751, startPoint y: 314, endPoint x: 529, endPoint y: 323, distance: 222.2
click at [553, 323] on input "ARF101300191" at bounding box center [956, 322] width 807 height 35
paste input "2"
click at [1322, 490] on button "Search" at bounding box center [1306, 478] width 110 height 36
drag, startPoint x: 708, startPoint y: 318, endPoint x: 880, endPoint y: 379, distance: 182.5
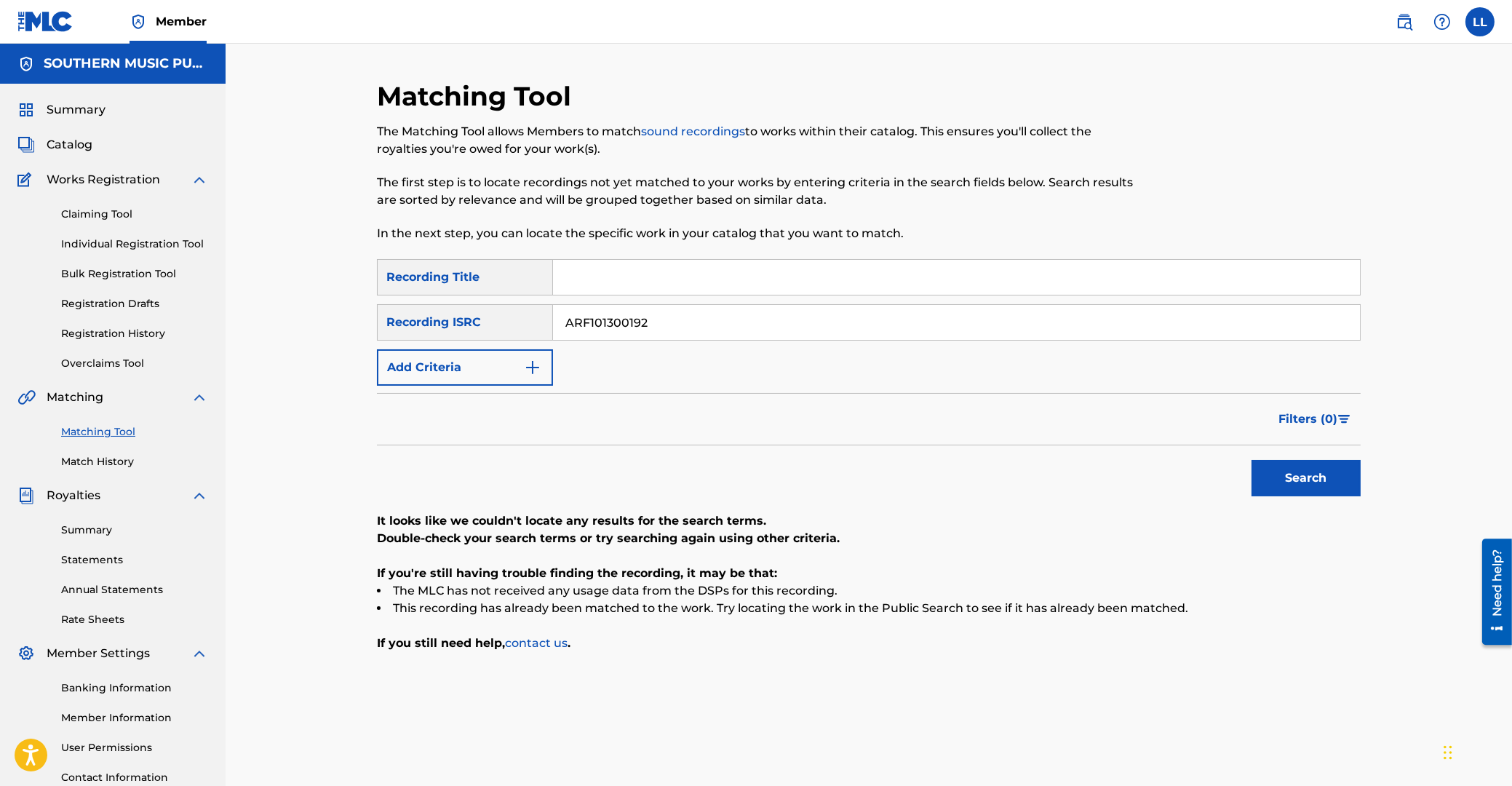
click at [553, 320] on input "ARF101300192" at bounding box center [956, 322] width 807 height 35
paste input "3"
type input "ARF101300193"
click at [1282, 473] on button "Search" at bounding box center [1306, 478] width 110 height 36
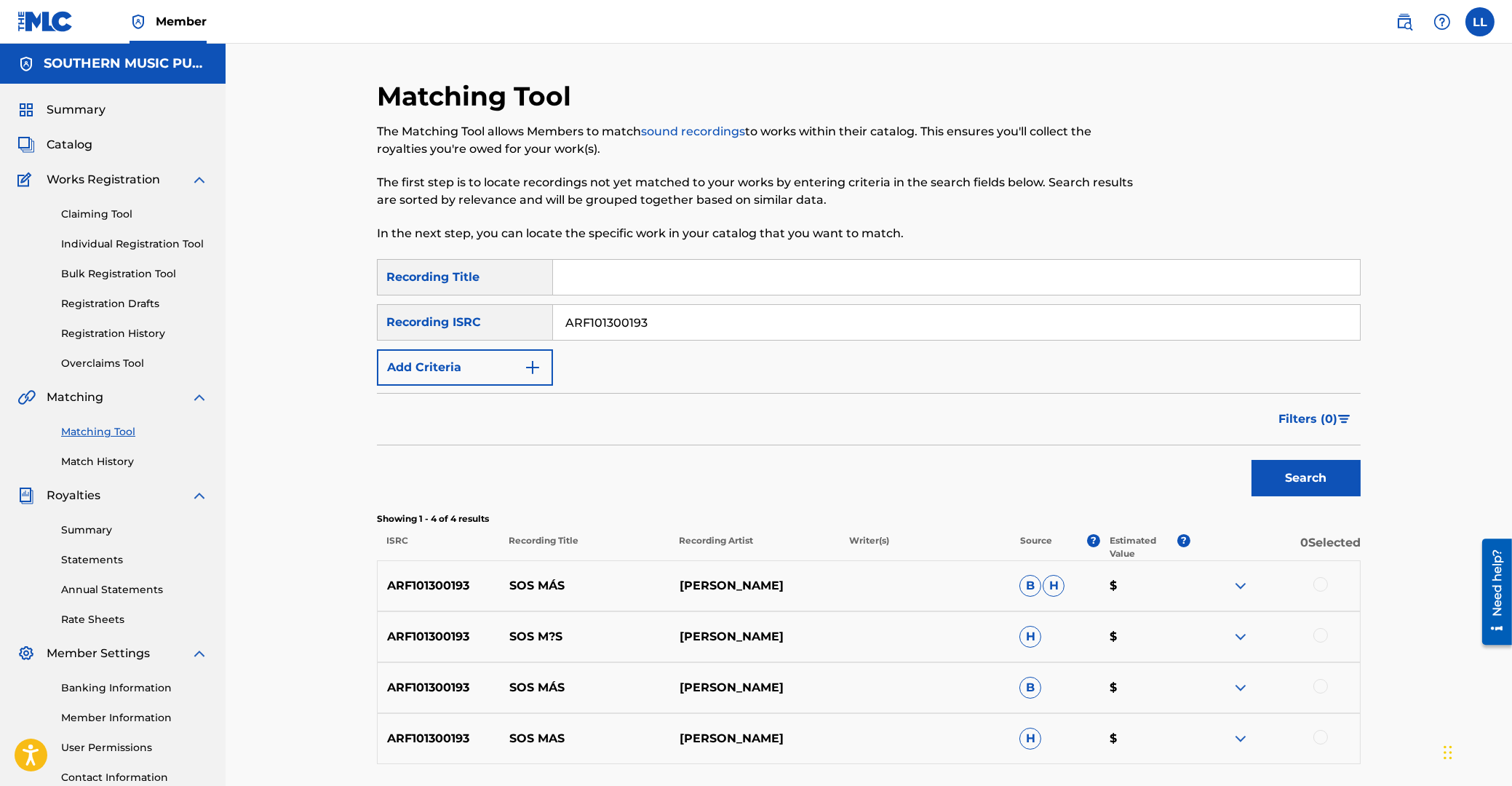
scroll to position [120, 0]
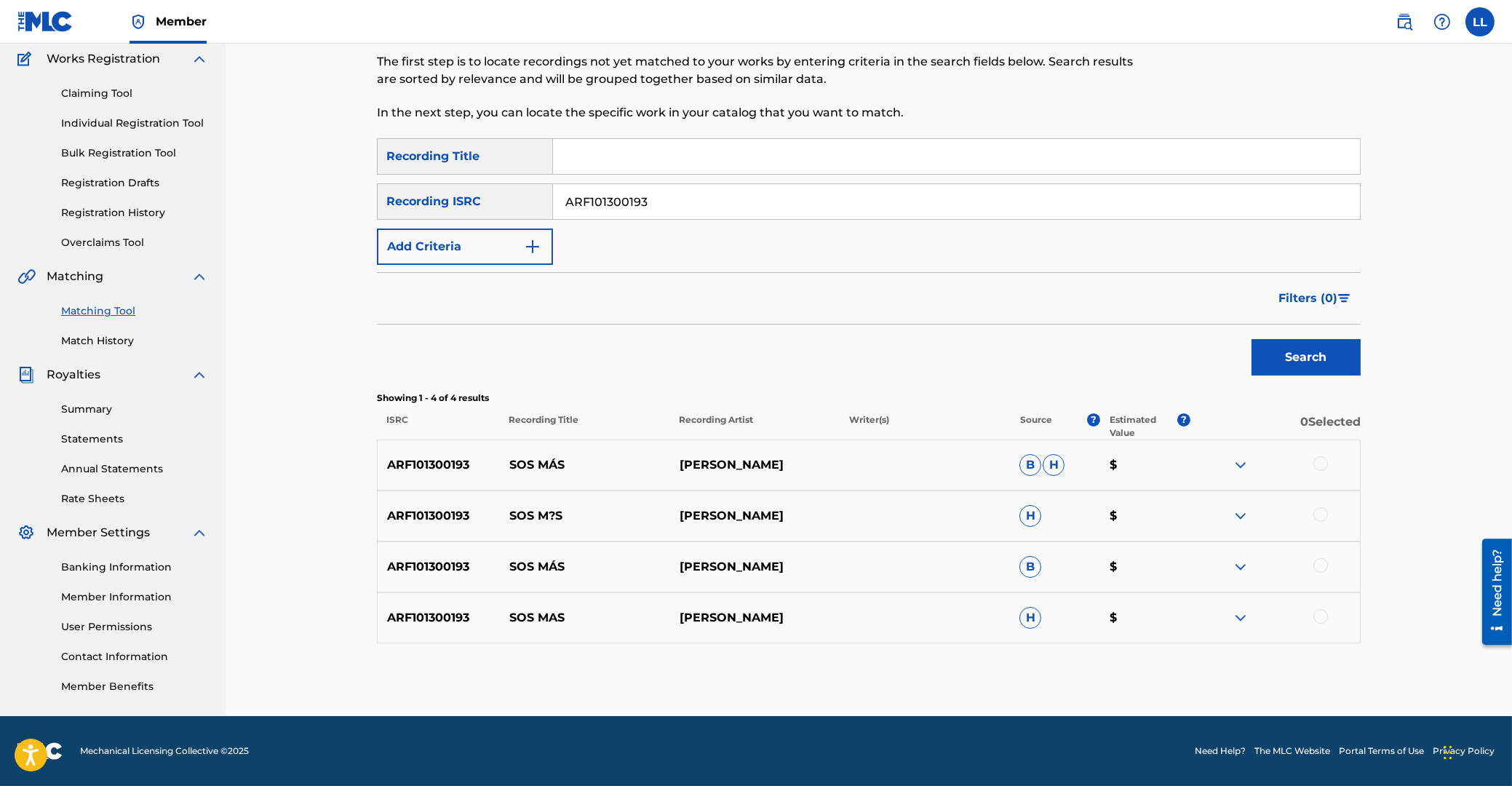
click at [1317, 466] on div at bounding box center [1320, 463] width 14 height 14
click at [1328, 512] on div at bounding box center [1274, 516] width 170 height 18
click at [1316, 518] on div at bounding box center [1320, 514] width 14 height 14
click at [1322, 564] on div at bounding box center [1320, 564] width 14 height 14
click at [1318, 612] on div at bounding box center [1320, 616] width 14 height 14
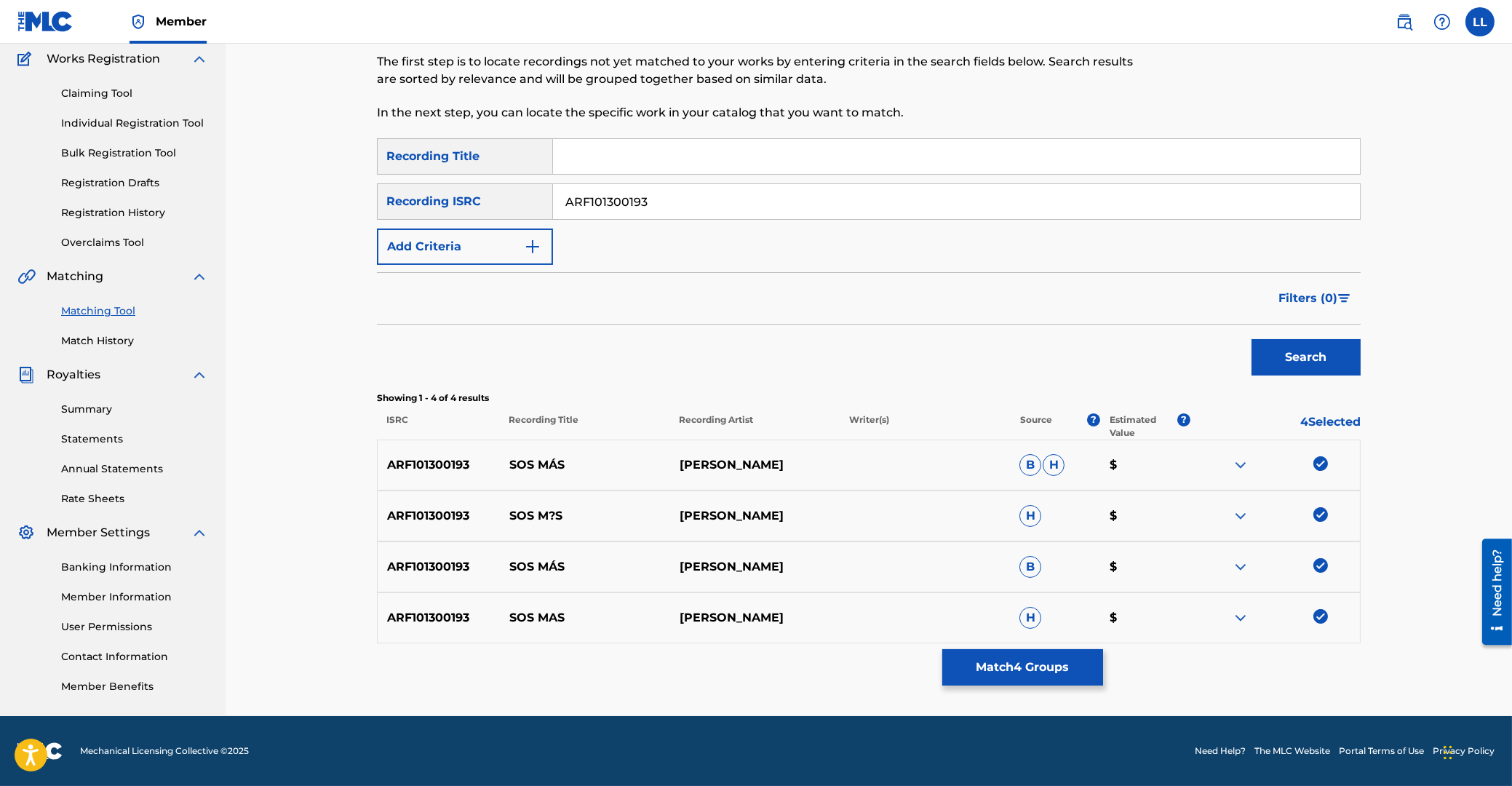
click at [1237, 467] on img at bounding box center [1240, 465] width 18 height 18
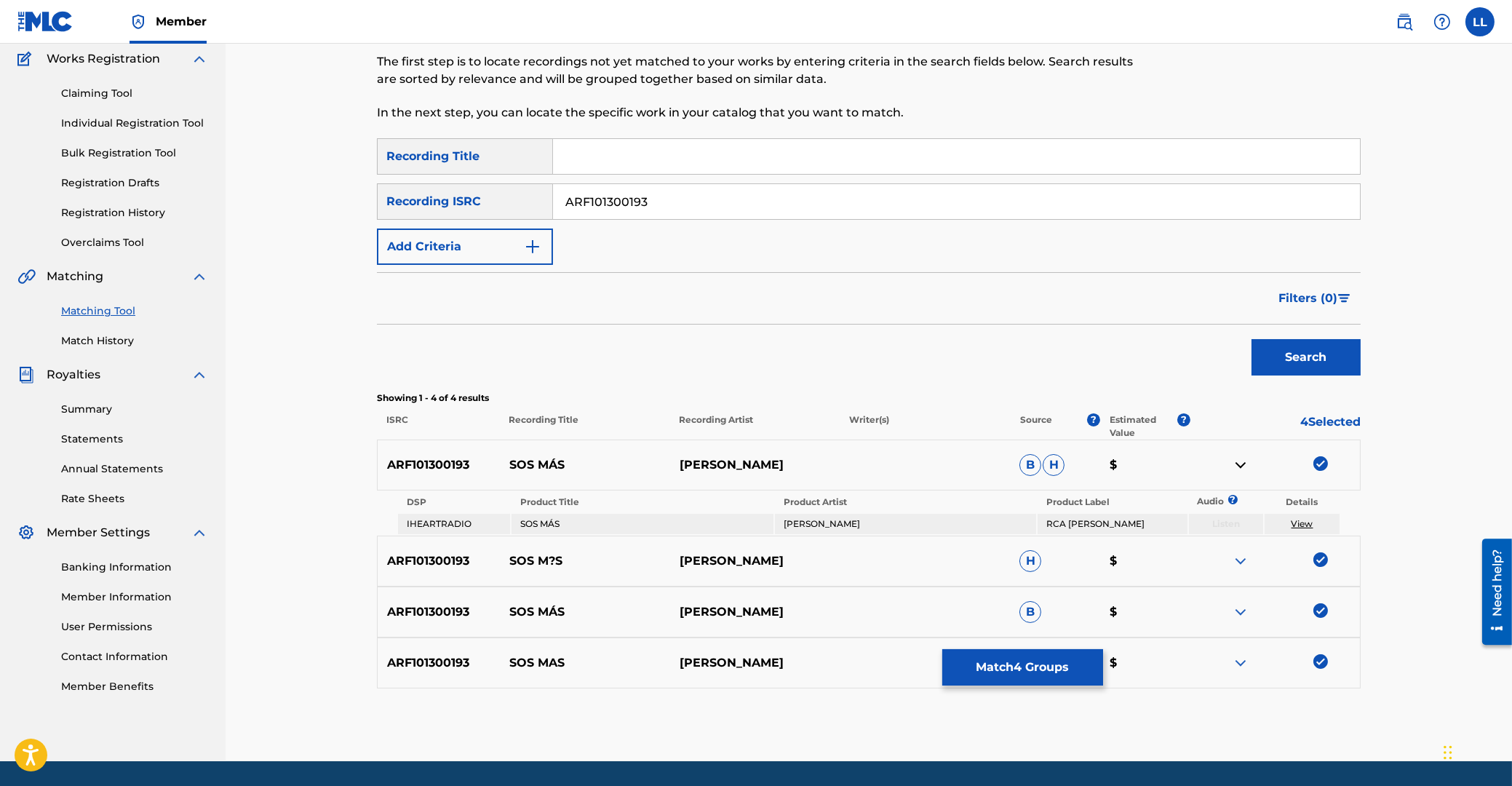
scroll to position [166, 0]
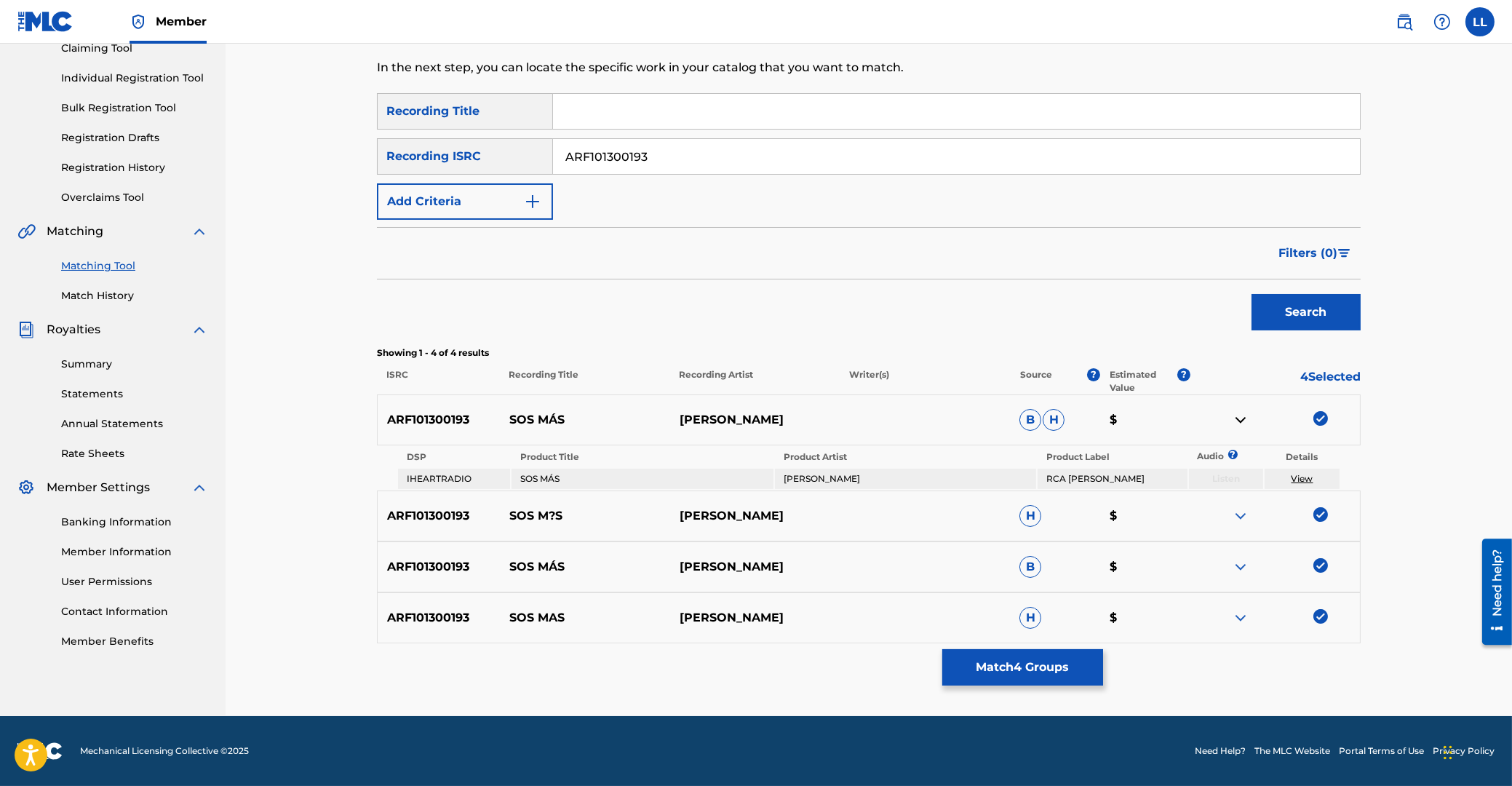
click at [1240, 514] on img at bounding box center [1240, 516] width 18 height 18
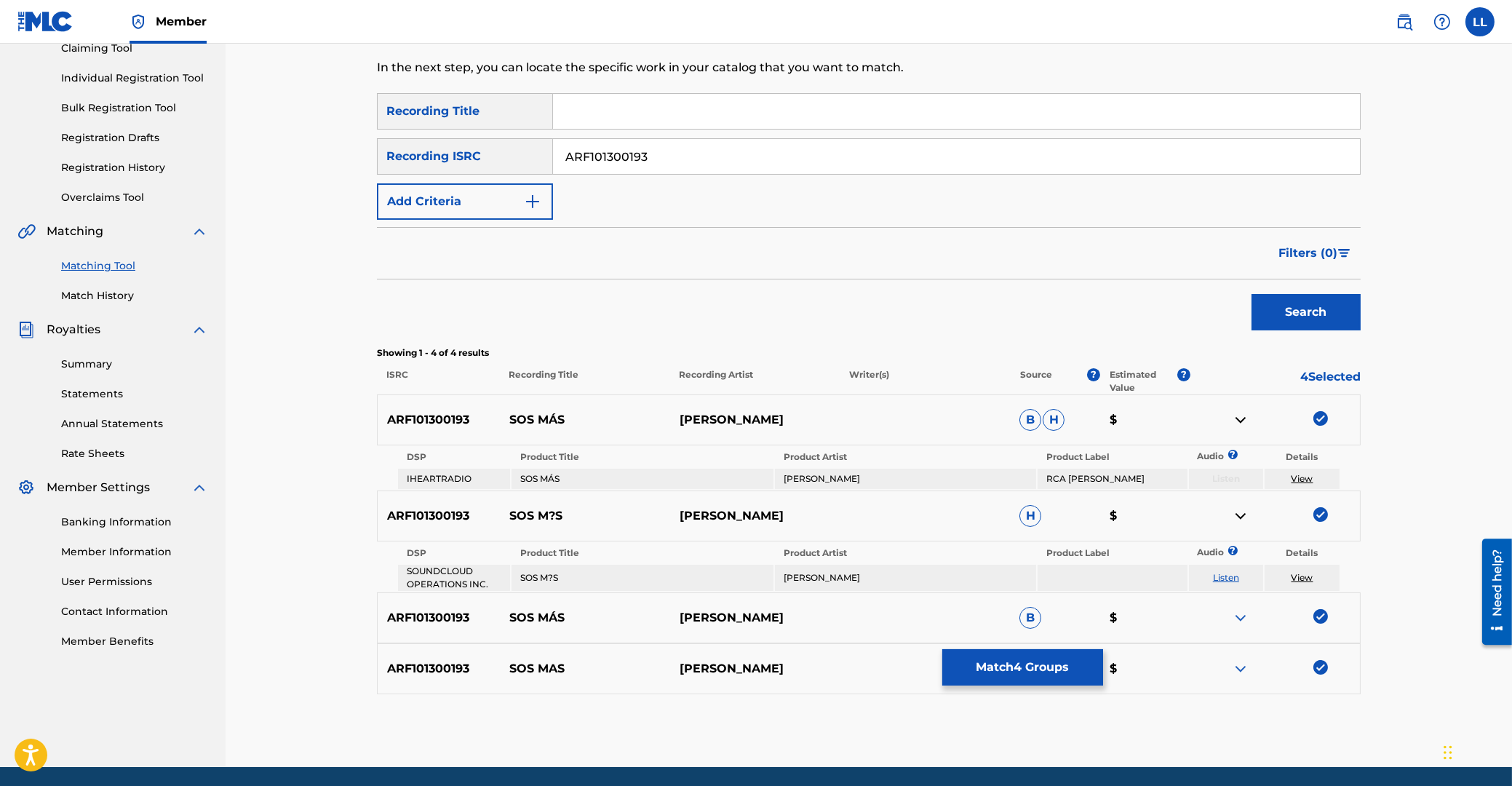
click at [1245, 614] on img at bounding box center [1240, 618] width 18 height 18
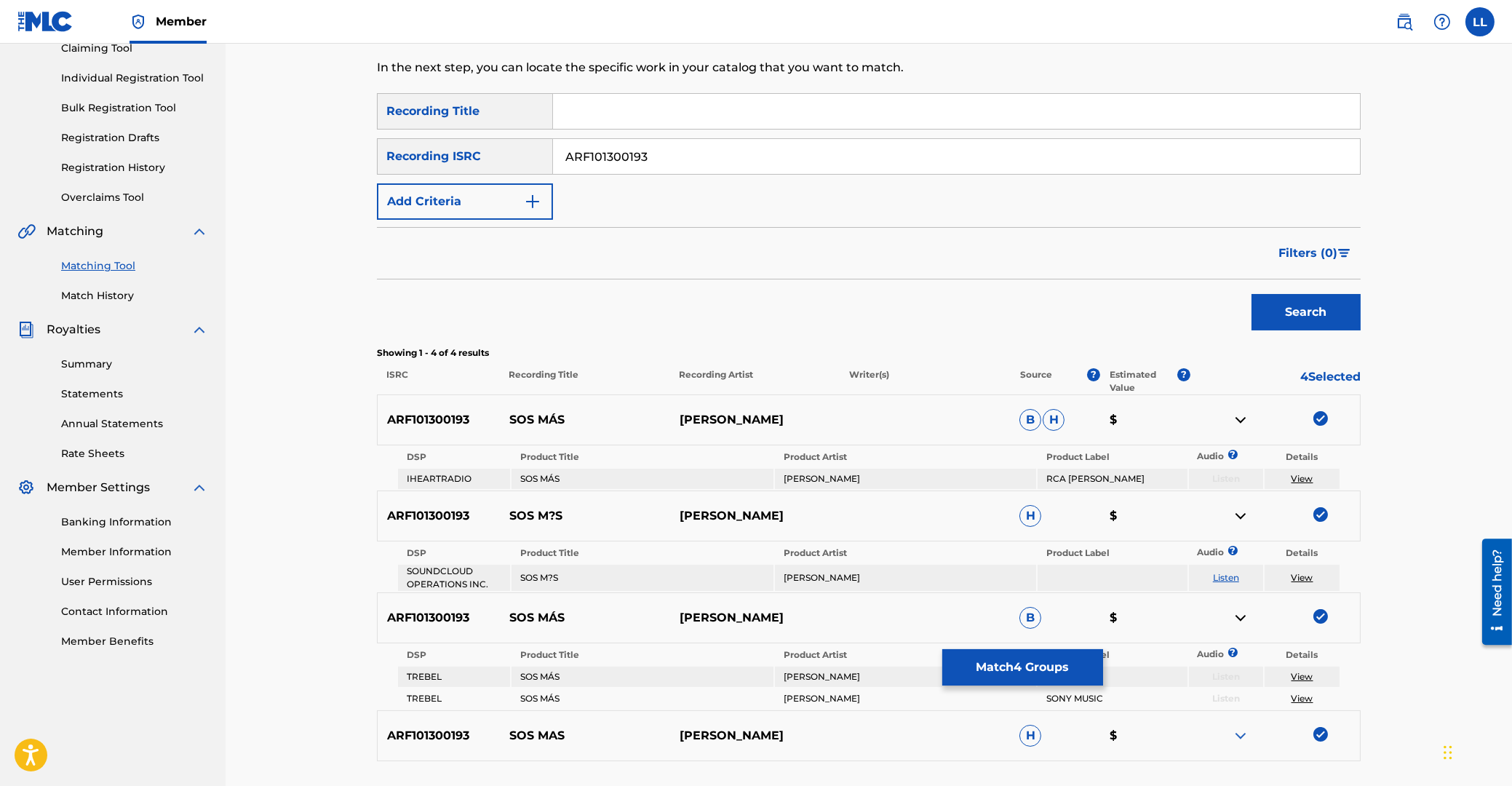
scroll to position [284, 0]
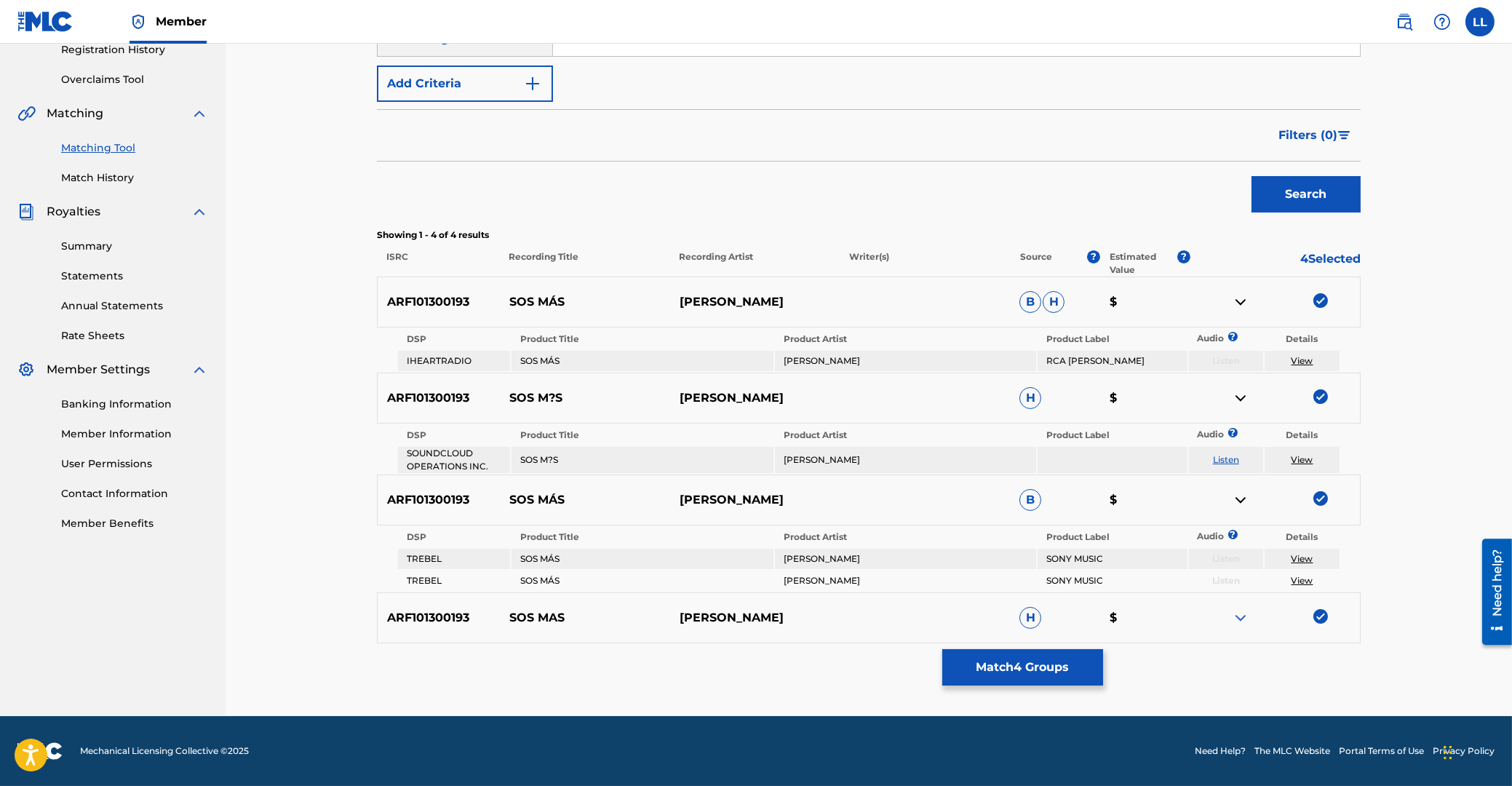
click at [1237, 616] on img at bounding box center [1240, 618] width 18 height 18
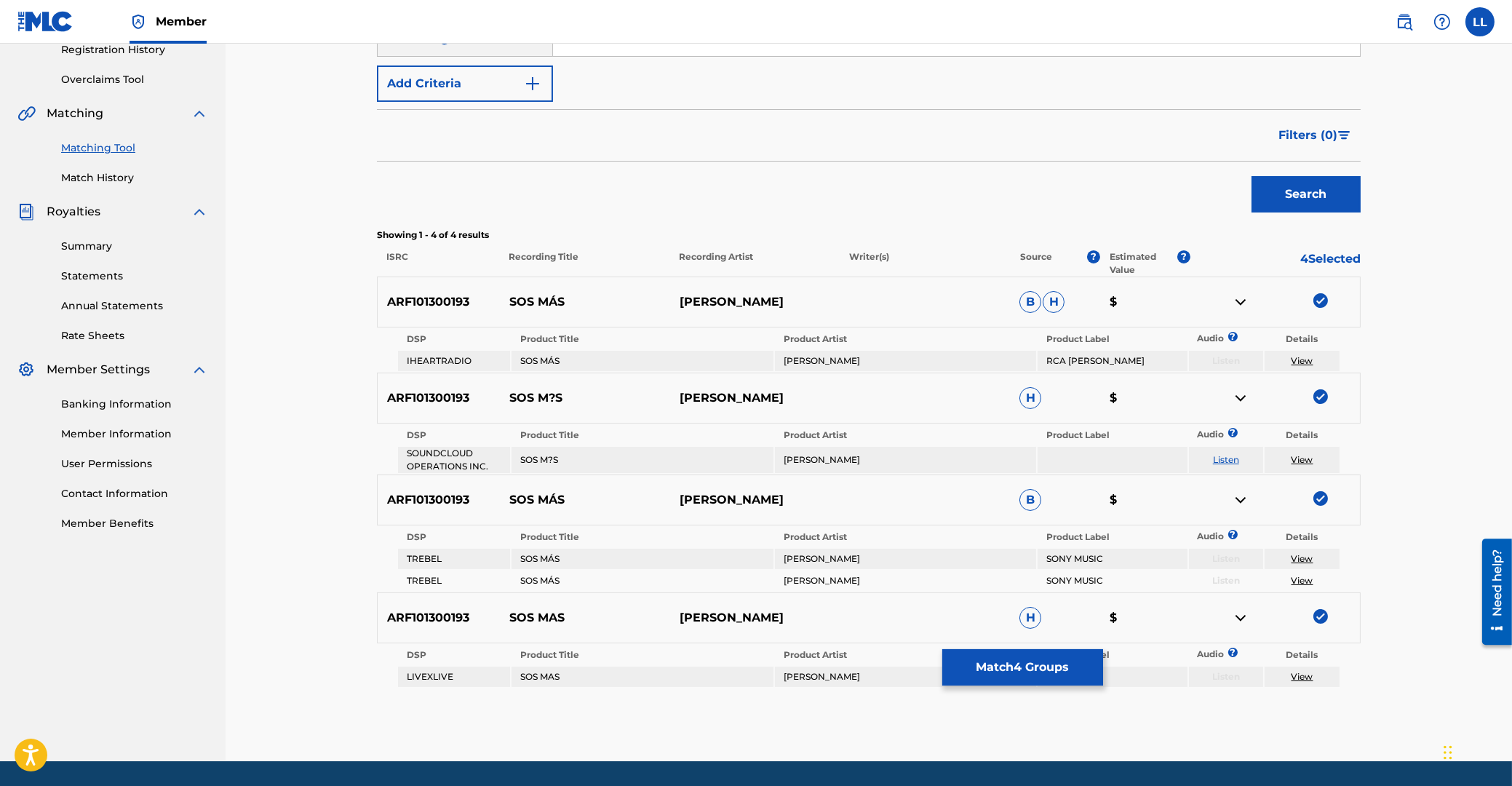
scroll to position [329, 0]
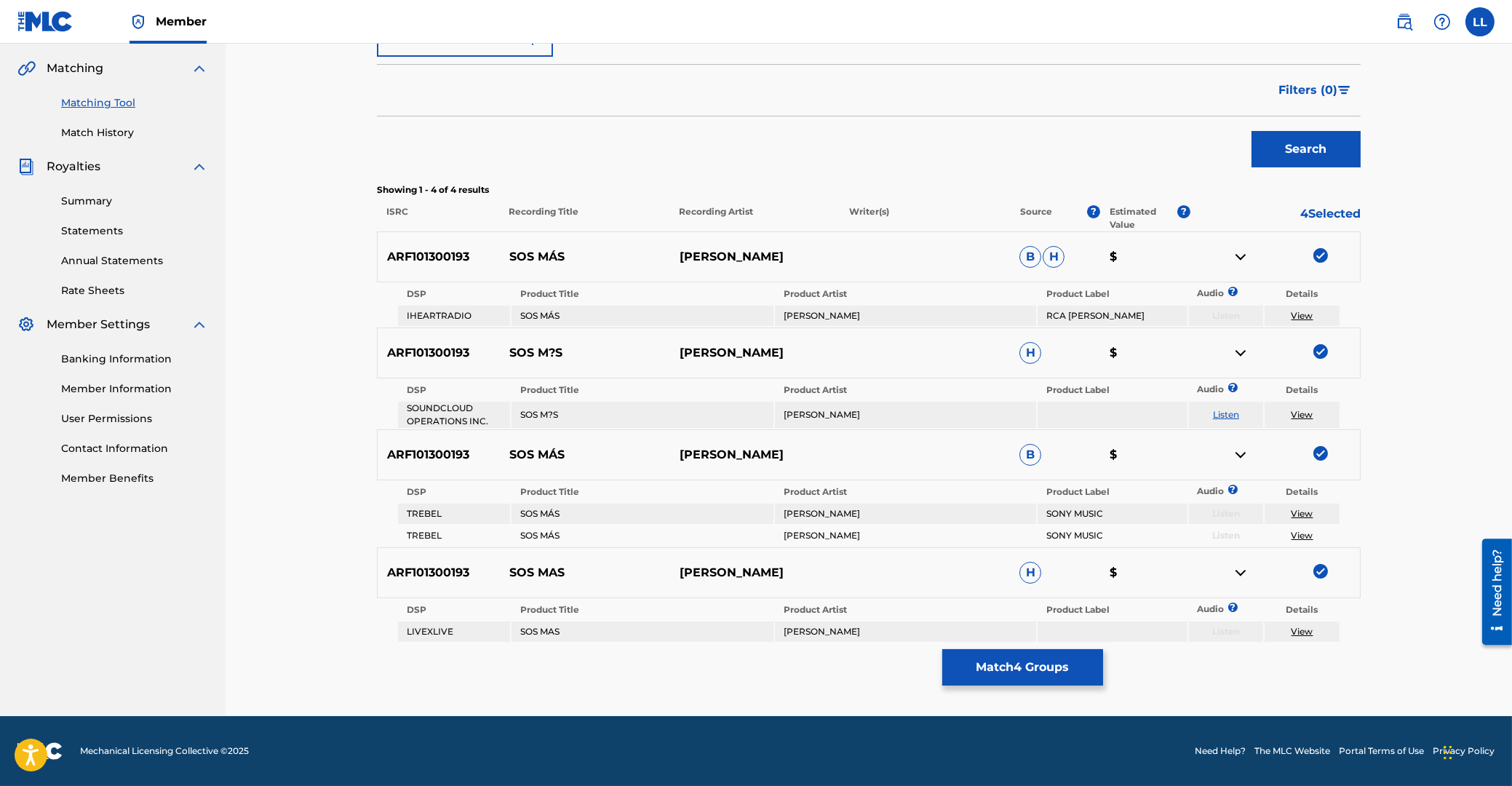
click at [1023, 666] on button "Match 4 Groups" at bounding box center [1023, 666] width 161 height 36
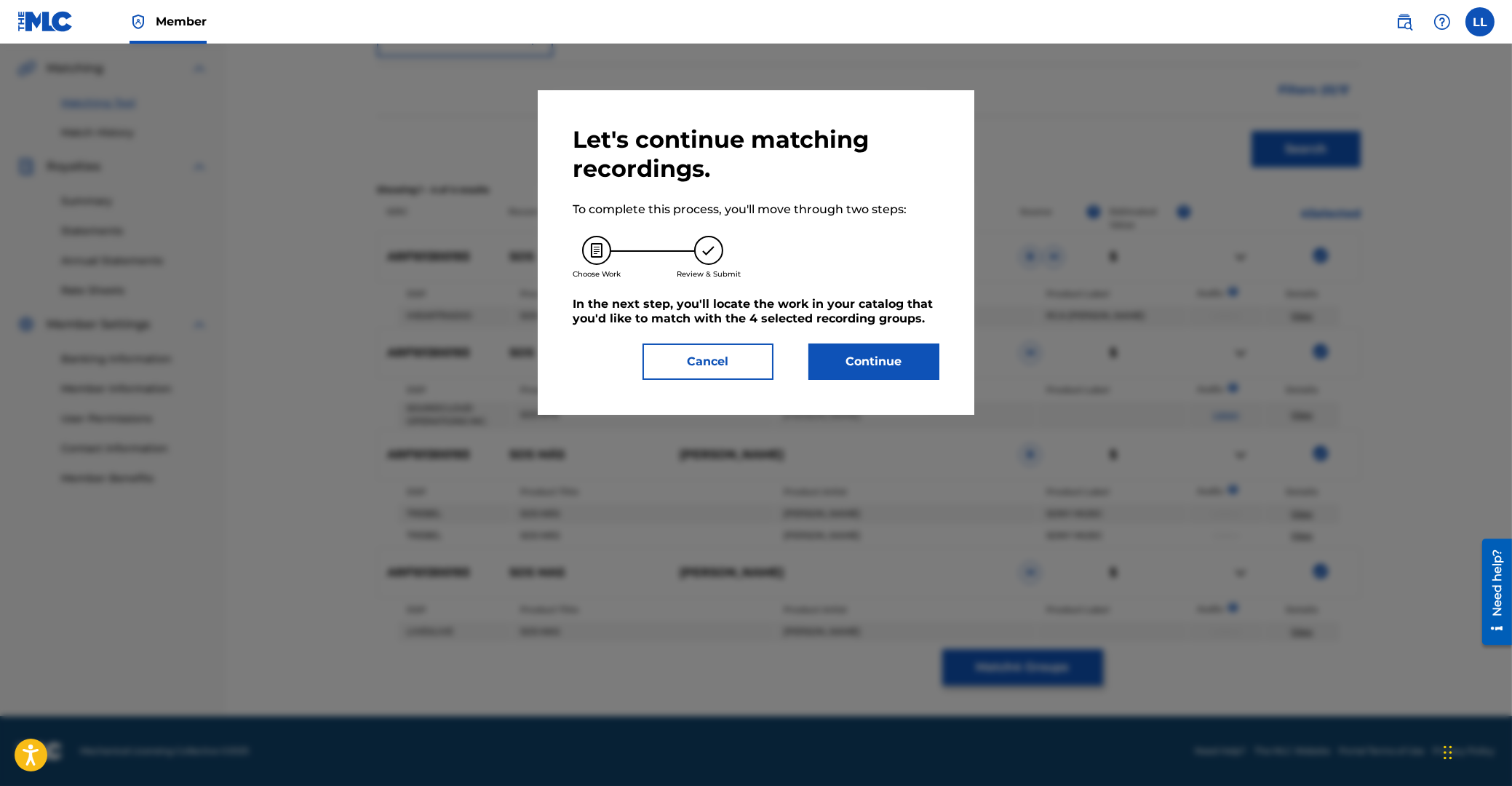
click at [872, 369] on button "Continue" at bounding box center [874, 361] width 131 height 36
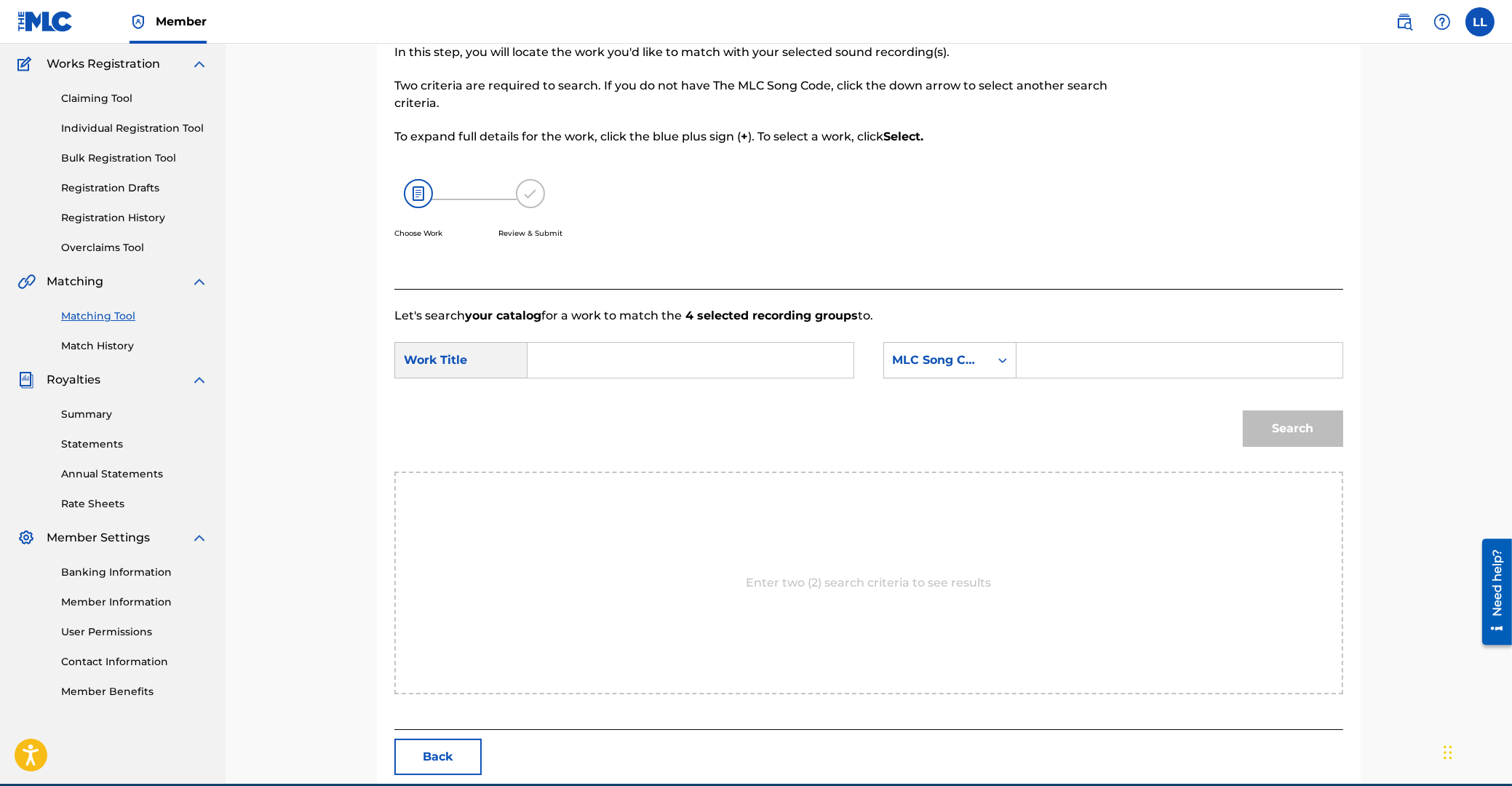
click at [625, 350] on input "Search Form" at bounding box center [691, 360] width 302 height 35
paste input "Z3766L"
drag, startPoint x: 590, startPoint y: 361, endPoint x: 446, endPoint y: 354, distance: 144.2
click at [540, 354] on input "Z3766L" at bounding box center [691, 360] width 302 height 35
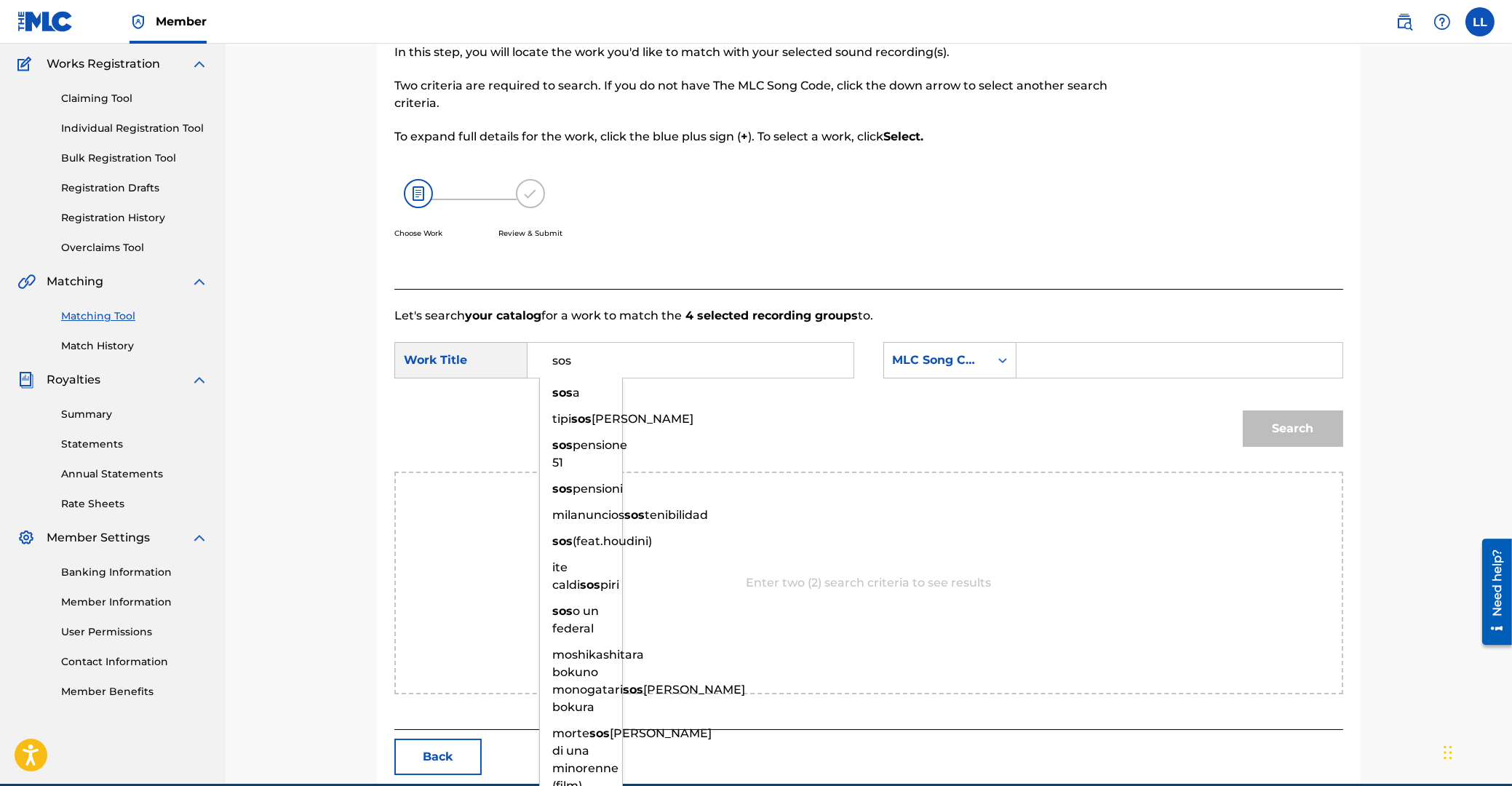
type input "sos"
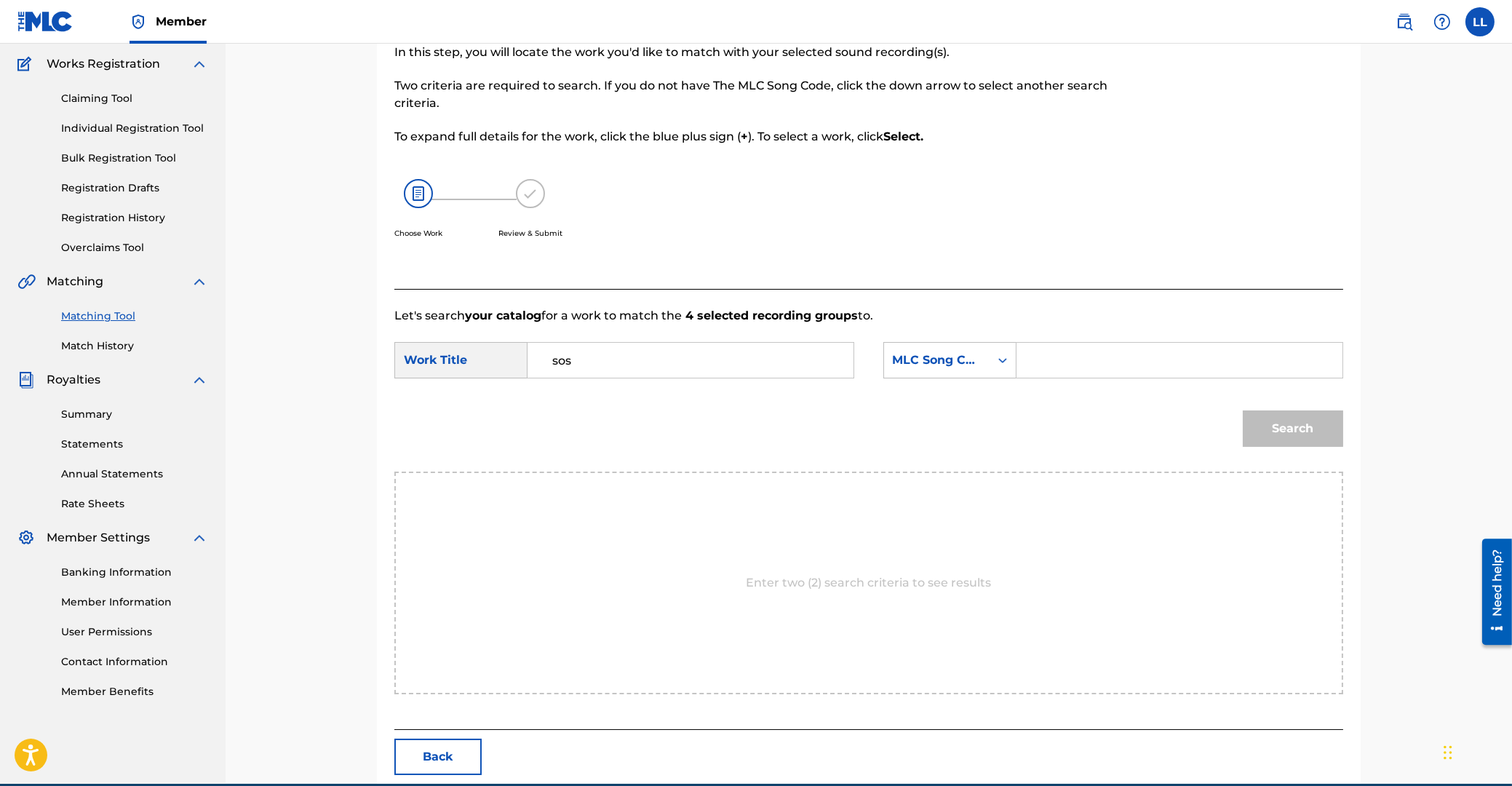
paste input "Z3766L"
type input "Z3766L"
click at [1242, 410] on button "Search" at bounding box center [1292, 428] width 100 height 36
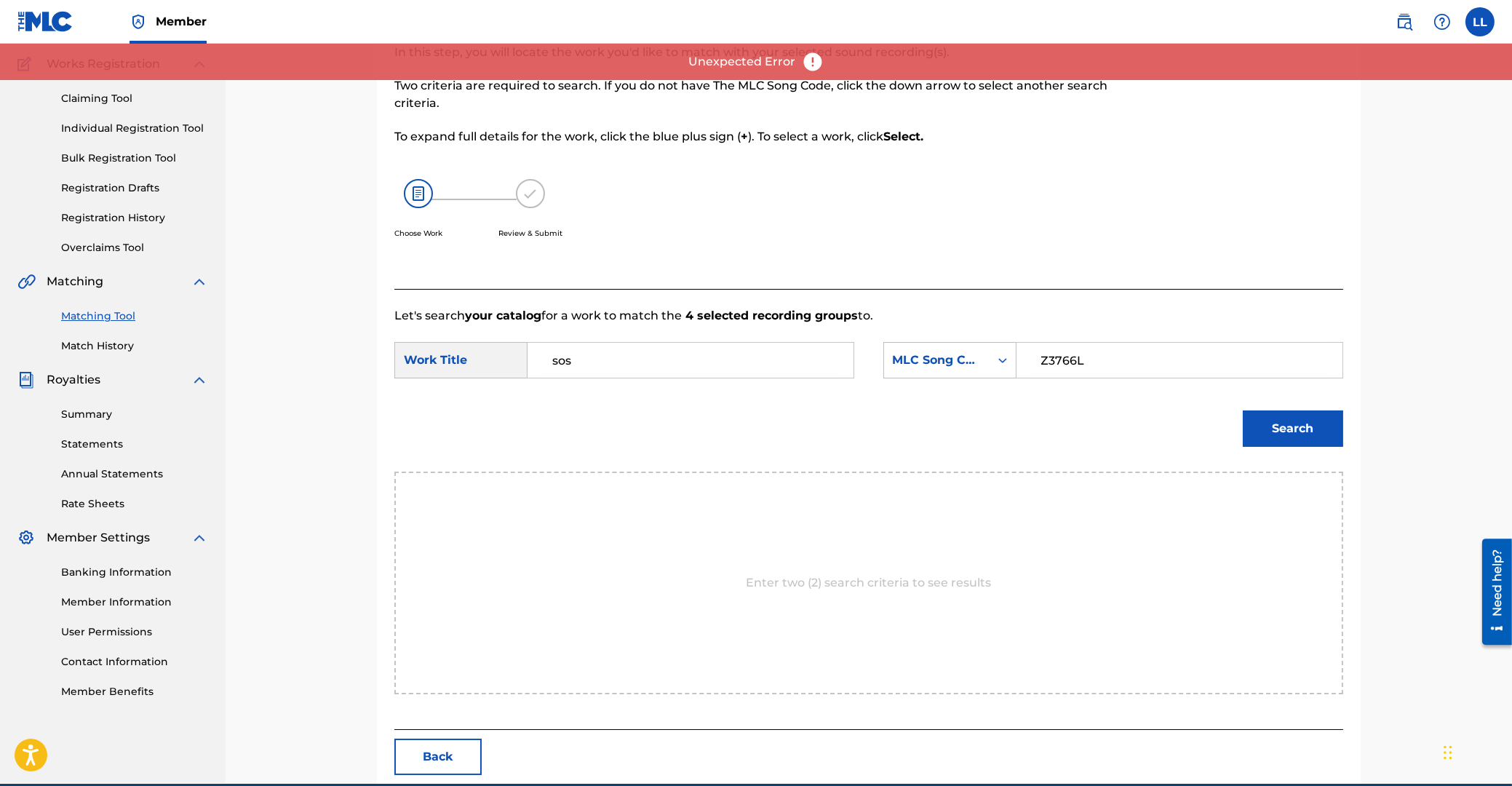
click at [1296, 425] on button "Search" at bounding box center [1292, 428] width 100 height 36
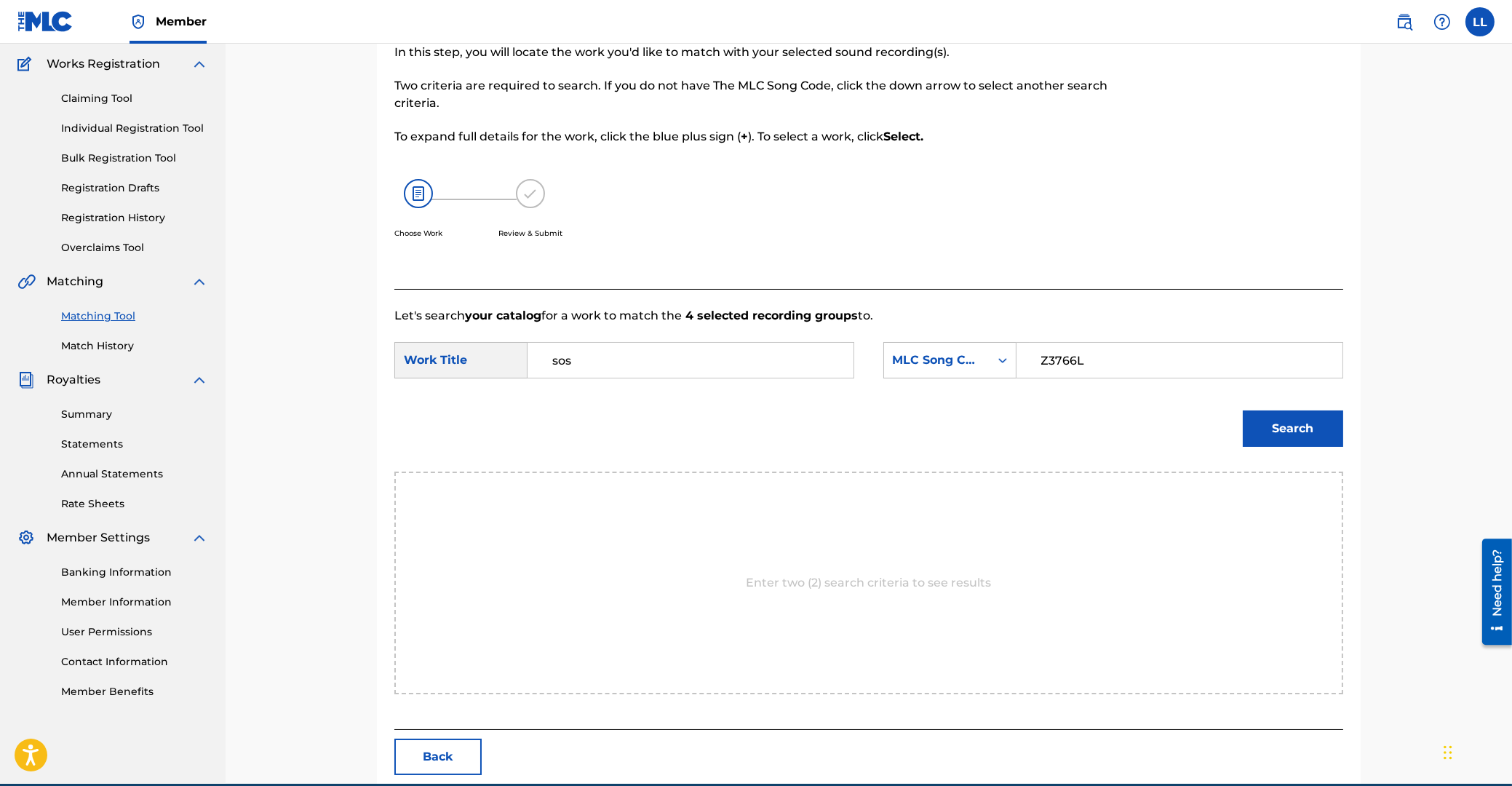
scroll to position [0, 0]
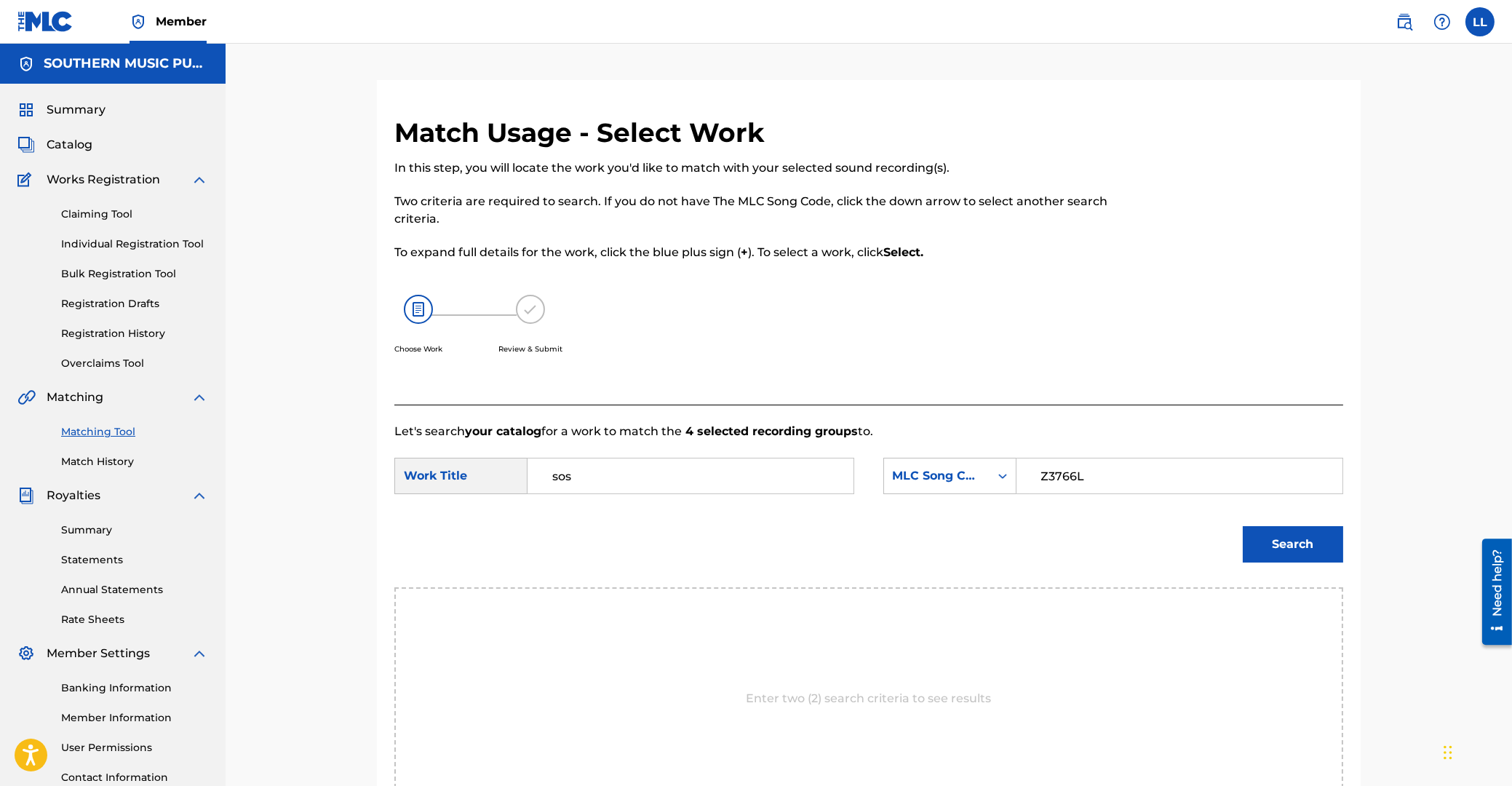
click at [71, 144] on span "Catalog" at bounding box center [69, 145] width 45 height 18
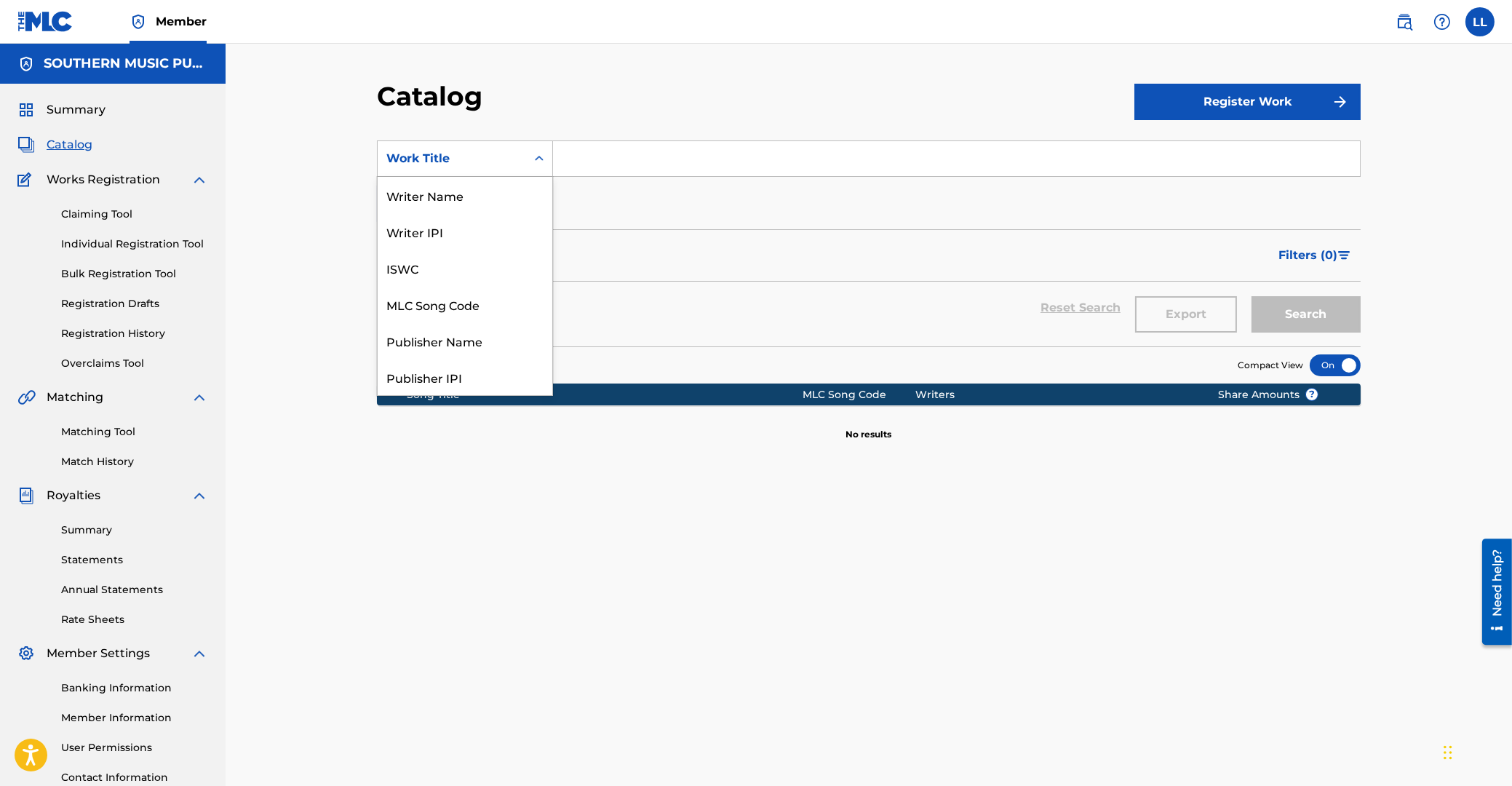
click at [532, 160] on icon "Search Form" at bounding box center [538, 158] width 14 height 14
click at [628, 160] on input "Search Form" at bounding box center [956, 158] width 807 height 35
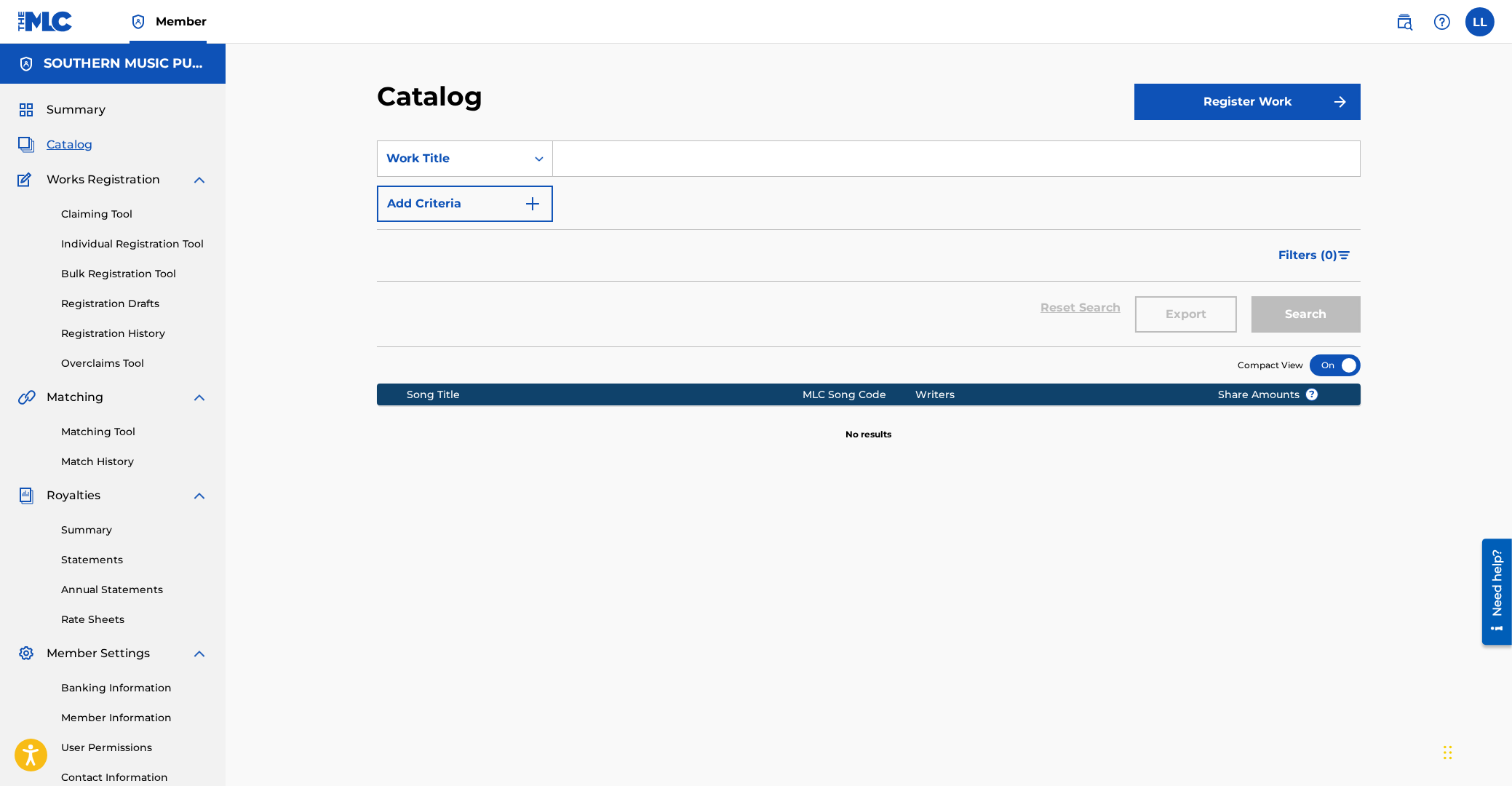
paste input "Z3766L"
type input "Z3766L"
click at [1252, 297] on button "Search" at bounding box center [1306, 314] width 110 height 36
click at [1319, 321] on button "Search" at bounding box center [1306, 314] width 110 height 36
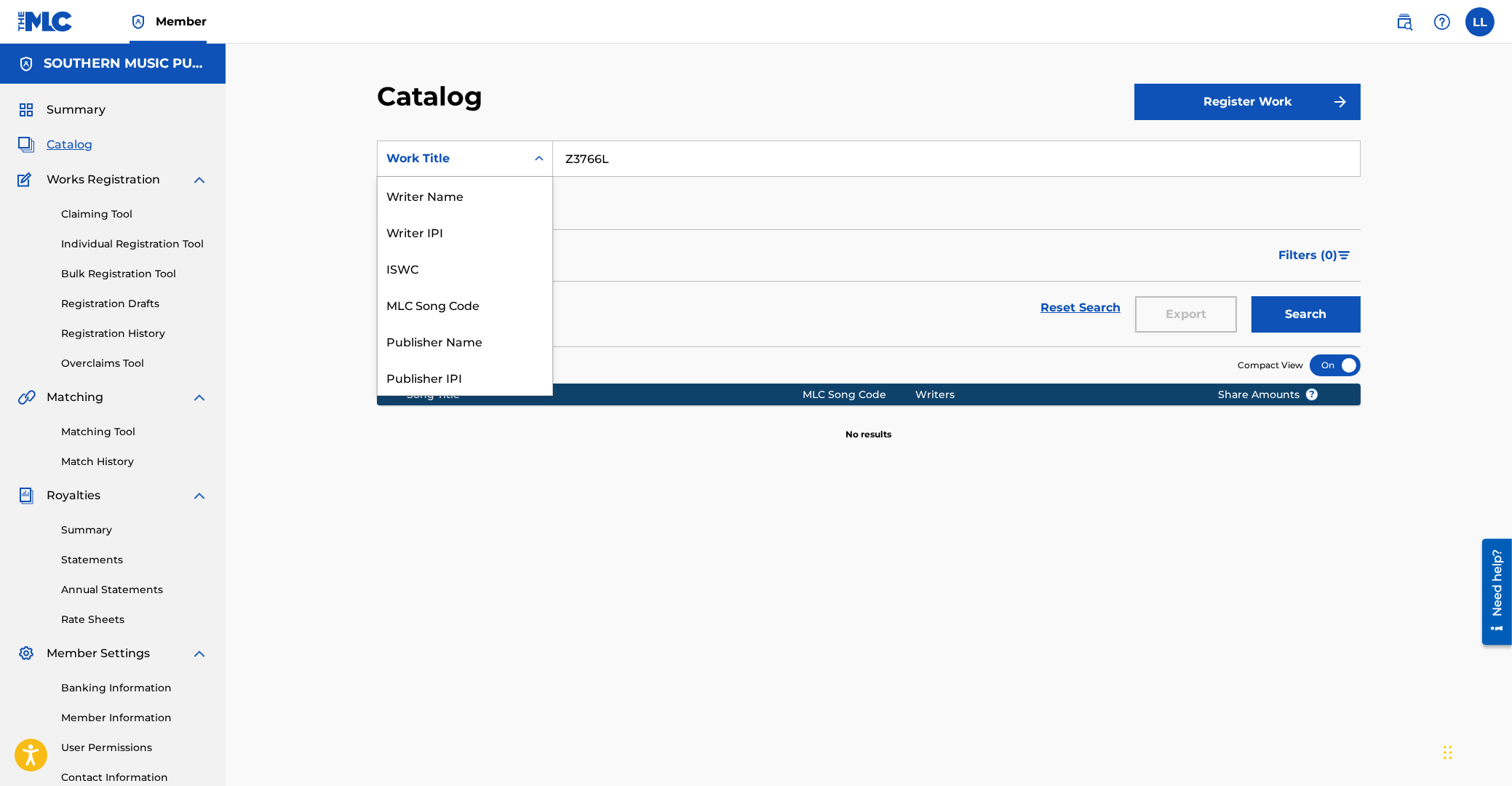
click at [525, 161] on div "Work Title" at bounding box center [451, 158] width 148 height 28
click at [480, 203] on div "MLC Publisher Number" at bounding box center [464, 195] width 174 height 36
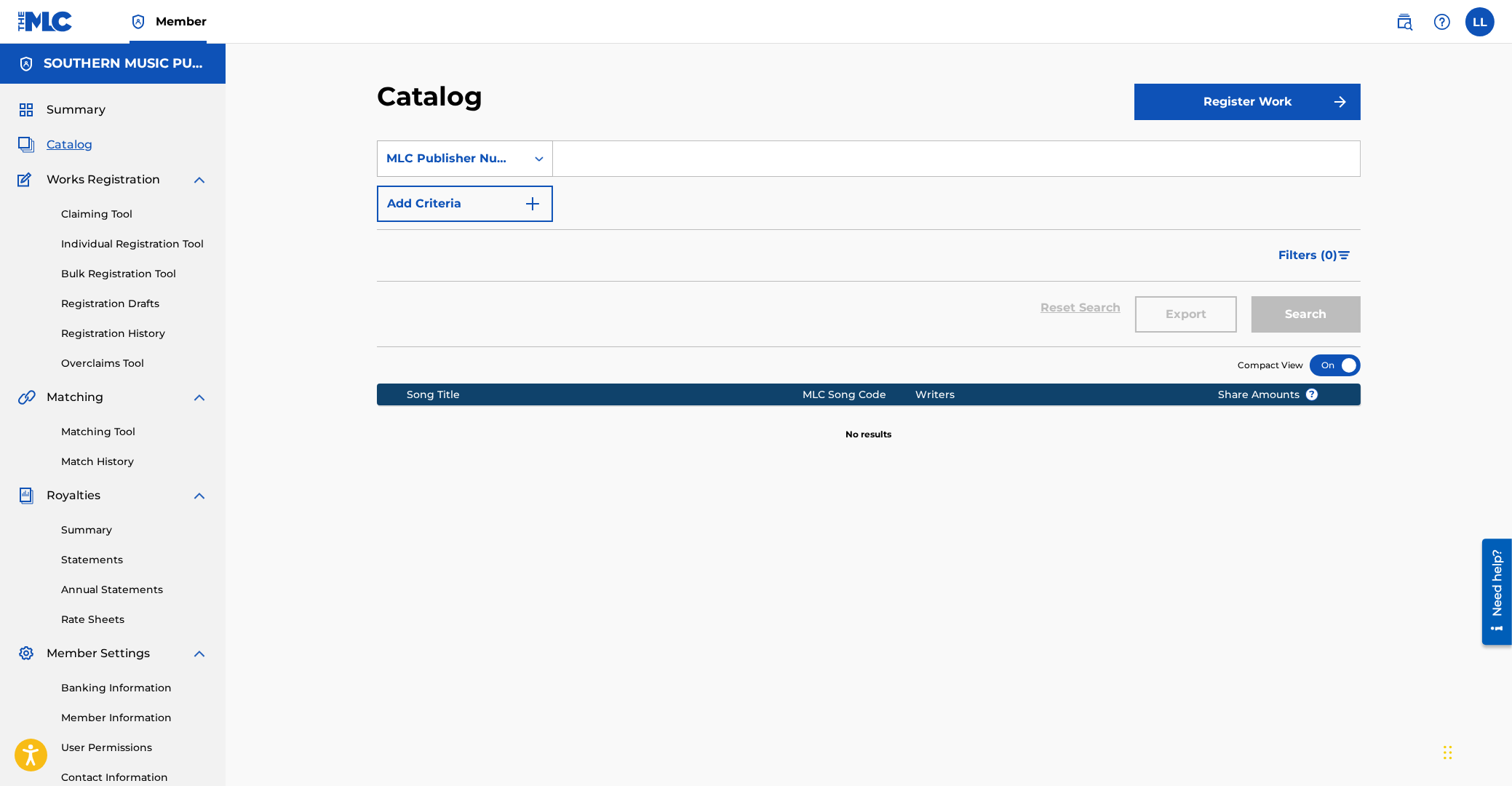
click at [492, 155] on div "MLC Publisher Number" at bounding box center [451, 158] width 131 height 18
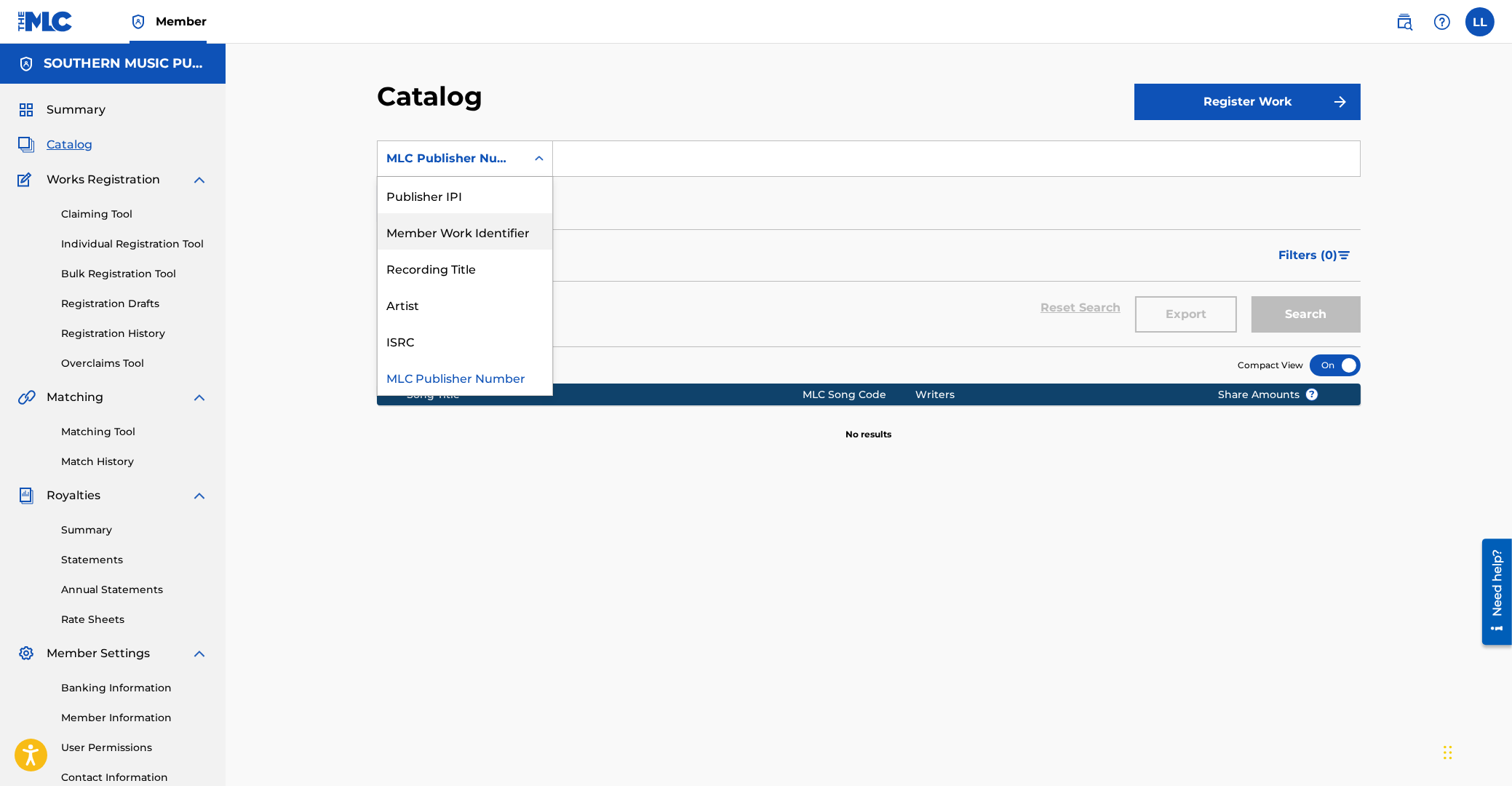
scroll to position [131, 0]
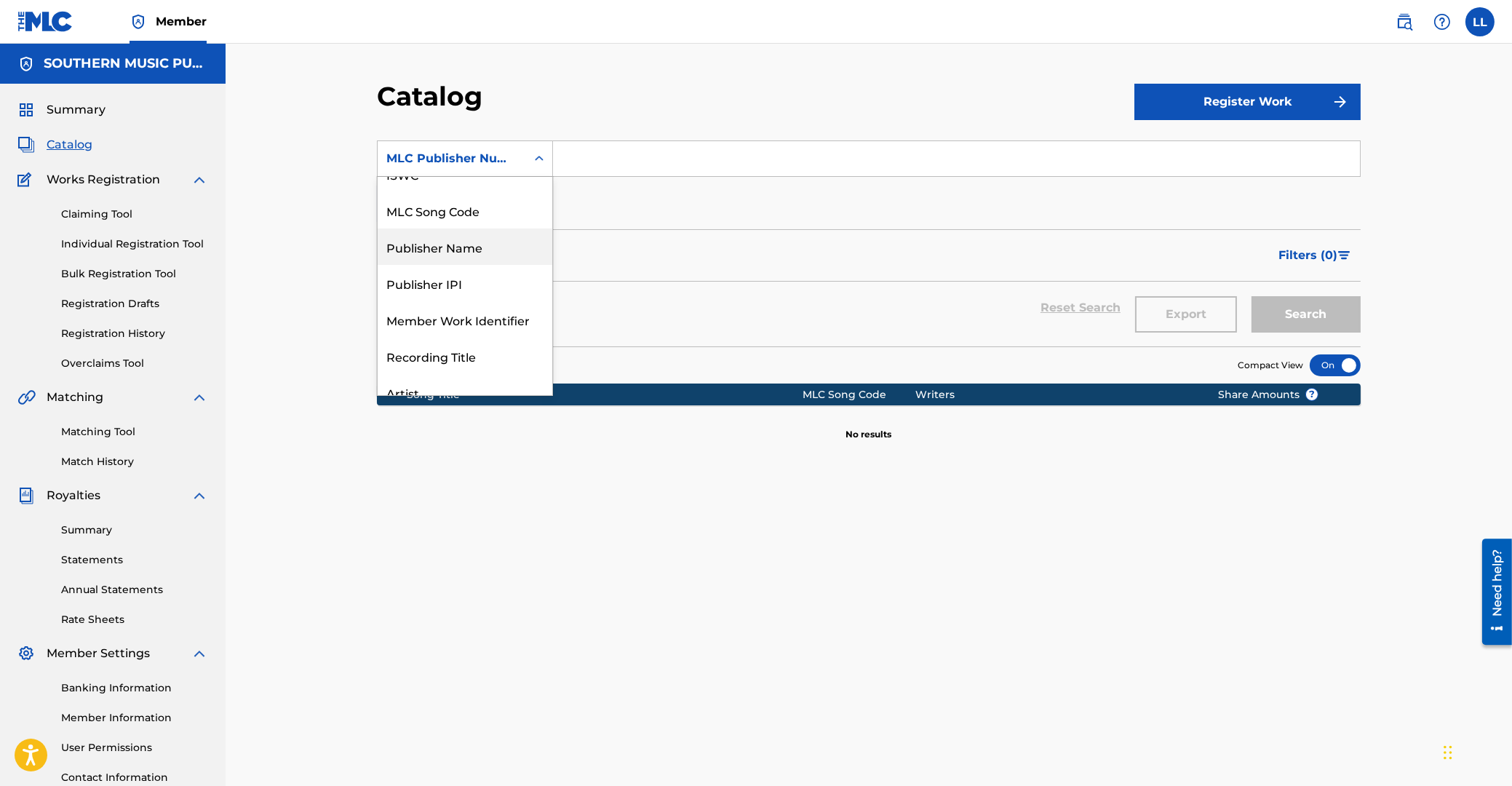
click at [488, 228] on div "Publisher Name" at bounding box center [464, 246] width 174 height 36
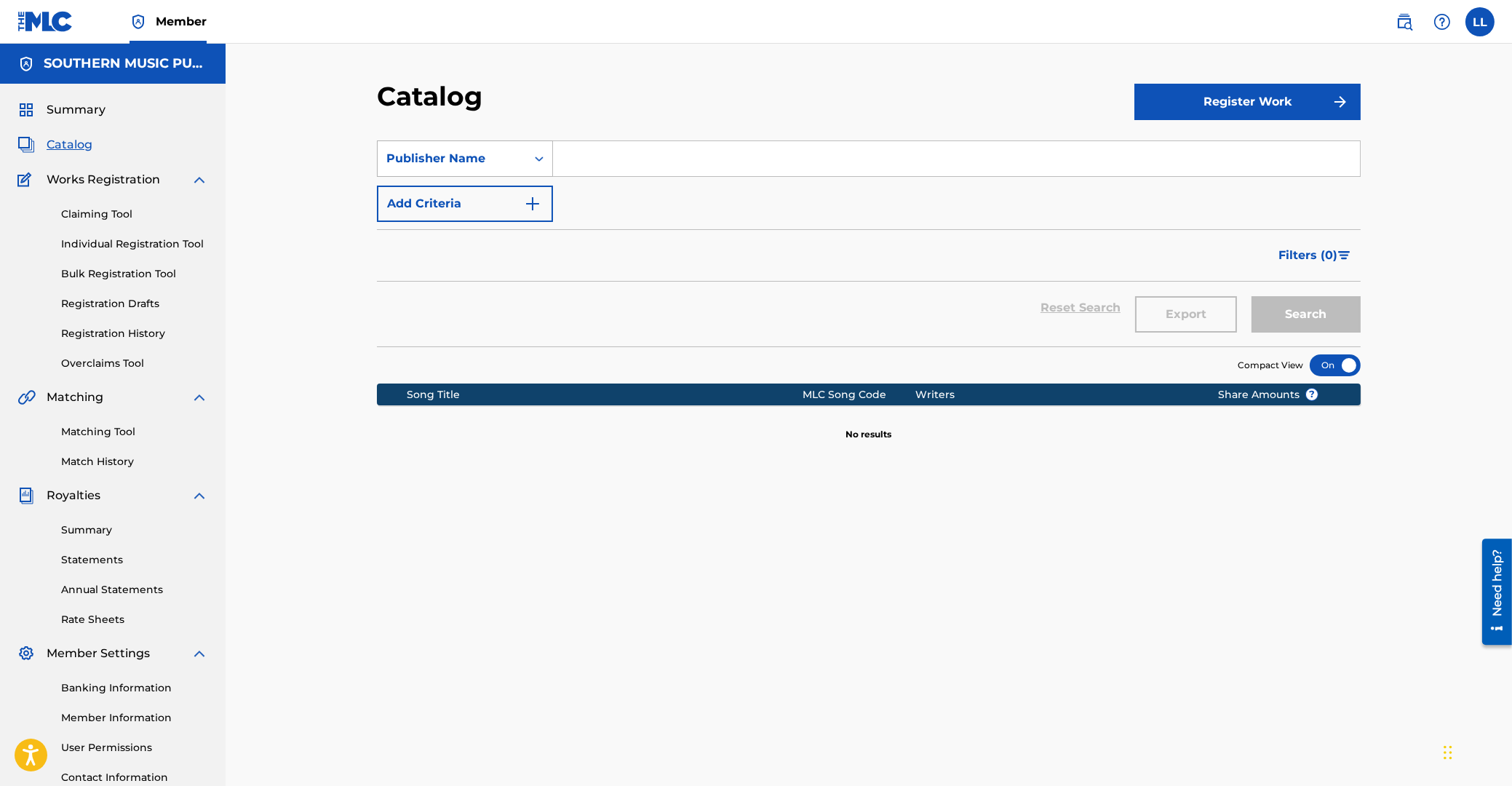
click at [494, 162] on div "Publisher Name" at bounding box center [451, 158] width 131 height 18
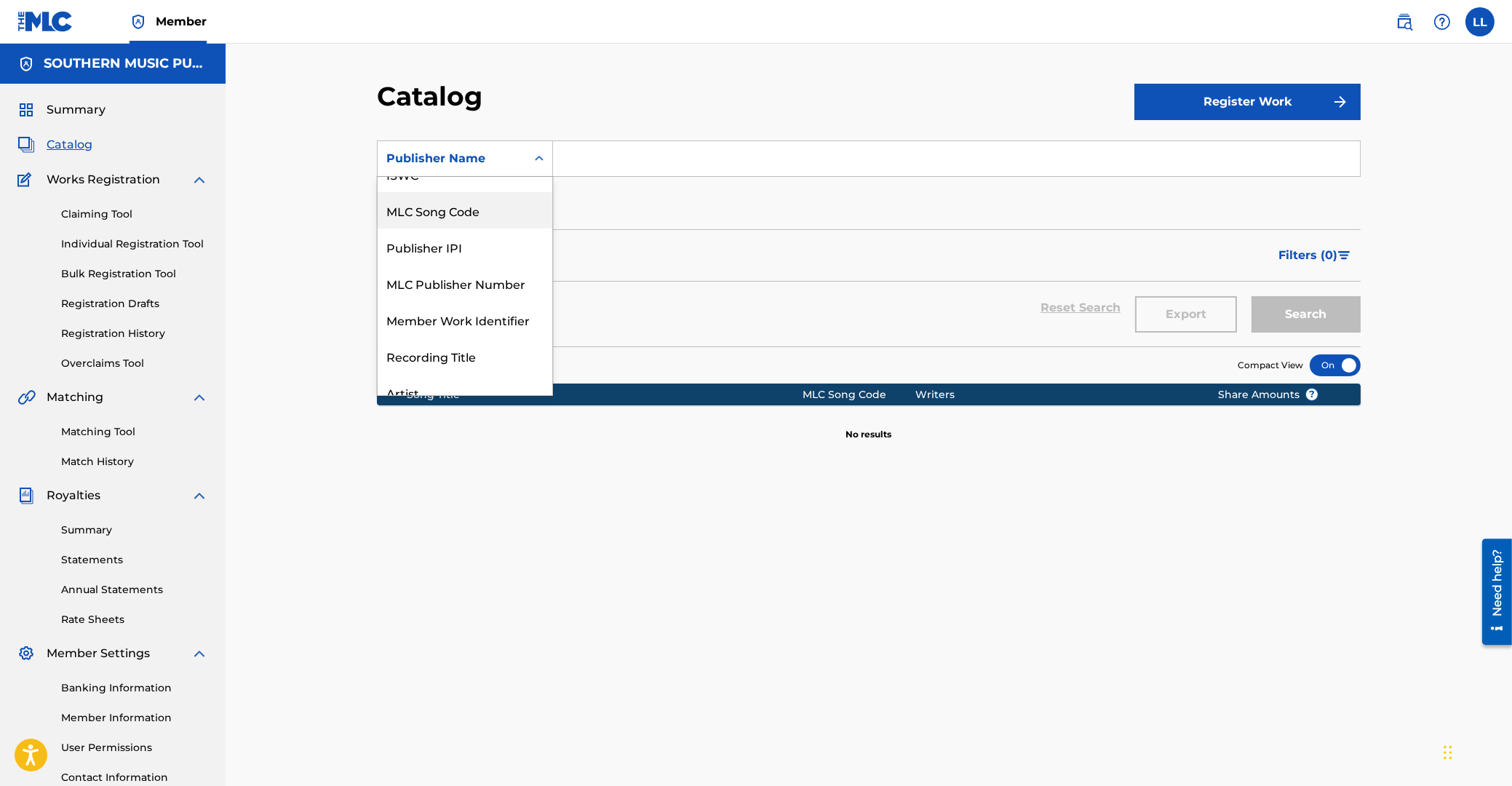
click at [468, 222] on div "MLC Song Code" at bounding box center [464, 210] width 174 height 36
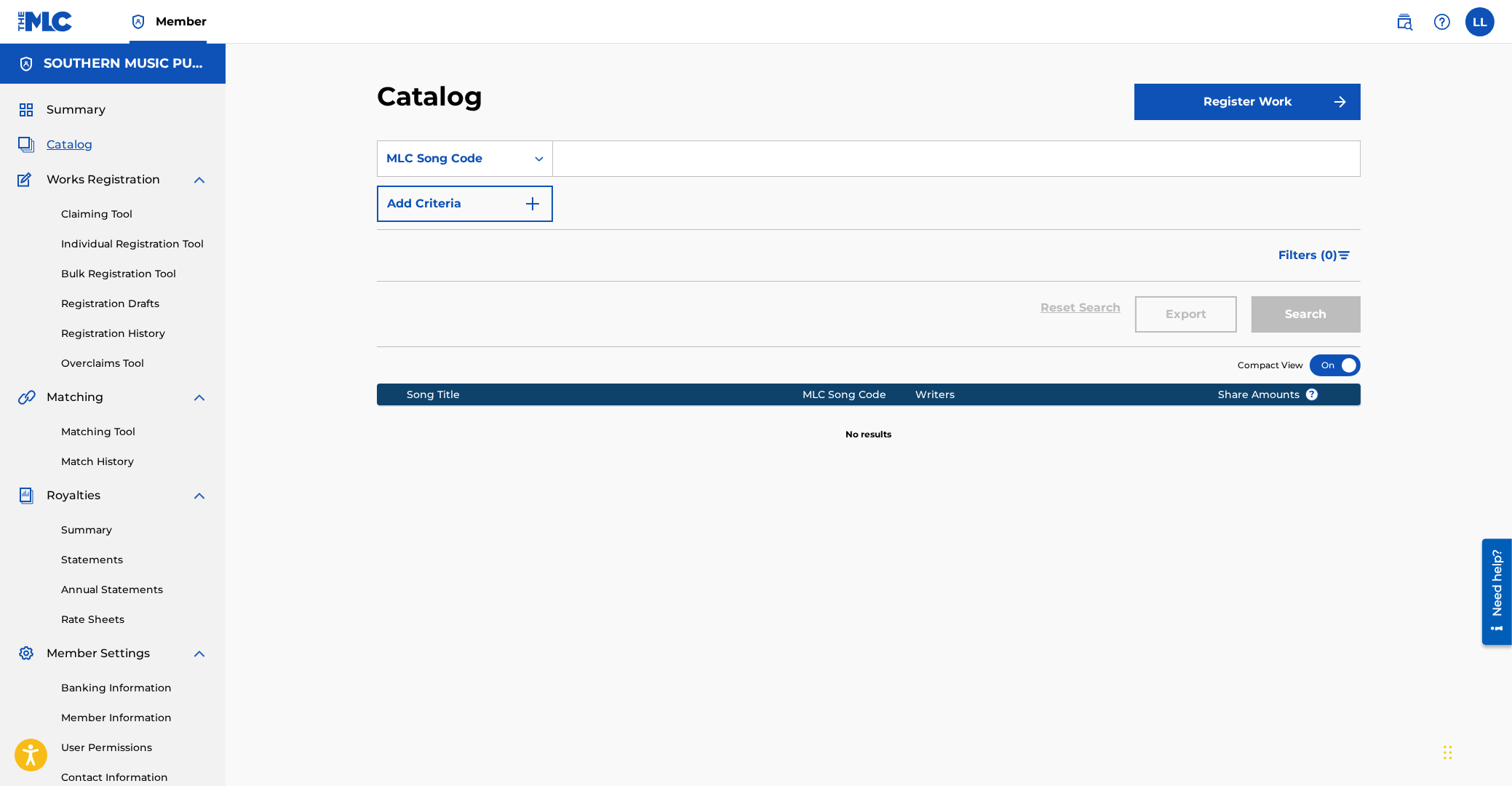
click at [654, 158] on input "Search Form" at bounding box center [956, 158] width 807 height 35
paste input "Z3766L"
type input "Z3766L"
click at [1282, 321] on button "Search" at bounding box center [1306, 314] width 110 height 36
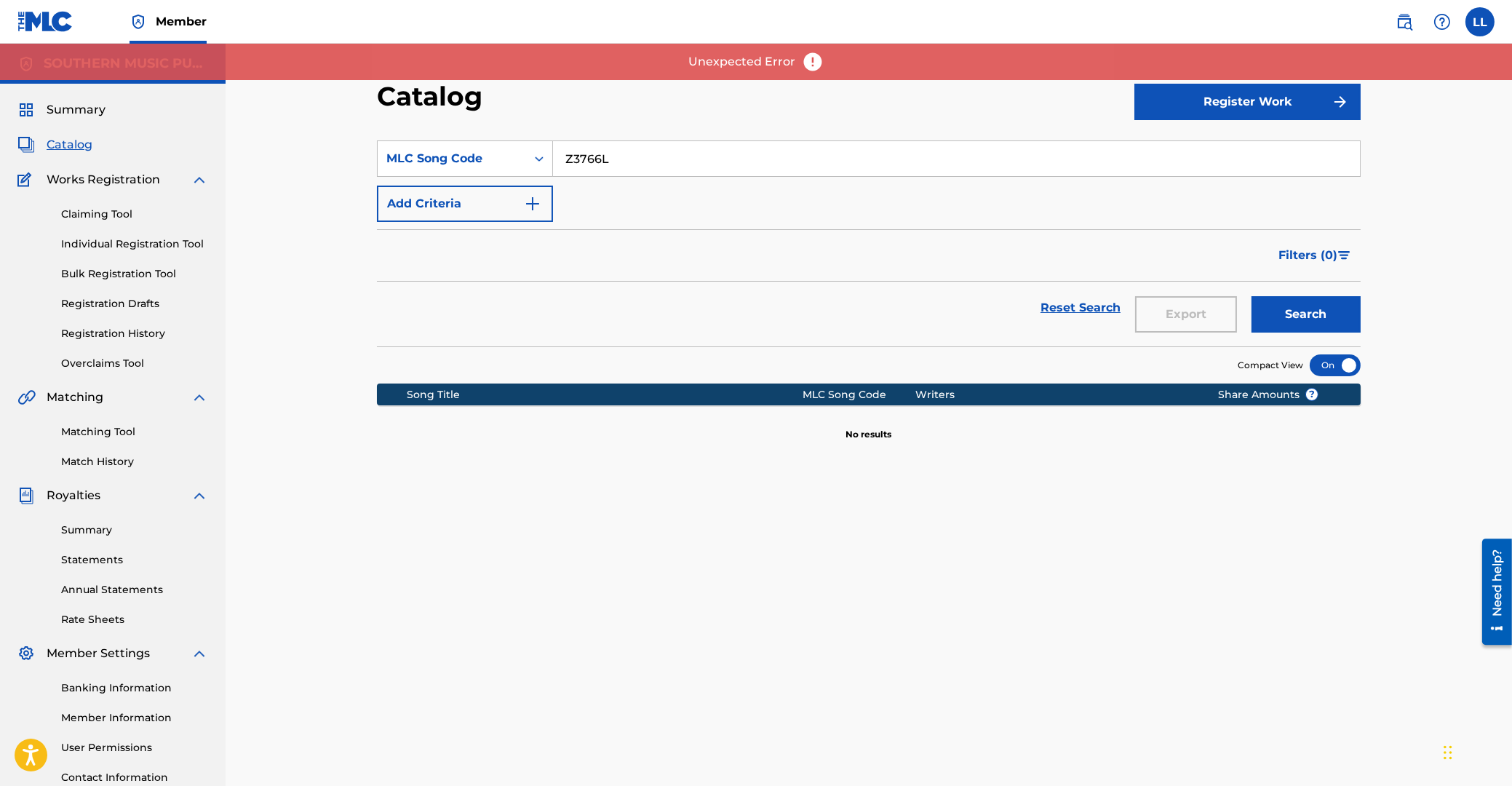
click at [815, 57] on img at bounding box center [813, 61] width 22 height 22
click at [294, 66] on div "Unexpected Error" at bounding box center [756, 61] width 1512 height 36
click at [1313, 313] on button "Search" at bounding box center [1306, 314] width 110 height 36
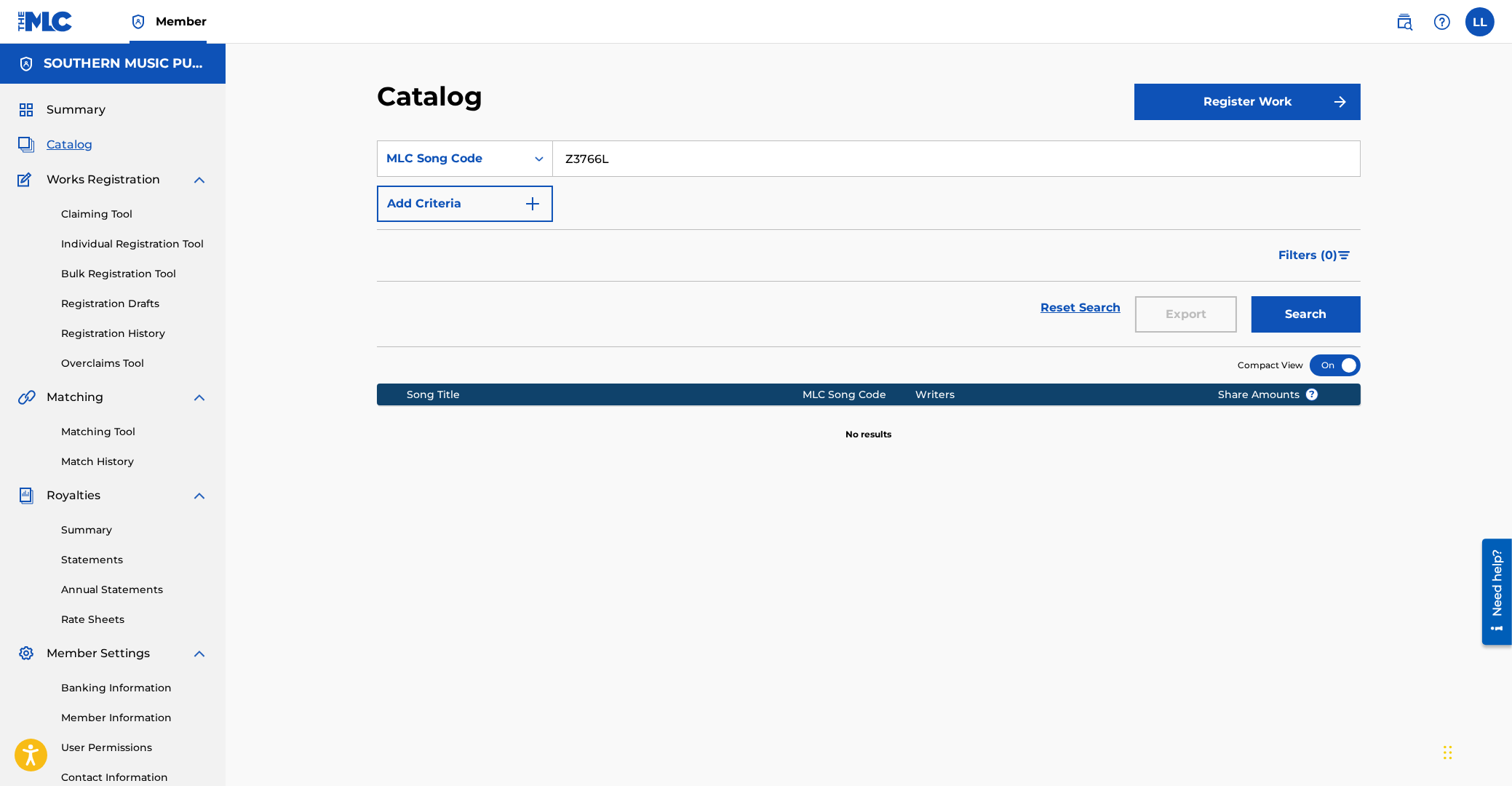
click at [63, 143] on span "Catalog" at bounding box center [69, 145] width 45 height 18
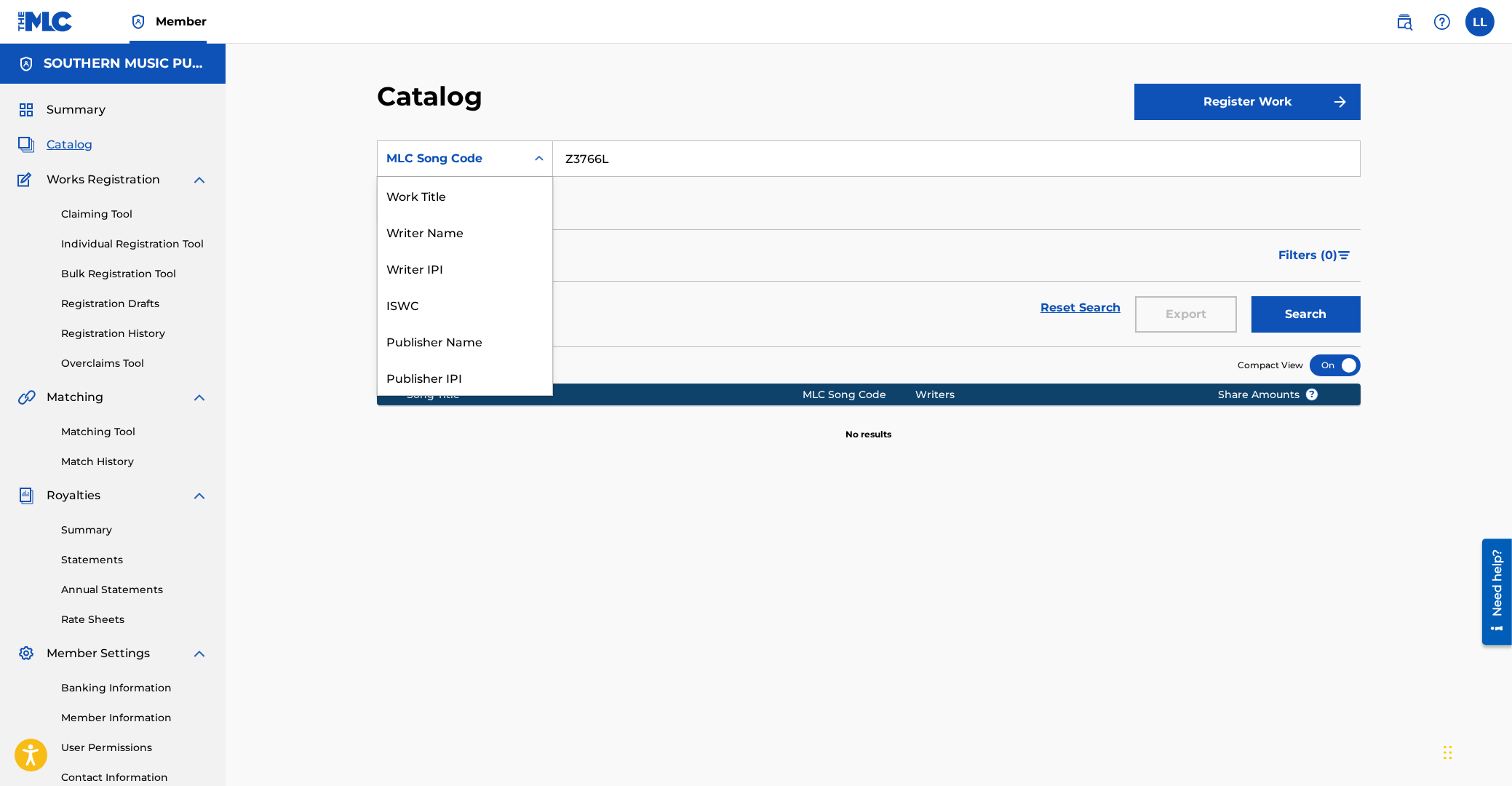
click at [538, 152] on icon "Search Form" at bounding box center [538, 158] width 14 height 14
click at [465, 202] on div "Work Title" at bounding box center [464, 195] width 174 height 36
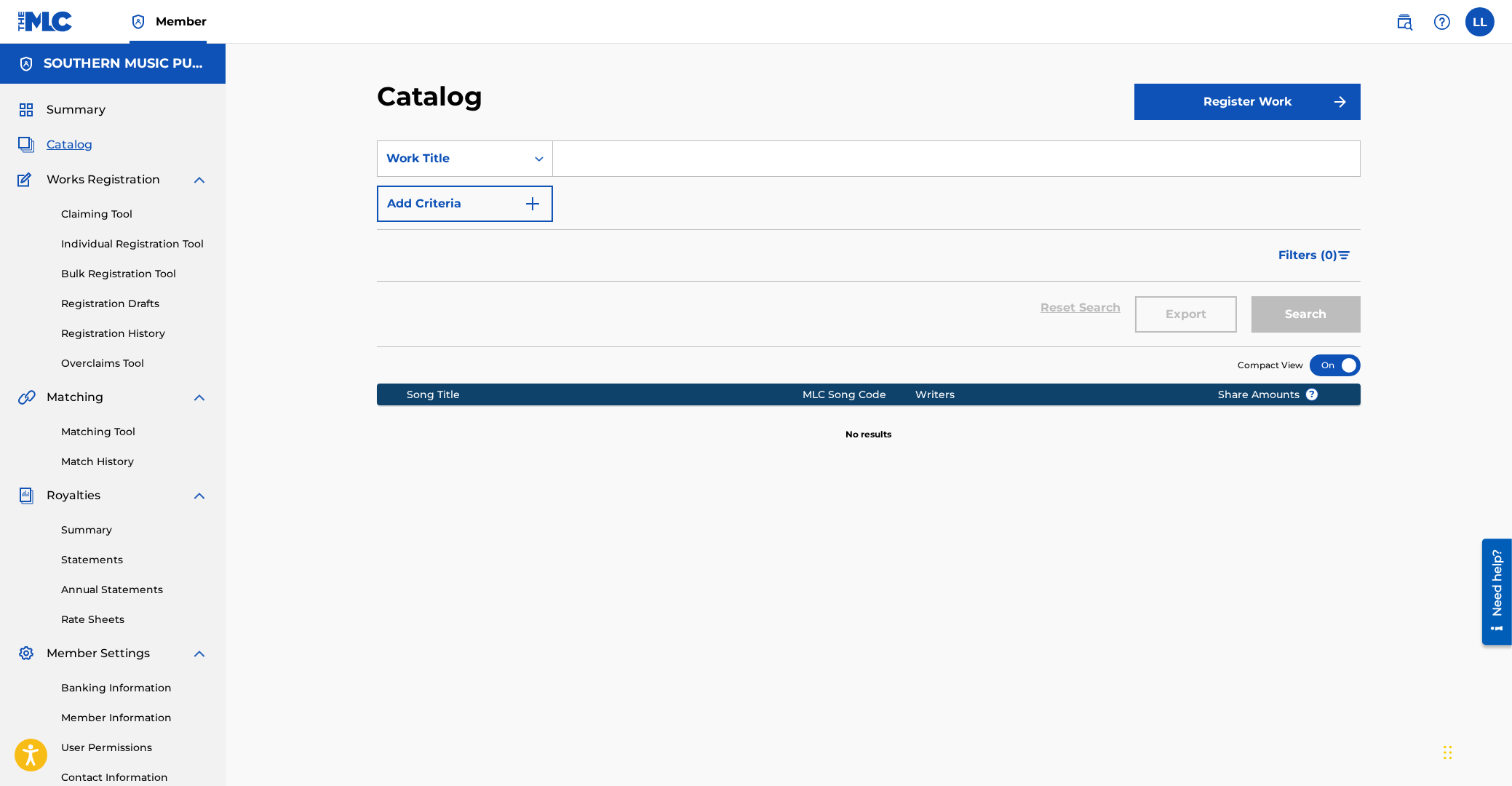
click at [654, 158] on input "Search Form" at bounding box center [956, 158] width 807 height 35
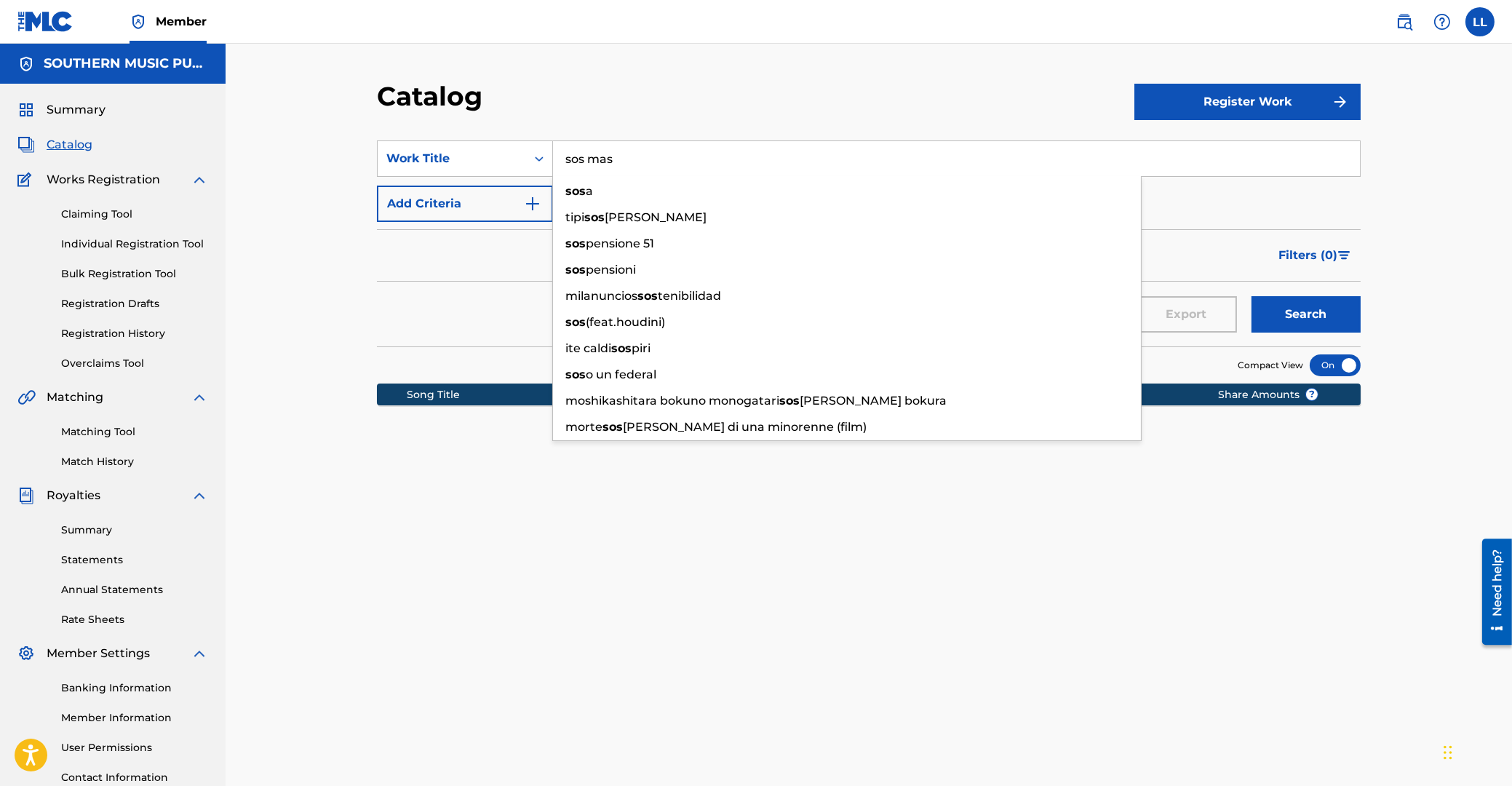
type input "sos mas"
click at [1252, 297] on button "Search" at bounding box center [1306, 314] width 110 height 36
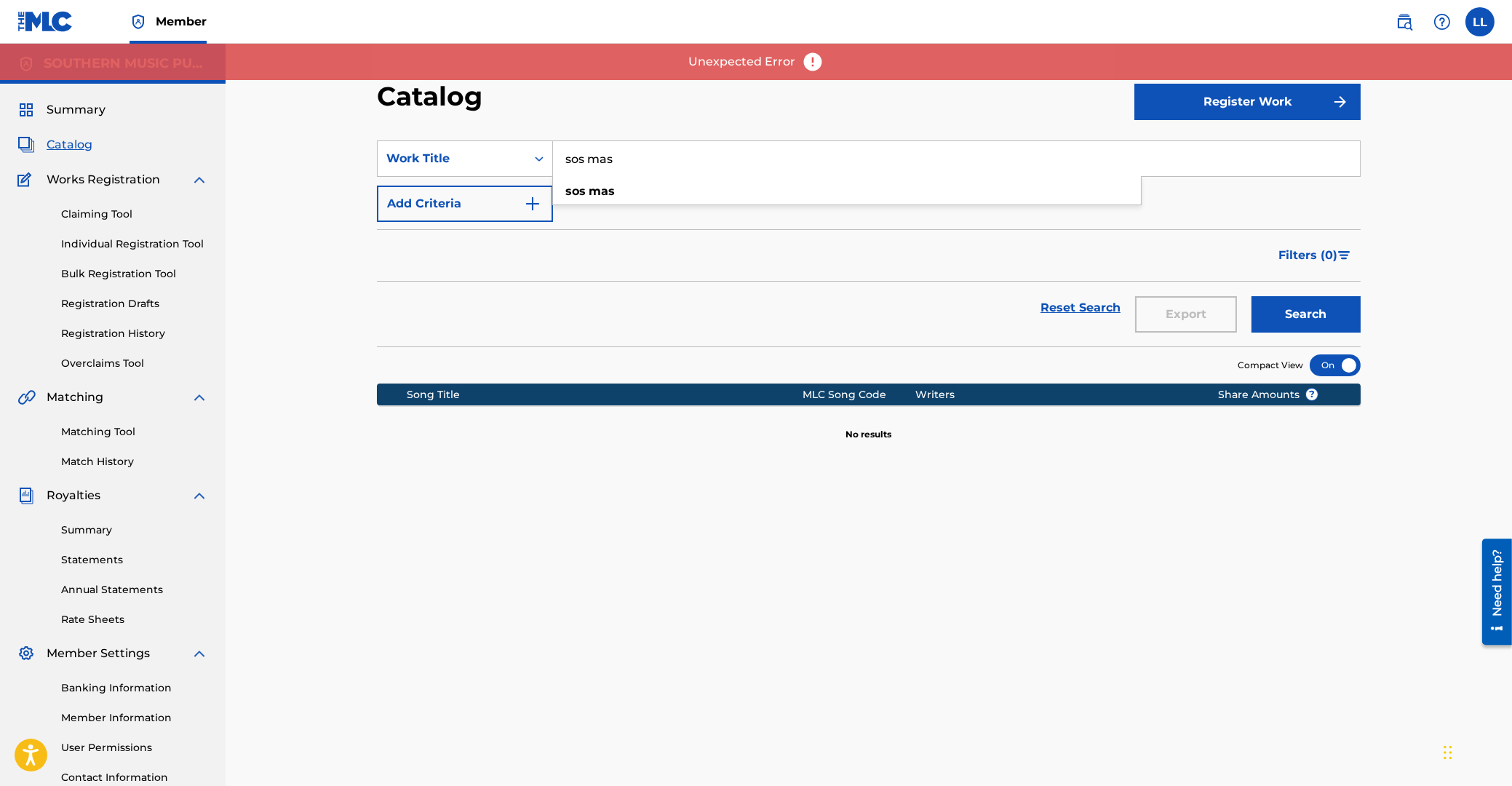
drag, startPoint x: 115, startPoint y: 127, endPoint x: 97, endPoint y: 114, distance: 22.2
click at [115, 126] on div "Summary Catalog Works Registration Claiming Tool Individual Registration Tool B…" at bounding box center [113, 457] width 226 height 749
click at [86, 110] on span "Summary" at bounding box center [76, 110] width 59 height 18
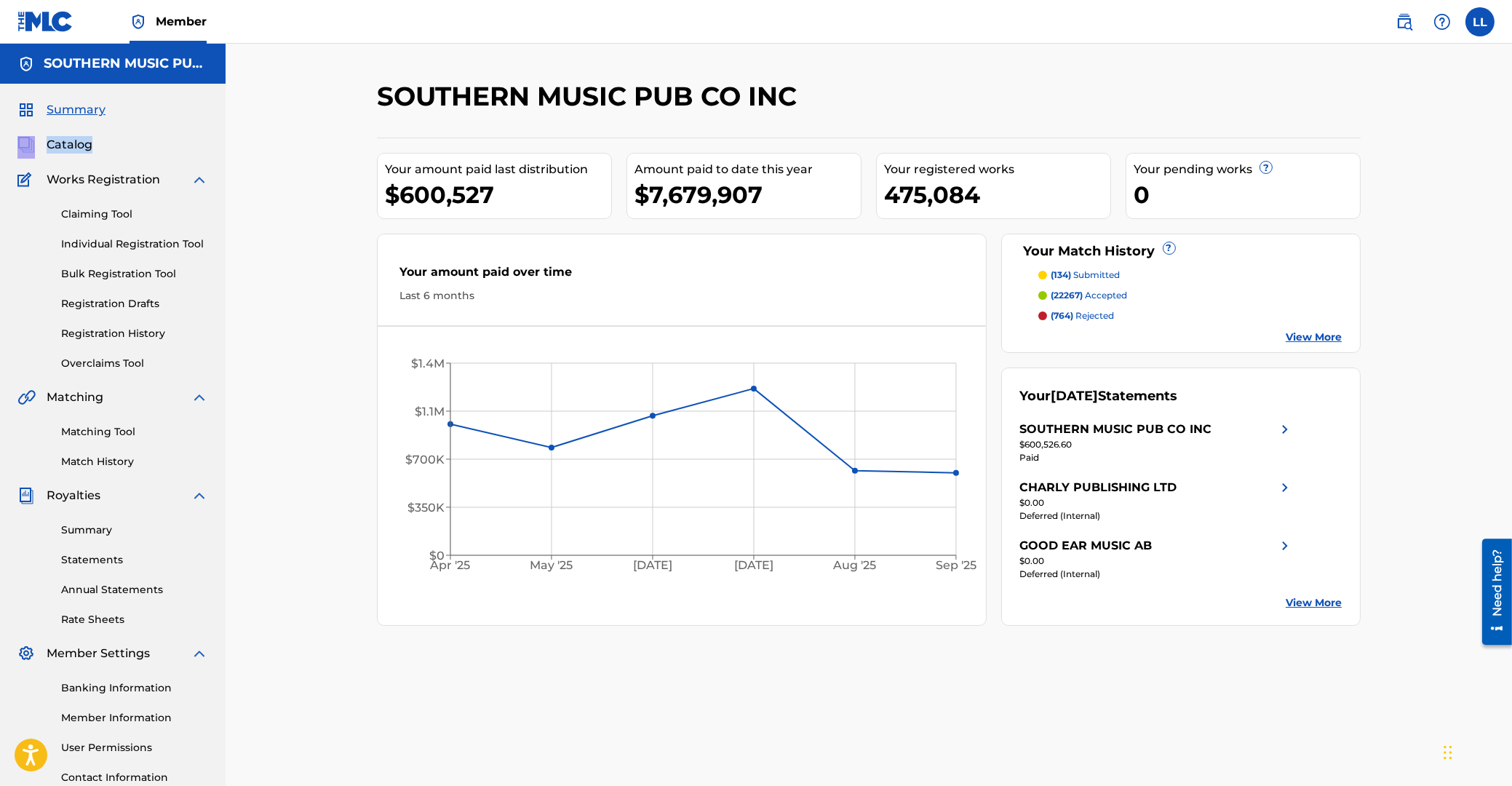
click at [84, 144] on span "Catalog" at bounding box center [69, 145] width 45 height 18
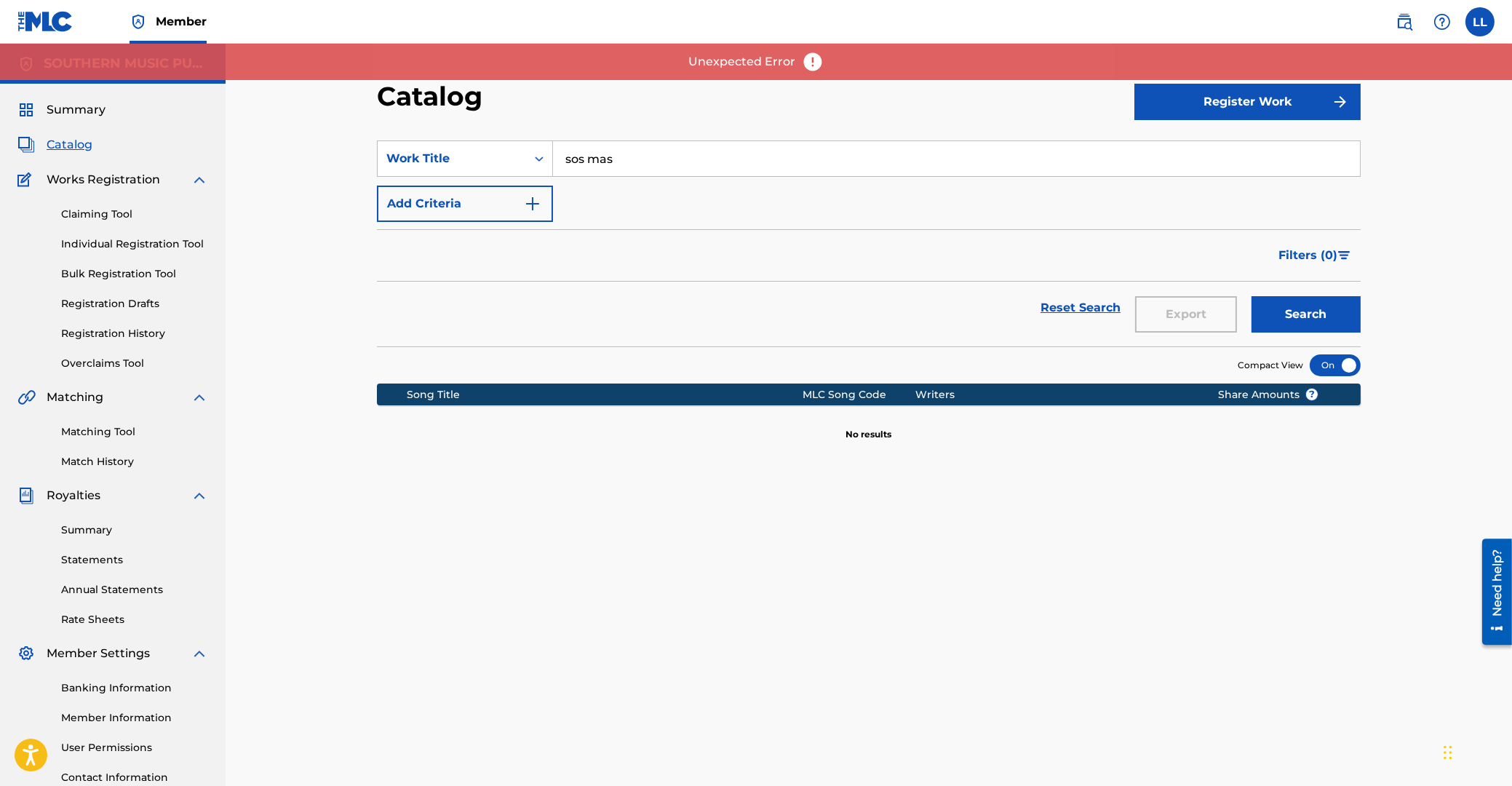
drag, startPoint x: 669, startPoint y: 160, endPoint x: 518, endPoint y: 153, distance: 151.2
click at [553, 153] on input "sos mas" at bounding box center [956, 158] width 807 height 35
click at [473, 217] on button "Add Criteria" at bounding box center [464, 203] width 176 height 36
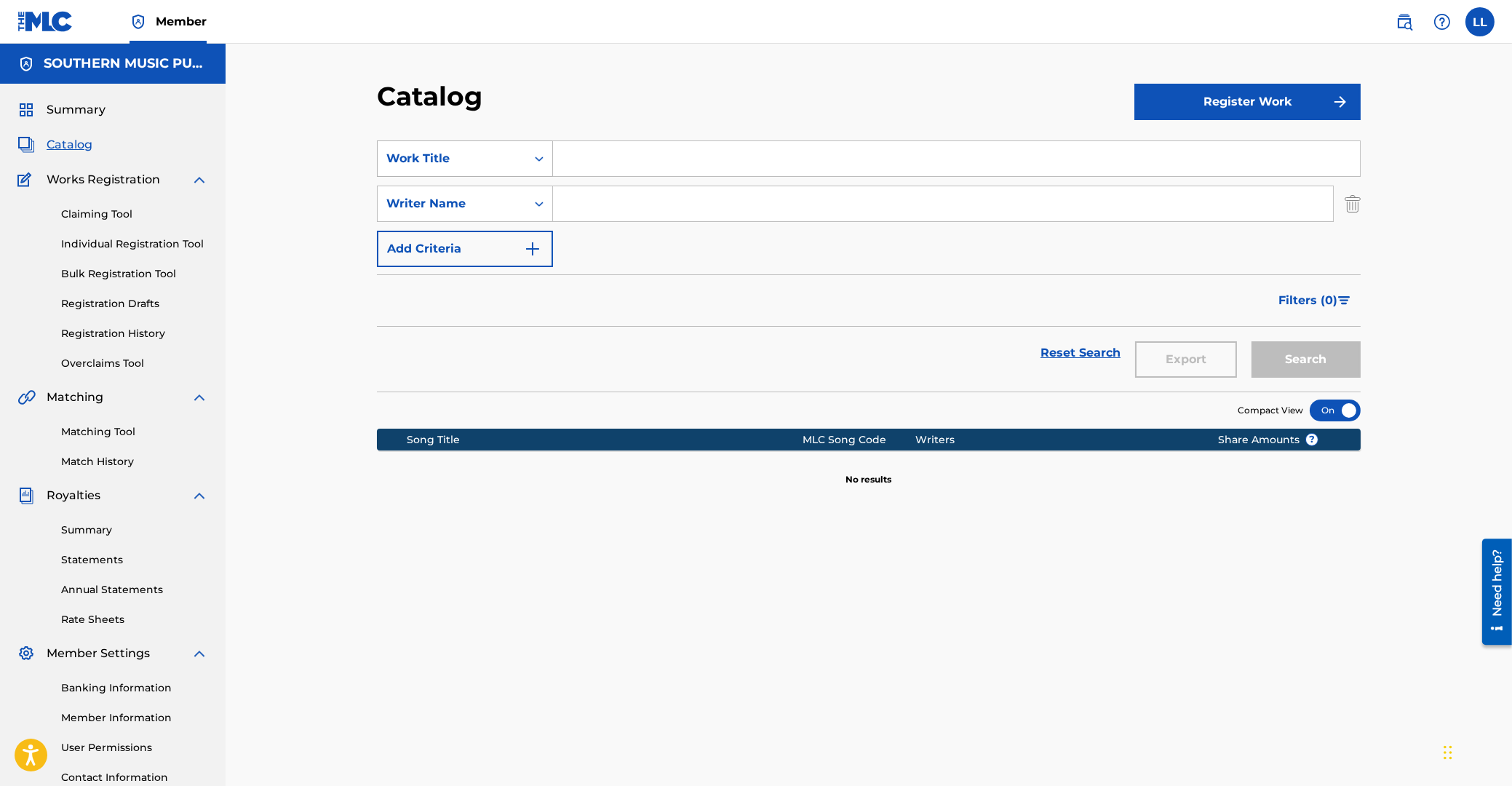
click at [548, 158] on div "Search Form" at bounding box center [538, 158] width 26 height 26
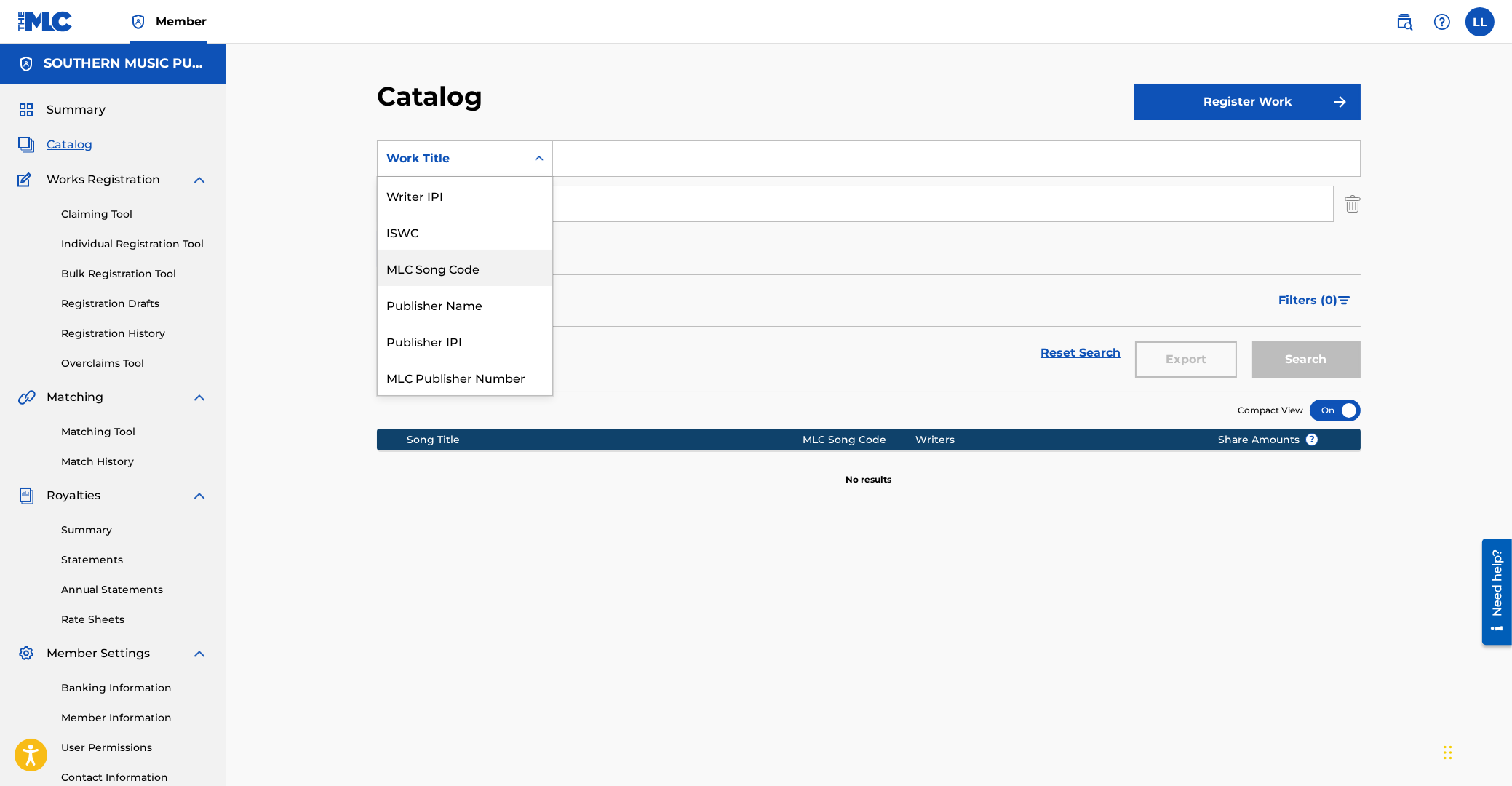
click at [451, 269] on div "MLC Song Code" at bounding box center [464, 267] width 174 height 36
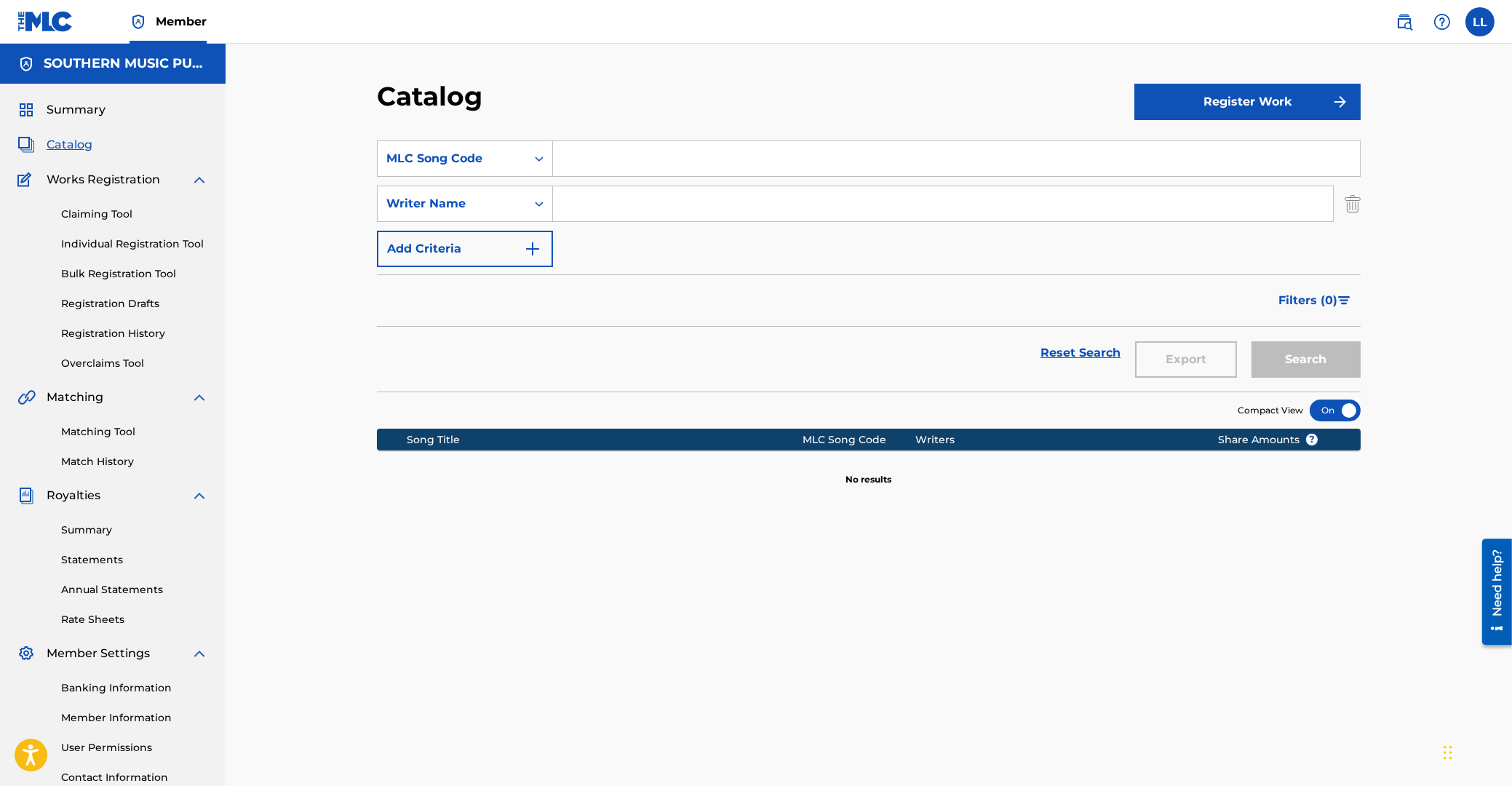
click at [578, 156] on input "Search Form" at bounding box center [956, 158] width 807 height 35
type input "yummy"
click at [1252, 341] on button "Search" at bounding box center [1306, 359] width 110 height 36
click at [120, 436] on link "Matching Tool" at bounding box center [135, 432] width 147 height 15
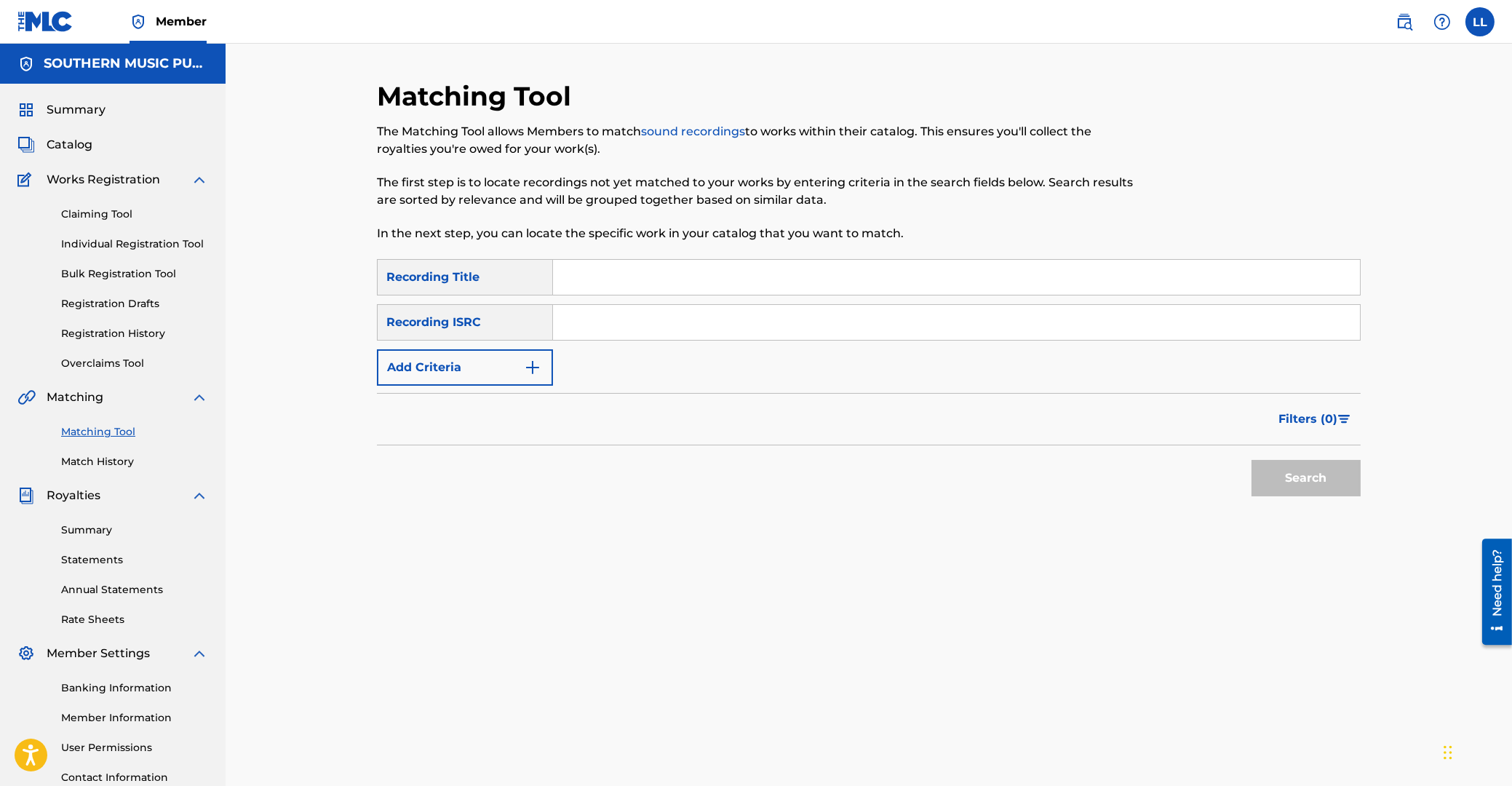
click at [110, 461] on link "Match History" at bounding box center [135, 462] width 147 height 15
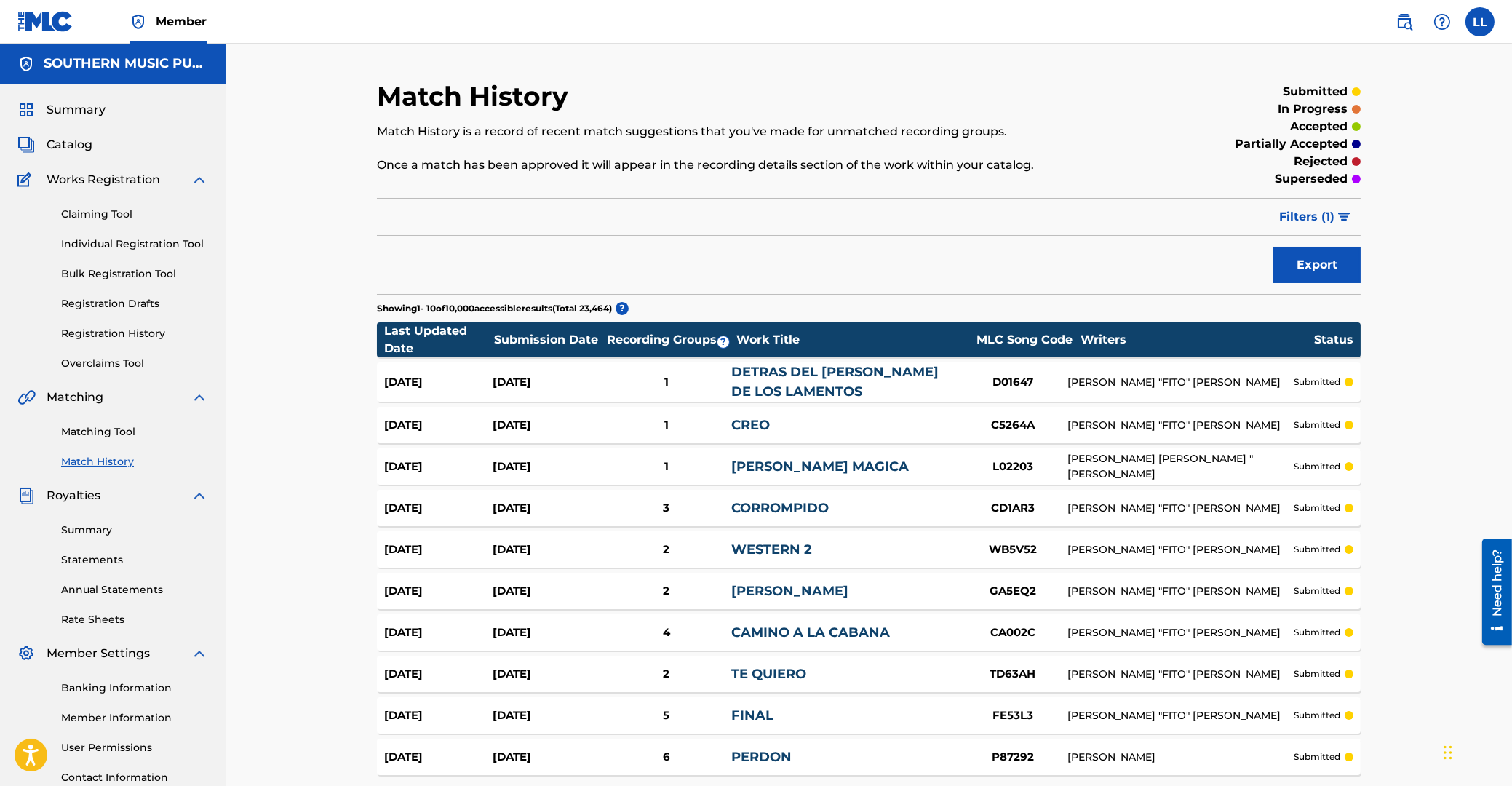
click at [112, 431] on link "Matching Tool" at bounding box center [135, 432] width 147 height 15
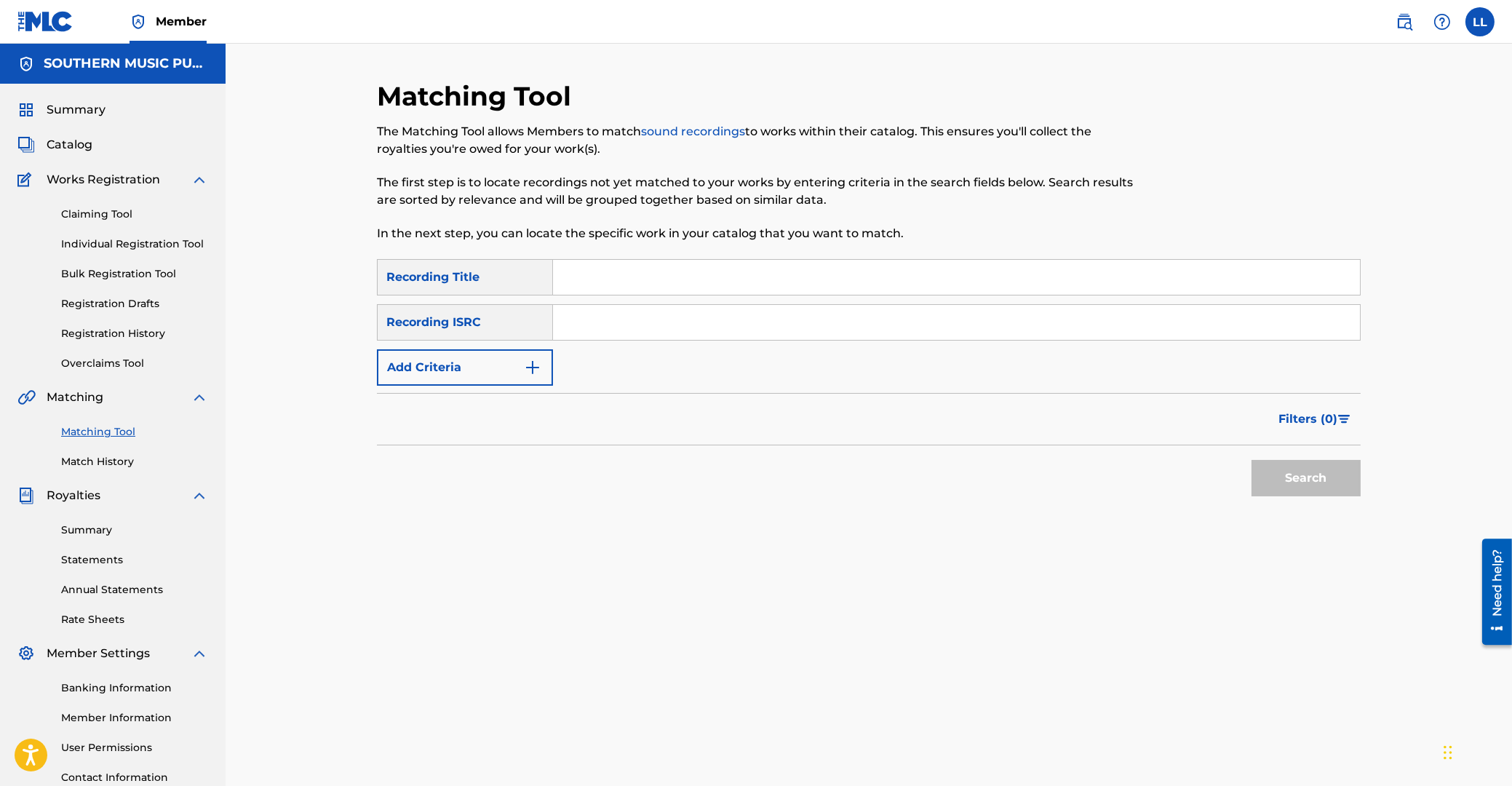
click at [663, 321] on input "Search Form" at bounding box center [956, 322] width 807 height 35
paste input "QM6MZ1974050"
type input "QM6MZ1974050"
click at [1290, 466] on button "Search" at bounding box center [1306, 478] width 110 height 36
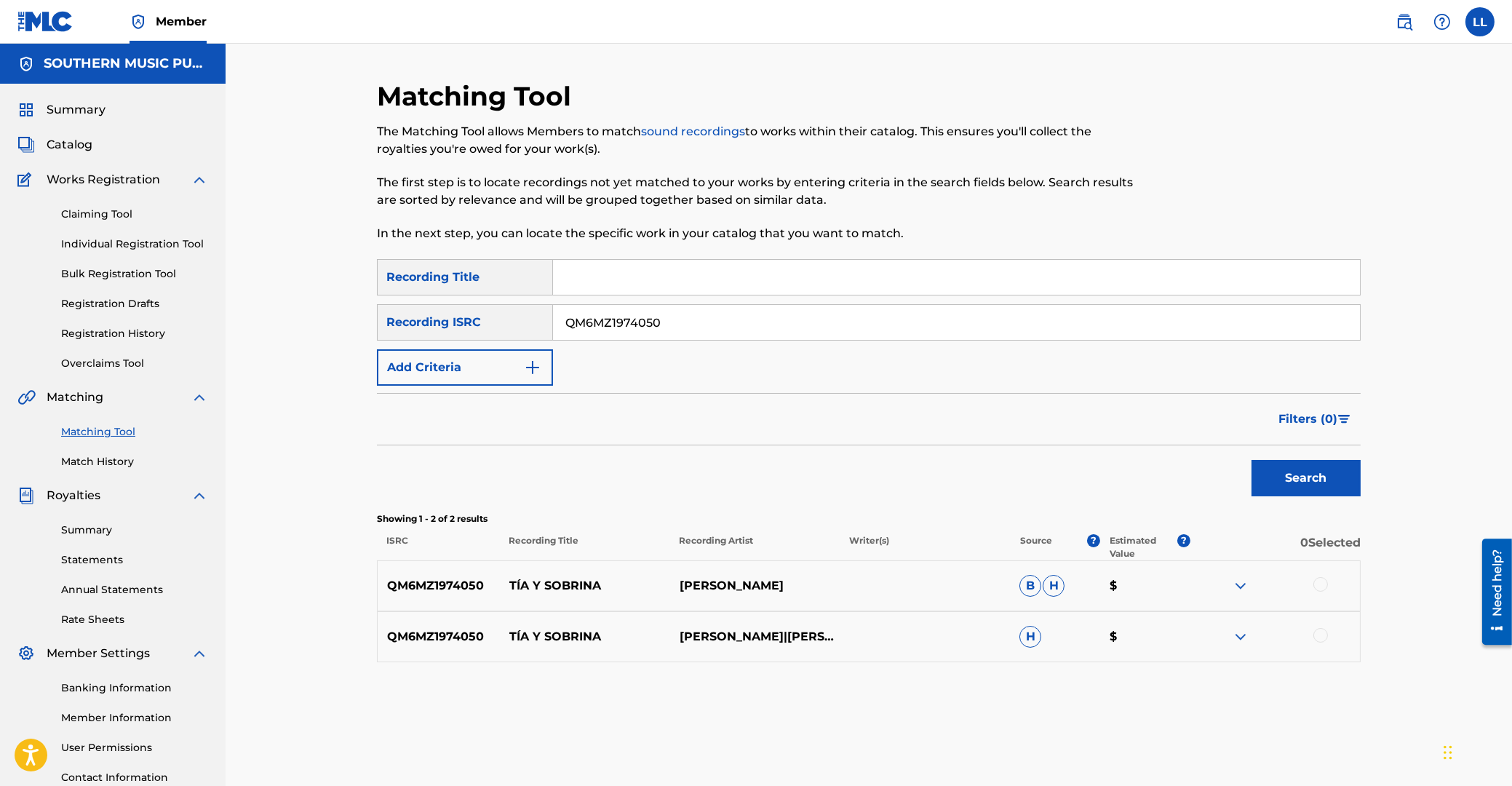
scroll to position [78, 0]
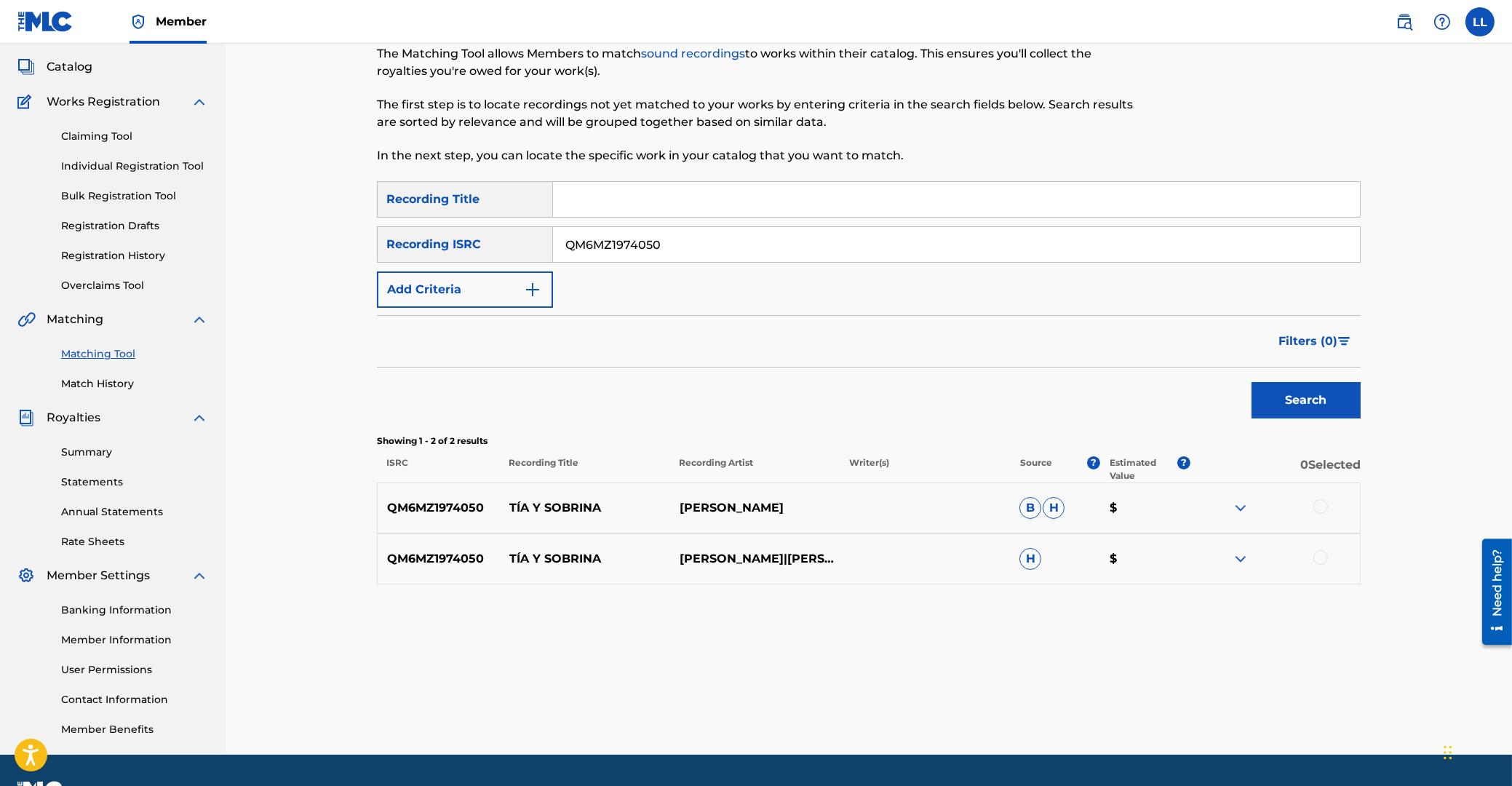
click at [1243, 505] on img at bounding box center [1240, 508] width 18 height 18
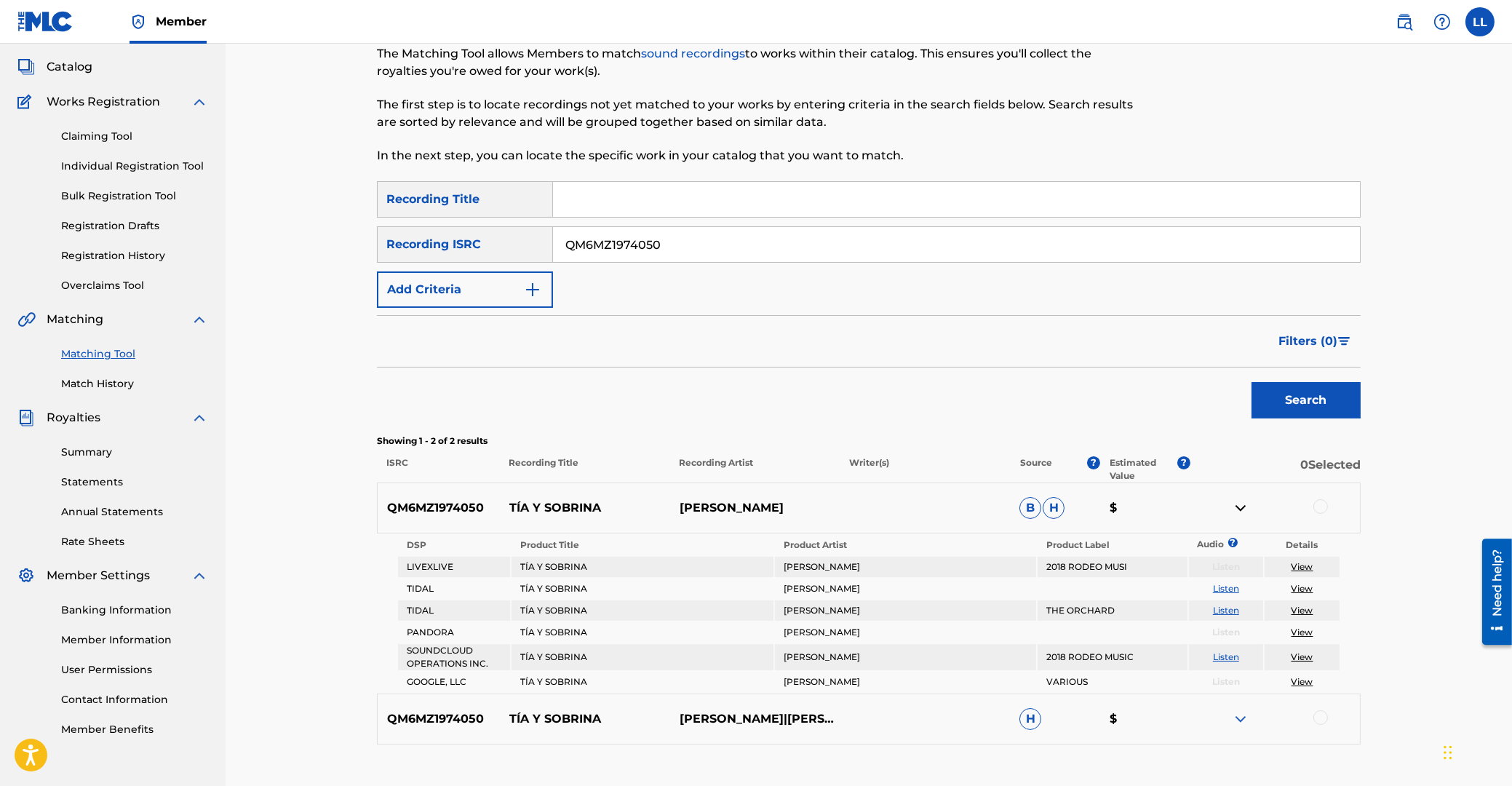
drag, startPoint x: 1243, startPoint y: 718, endPoint x: 1225, endPoint y: 708, distance: 20.6
click at [1242, 719] on img at bounding box center [1240, 719] width 18 height 18
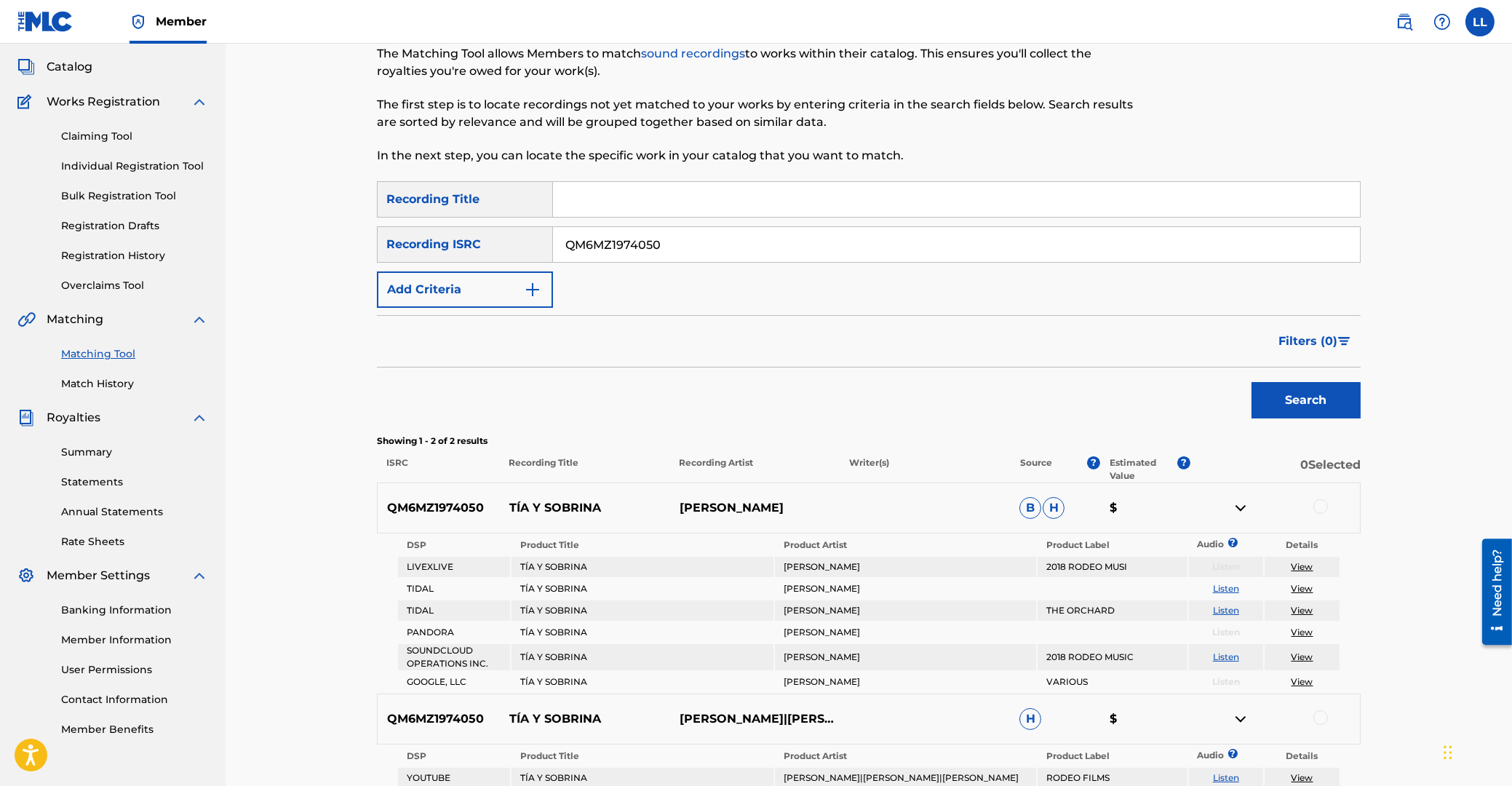
scroll to position [224, 0]
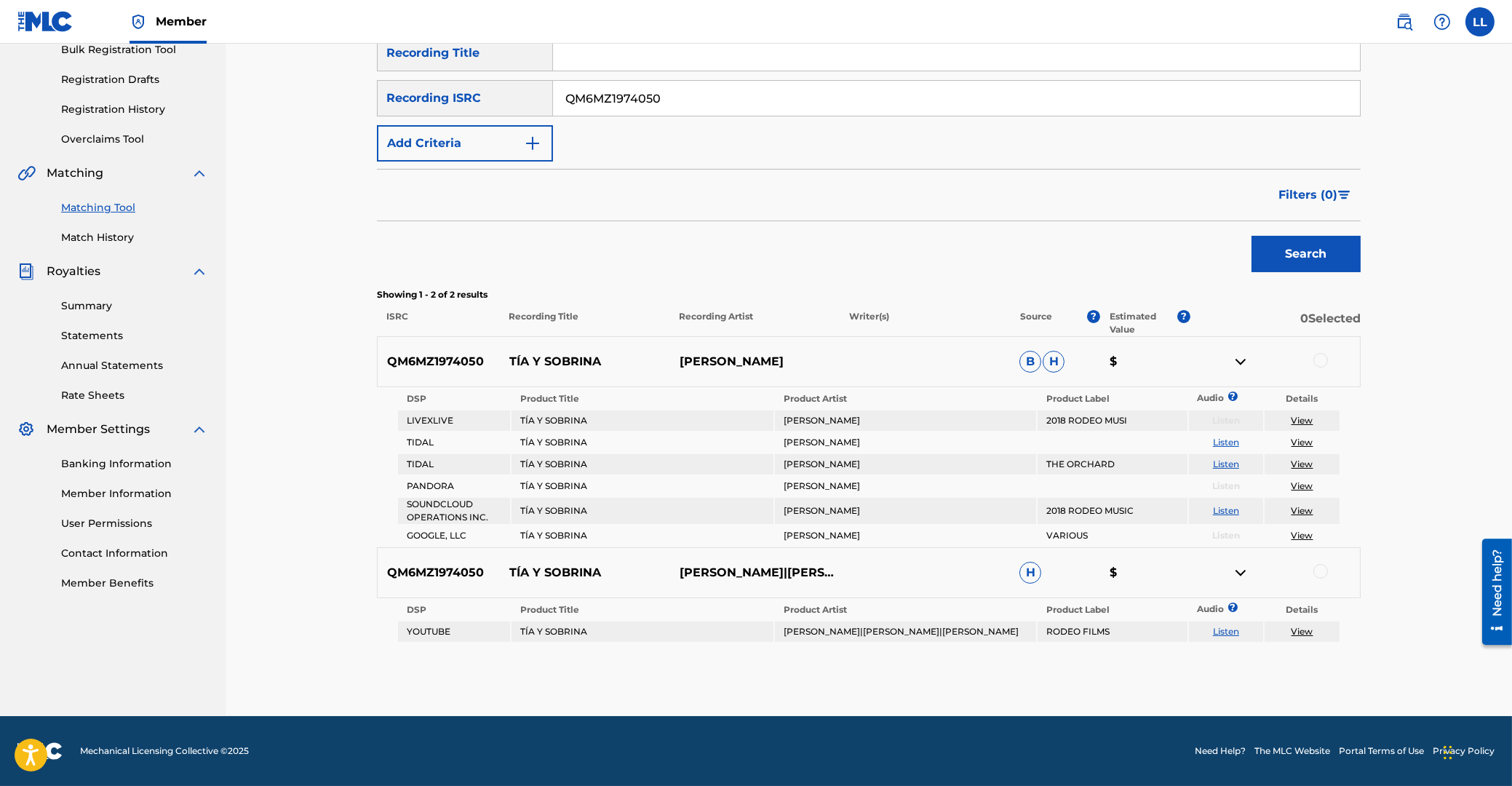
click at [1322, 362] on div at bounding box center [1320, 360] width 14 height 14
click at [1317, 573] on div at bounding box center [1320, 570] width 14 height 14
click at [1034, 671] on button "Match 2 Groups" at bounding box center [1023, 666] width 161 height 36
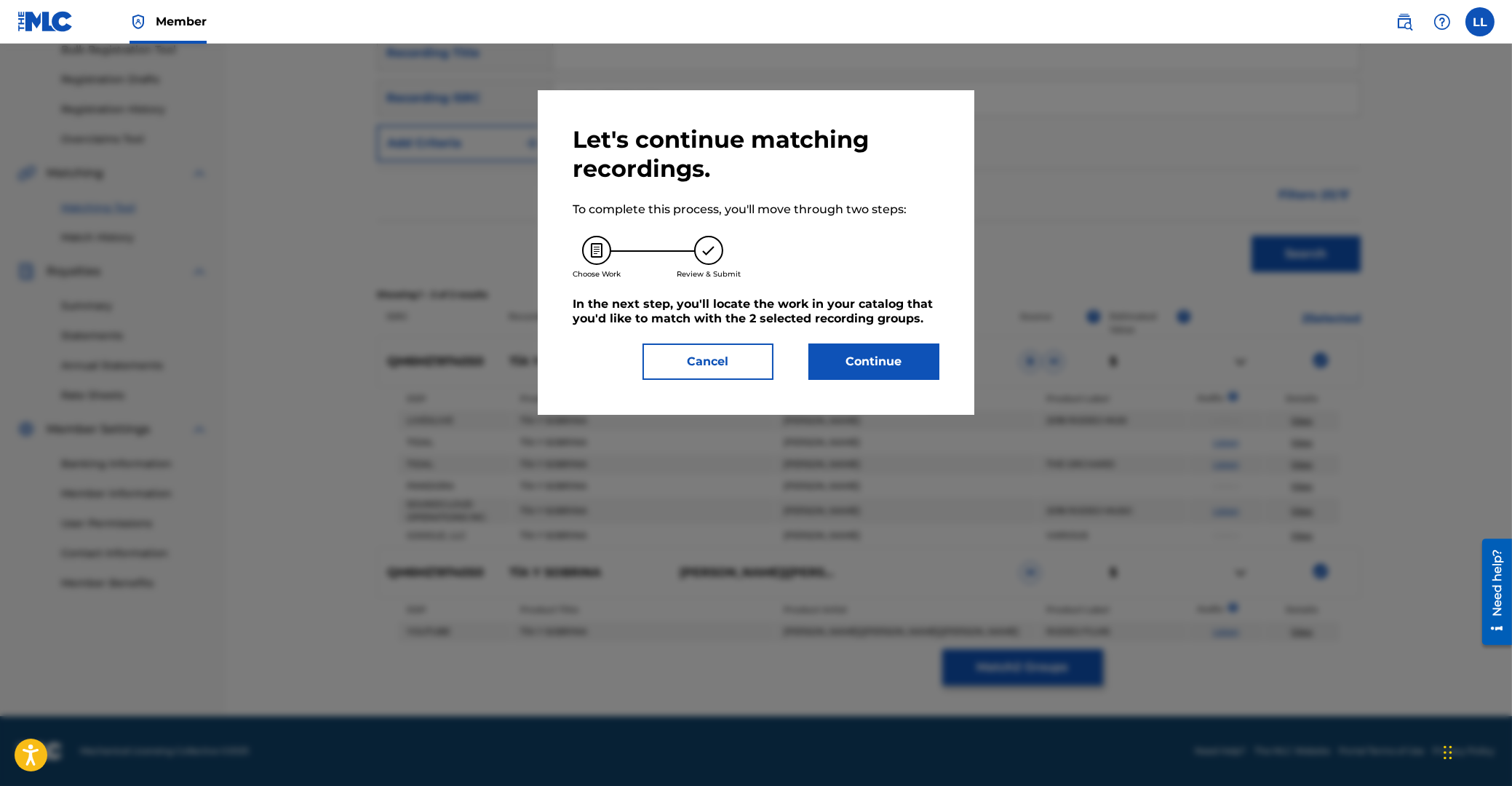
click at [890, 372] on button "Continue" at bounding box center [874, 361] width 131 height 36
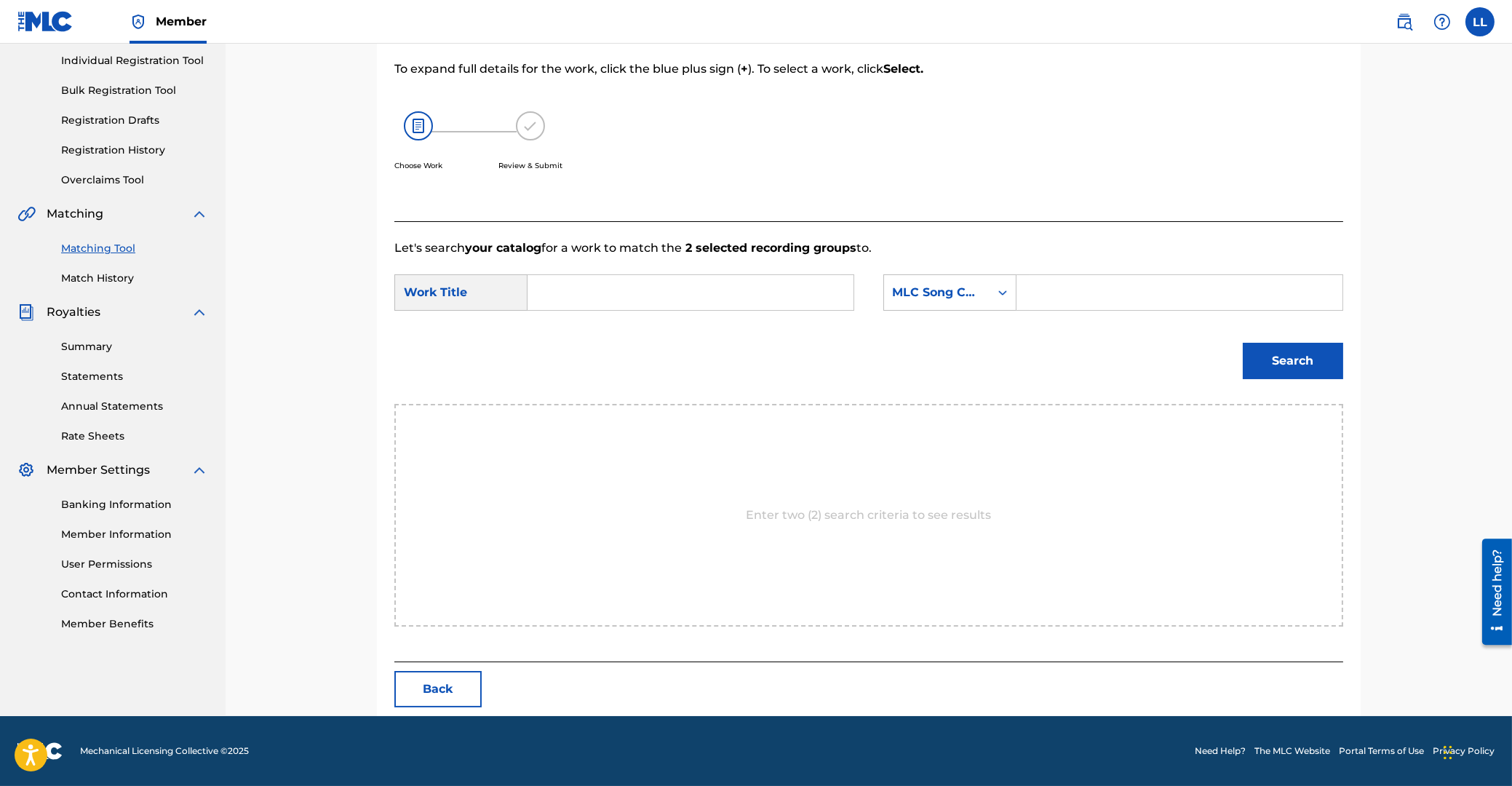
scroll to position [115, 0]
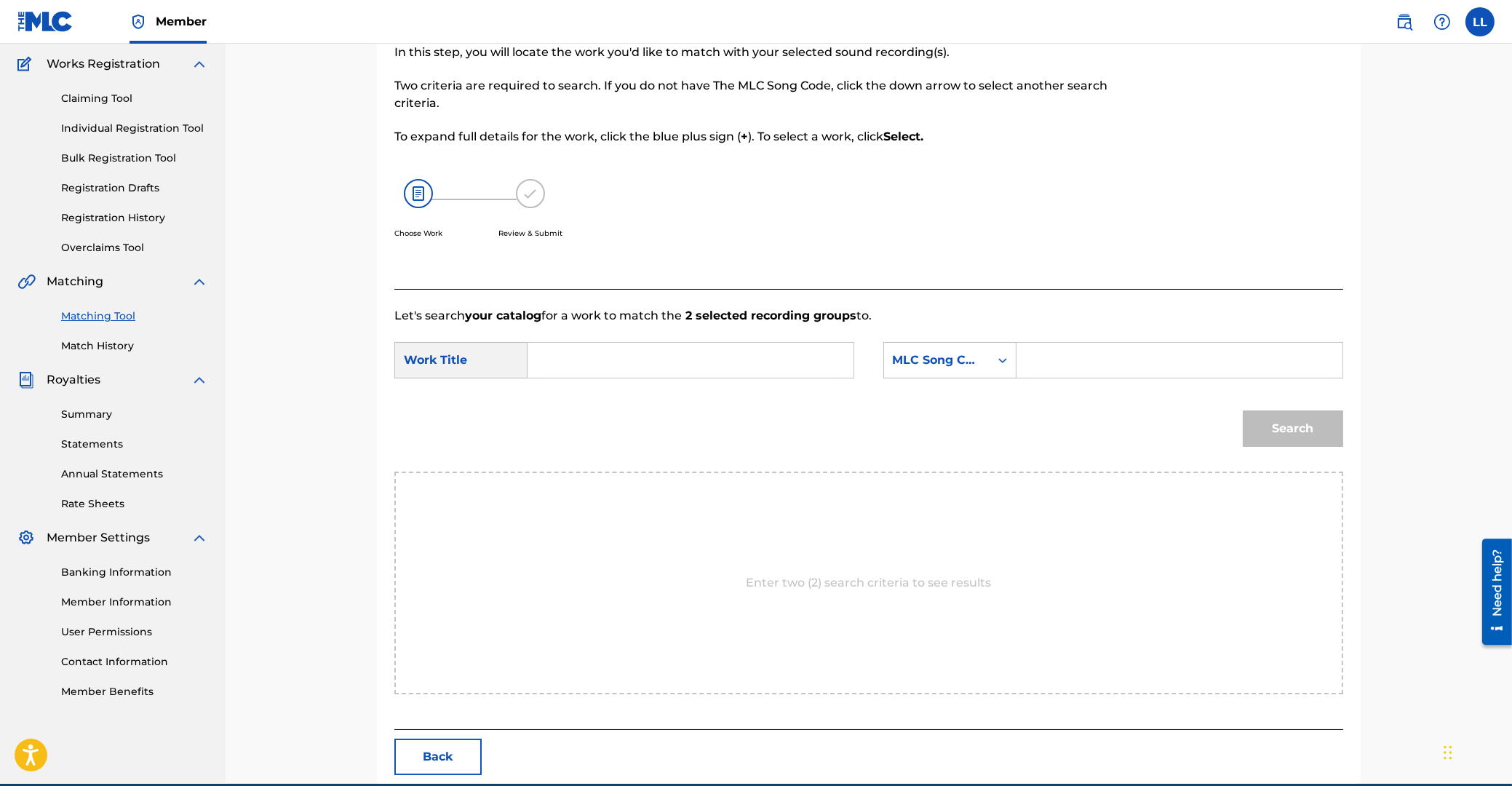
click at [766, 361] on input "Search Form" at bounding box center [691, 360] width 302 height 35
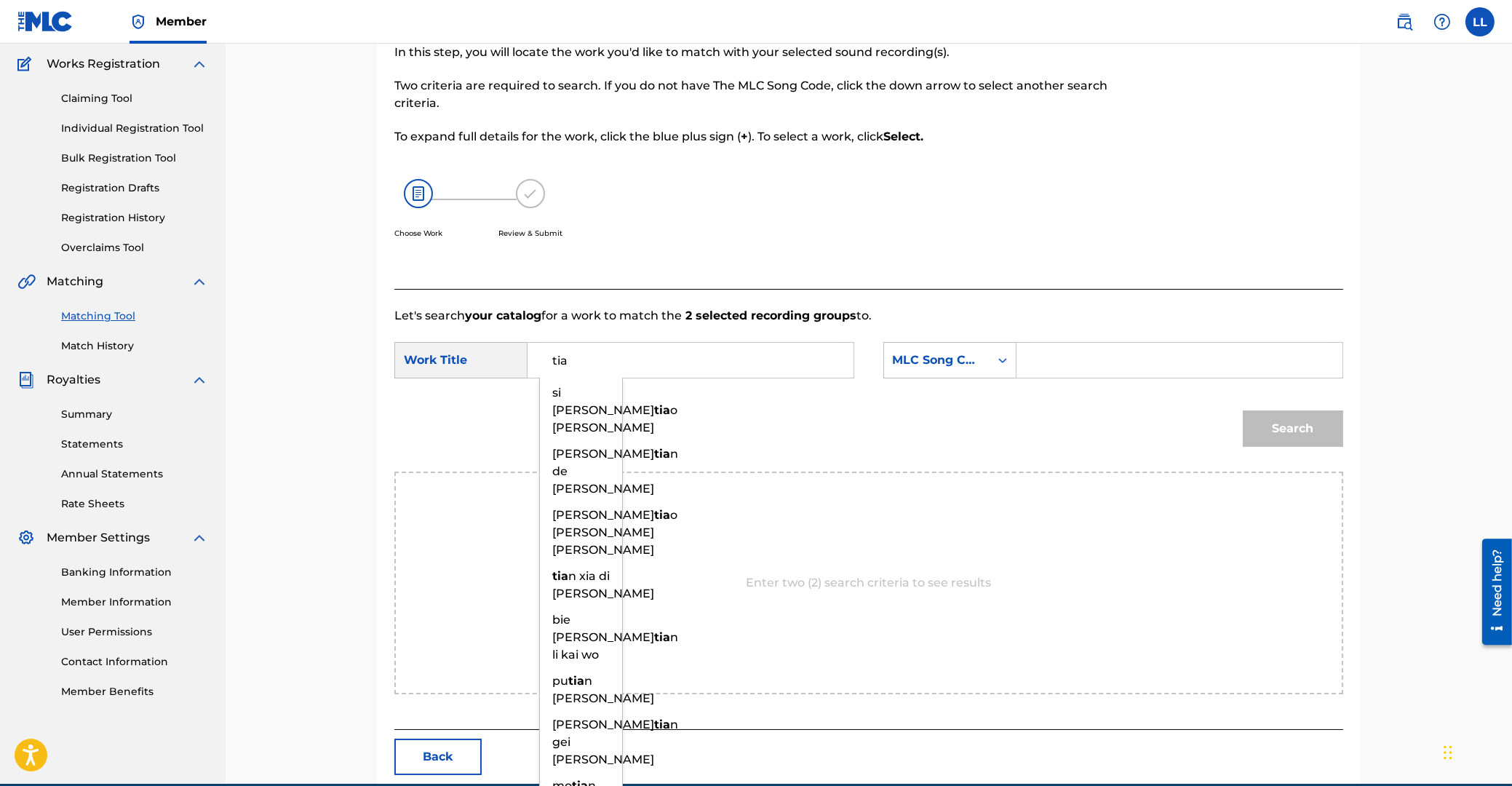
type input "tia"
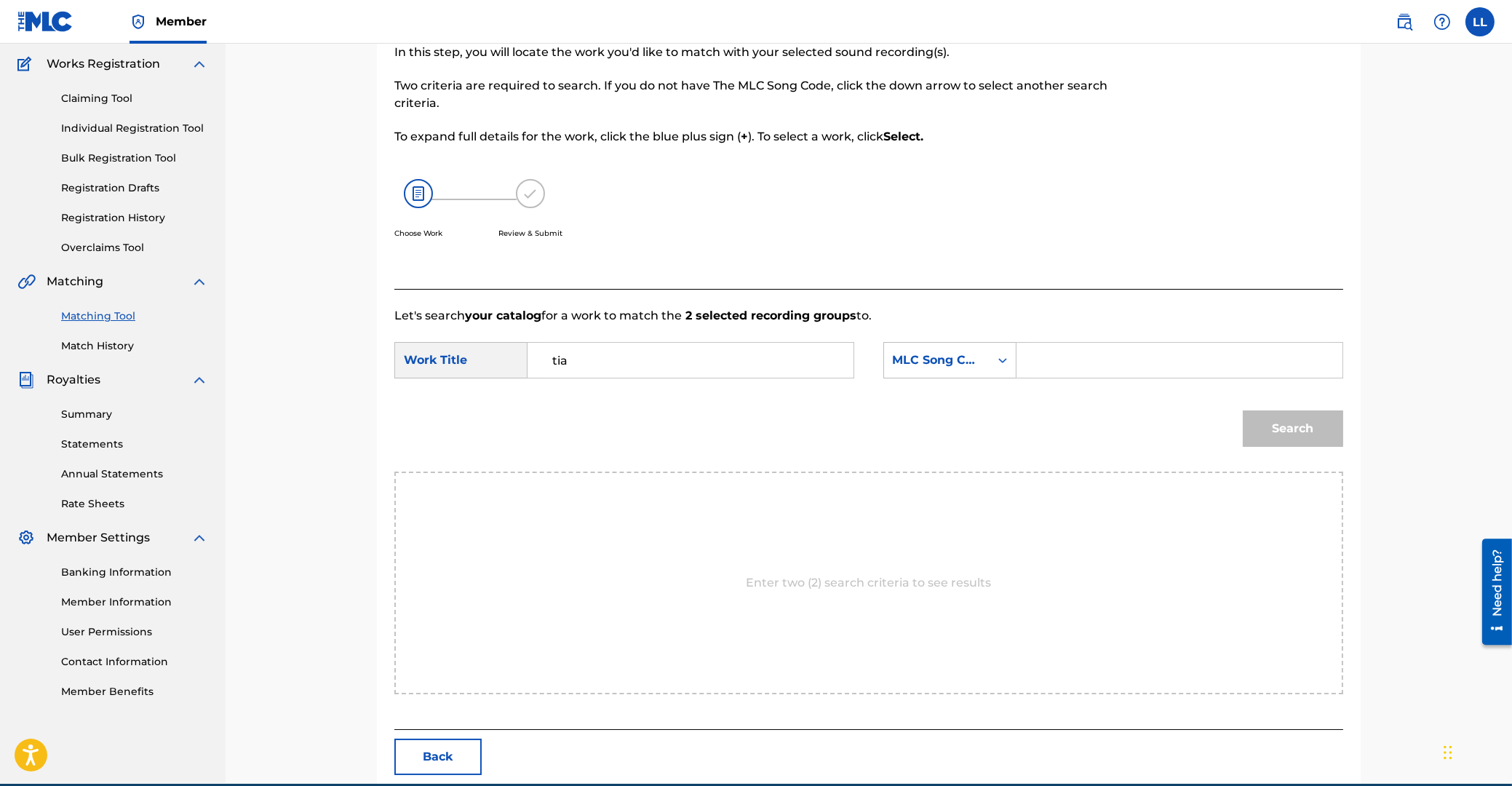
paste input "TA2K1G"
type input "TA2K1G"
click at [1242, 410] on button "Search" at bounding box center [1292, 428] width 100 height 36
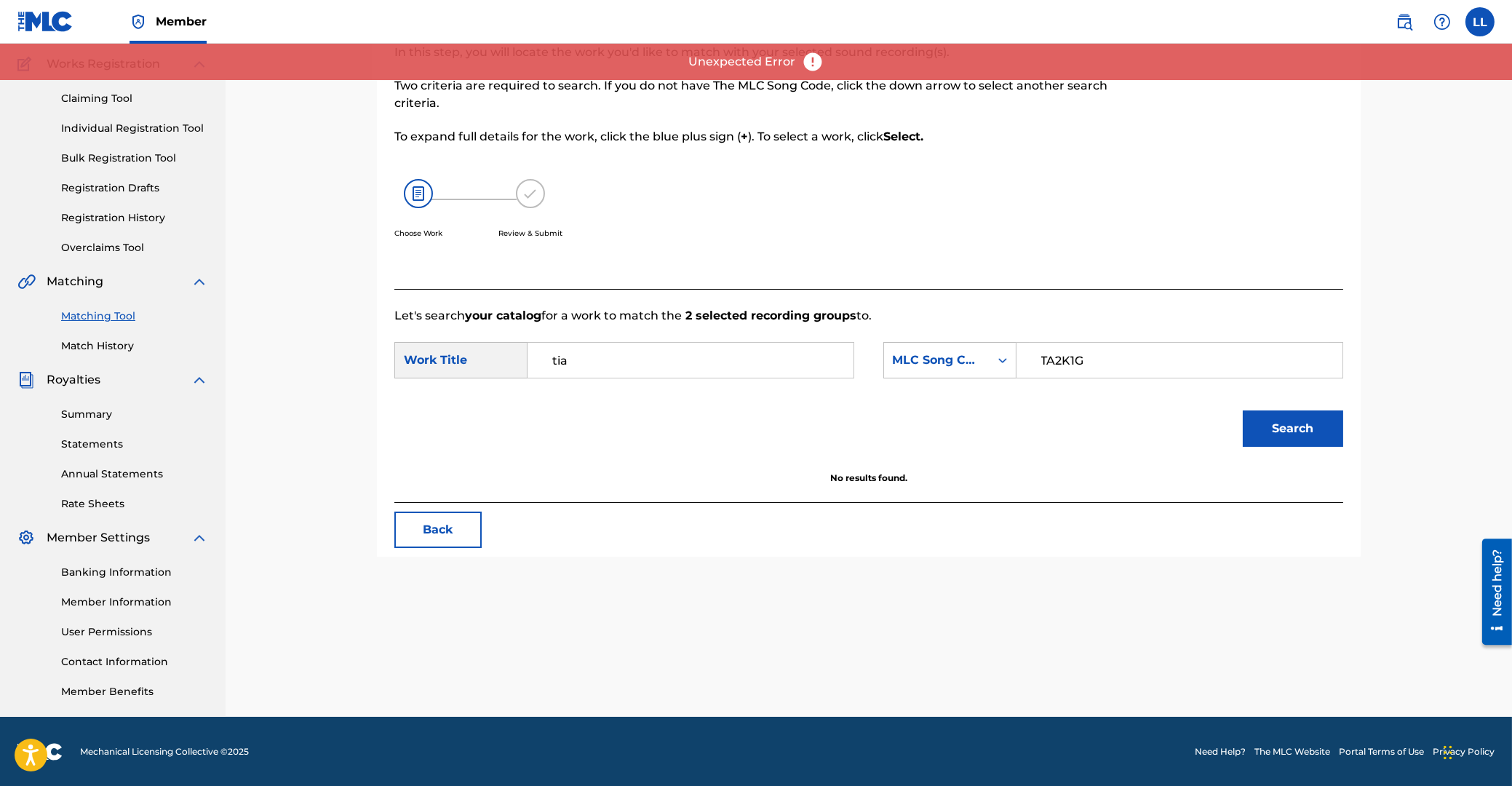
click at [264, 287] on div "Match Usage - Select Work In this step, you will locate the work you'd like to …" at bounding box center [868, 322] width 1286 height 789
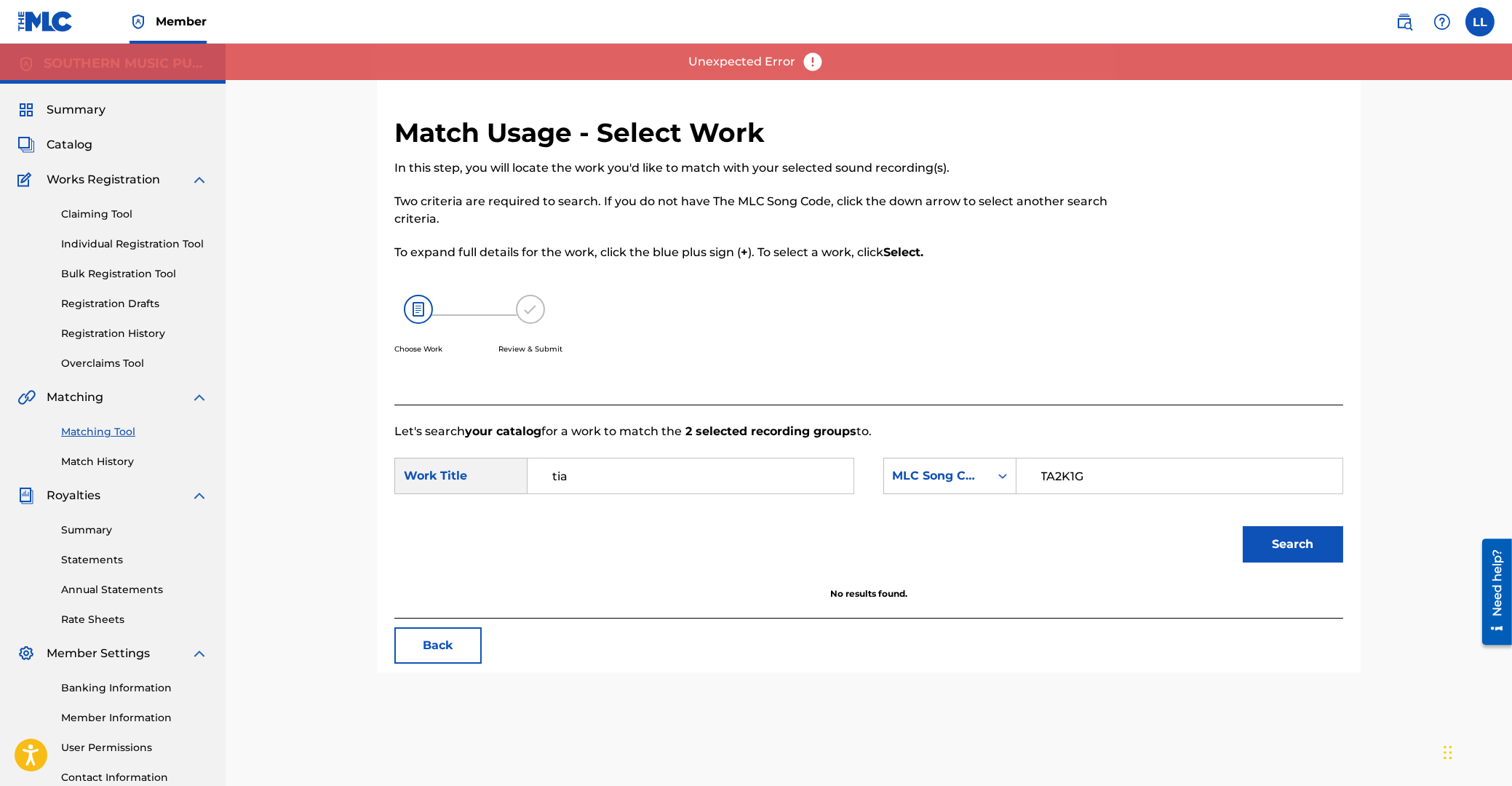
click at [77, 106] on span "Summary" at bounding box center [76, 110] width 59 height 18
